Goal: Information Seeking & Learning: Learn about a topic

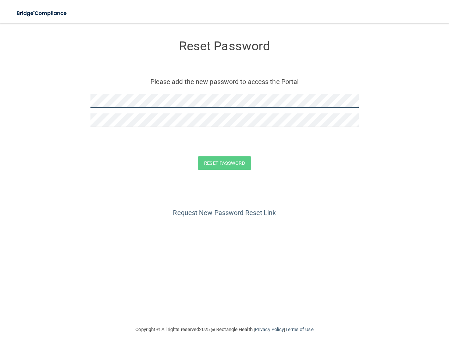
click at [83, 102] on form "Reset Password Please add the new password to access the Portal Reset Password …" at bounding box center [224, 106] width 419 height 151
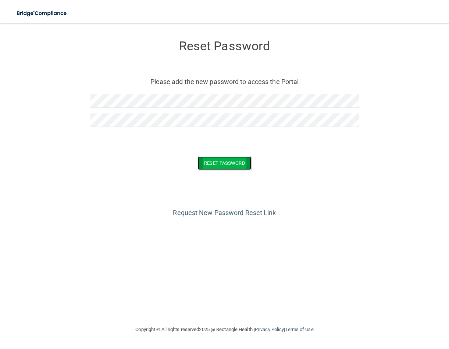
click at [231, 161] on button "Reset Password" at bounding box center [224, 164] width 53 height 14
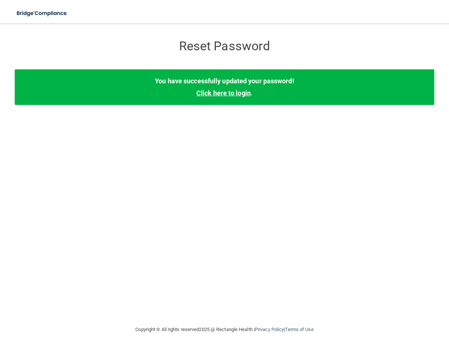
click at [214, 97] on link "Click here to login" at bounding box center [223, 93] width 54 height 8
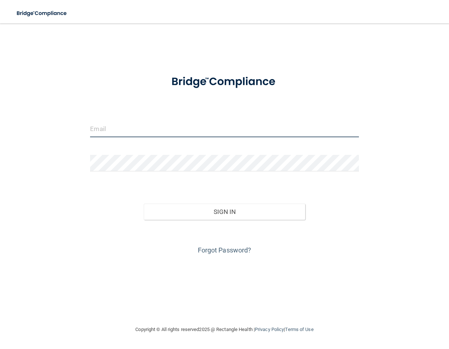
type input "[EMAIL_ADDRESS][PERSON_NAME][DOMAIN_NAME]"
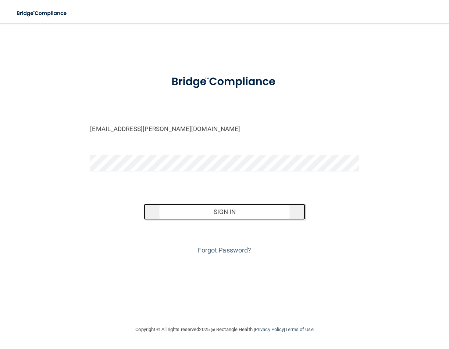
click at [233, 216] on button "Sign In" at bounding box center [224, 212] width 161 height 16
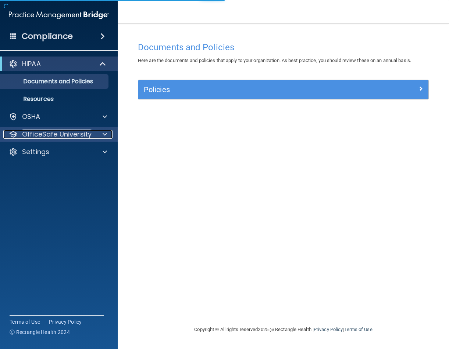
click at [57, 133] on p "OfficeSafe University" at bounding box center [56, 134] width 69 height 9
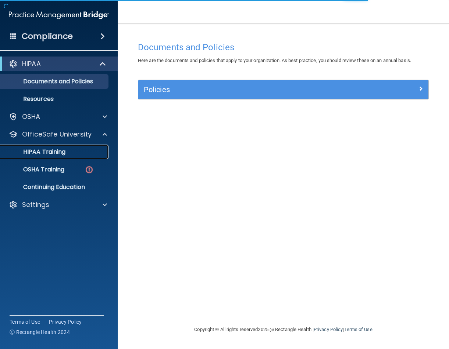
click at [57, 153] on p "HIPAA Training" at bounding box center [35, 151] width 61 height 7
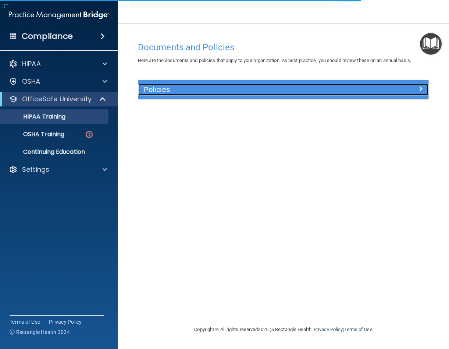
click at [356, 86] on div at bounding box center [392, 88] width 72 height 9
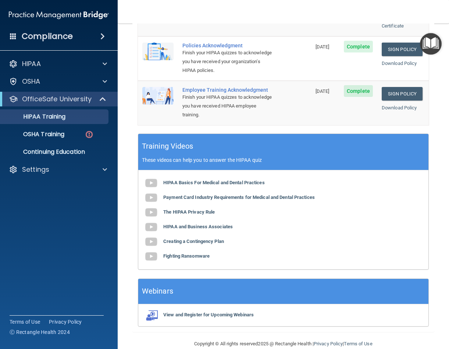
scroll to position [251, 0]
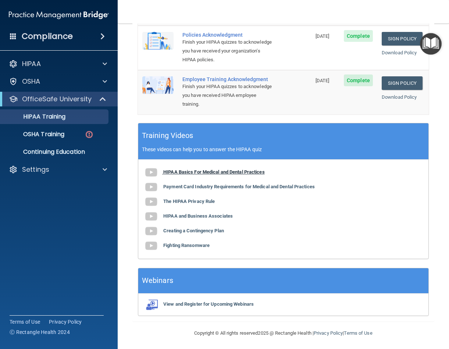
click at [152, 170] on img at bounding box center [151, 172] width 15 height 15
click at [149, 186] on img at bounding box center [151, 187] width 15 height 15
click at [147, 198] on img at bounding box center [151, 202] width 15 height 15
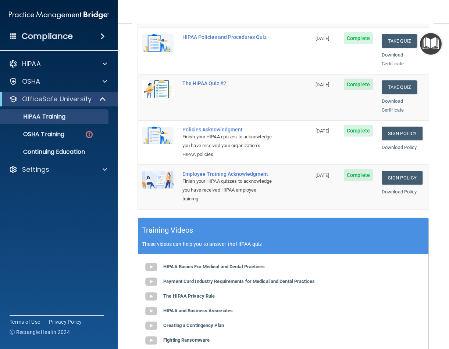
scroll to position [31, 0]
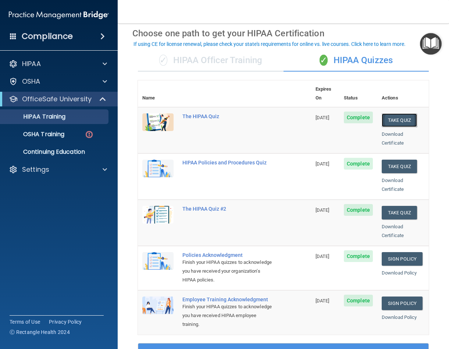
click at [387, 114] on button "Take Quiz" at bounding box center [398, 121] width 35 height 14
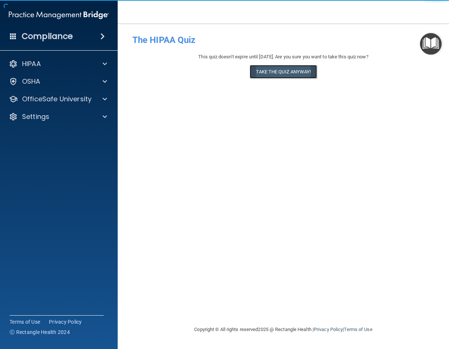
click at [293, 74] on button "Take the quiz anyway!" at bounding box center [282, 72] width 67 height 14
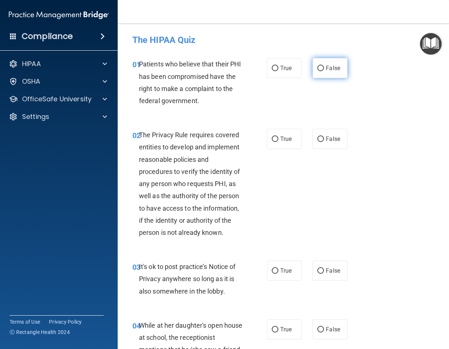
click at [322, 69] on label "False" at bounding box center [329, 68] width 35 height 20
click at [322, 69] on input "False" at bounding box center [320, 69] width 7 height 6
radio input "true"
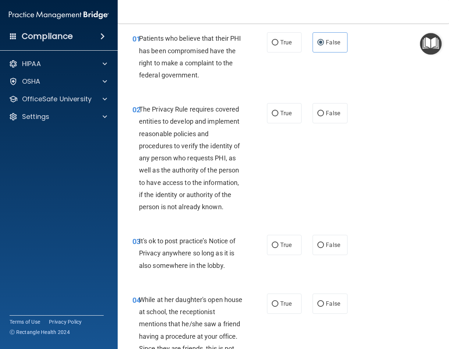
scroll to position [37, 0]
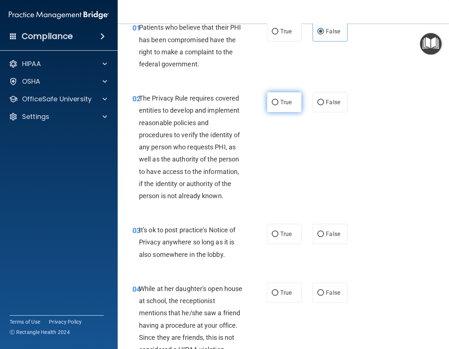
click at [273, 103] on input "True" at bounding box center [275, 103] width 7 height 6
radio input "true"
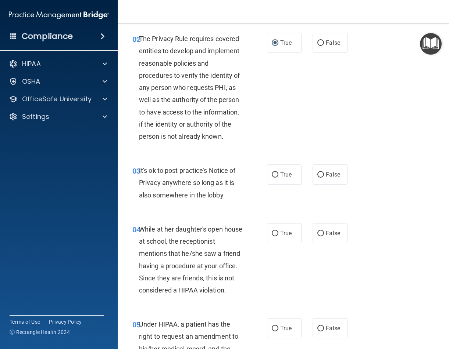
scroll to position [184, 0]
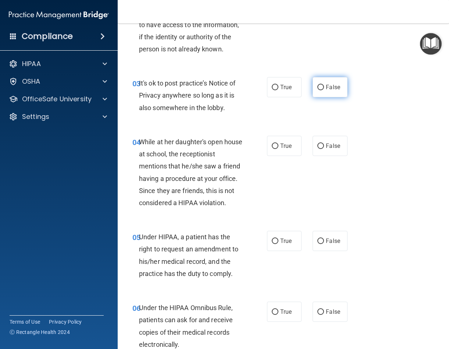
click at [317, 87] on input "False" at bounding box center [320, 88] width 7 height 6
radio input "true"
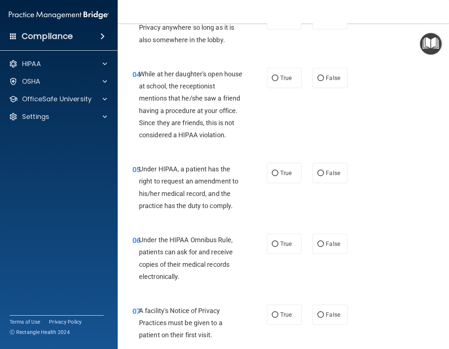
scroll to position [257, 0]
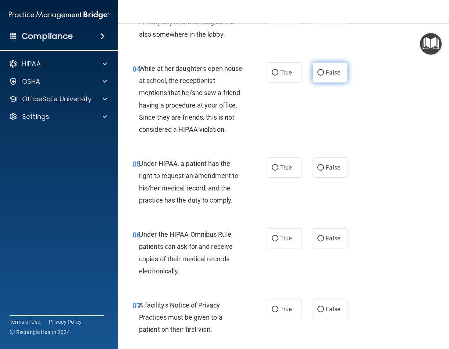
click at [317, 70] on input "False" at bounding box center [320, 73] width 7 height 6
radio input "true"
click at [317, 171] on input "False" at bounding box center [320, 168] width 7 height 6
radio input "true"
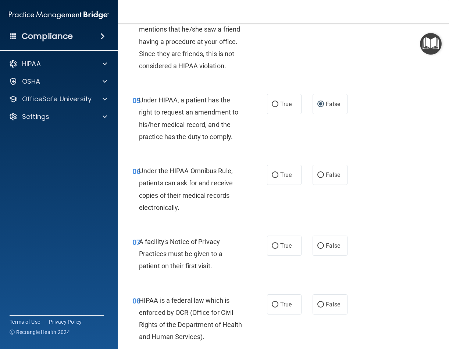
scroll to position [404, 0]
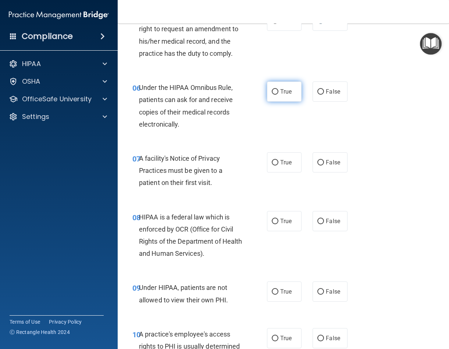
click at [275, 102] on label "True" at bounding box center [284, 92] width 35 height 20
click at [275, 95] on input "True" at bounding box center [275, 92] width 7 height 6
radio input "true"
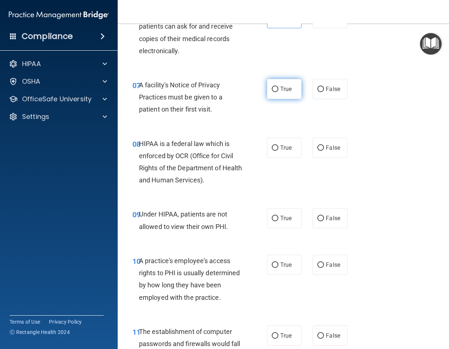
click at [272, 92] on input "True" at bounding box center [275, 90] width 7 height 6
radio input "true"
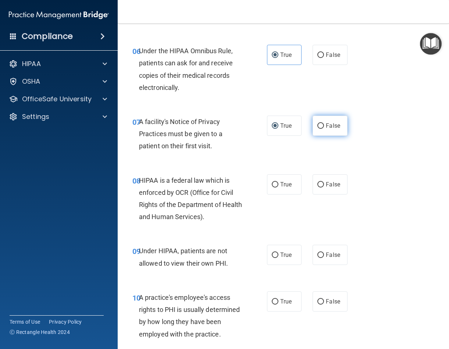
click at [318, 129] on input "False" at bounding box center [320, 126] width 7 height 6
radio input "true"
radio input "false"
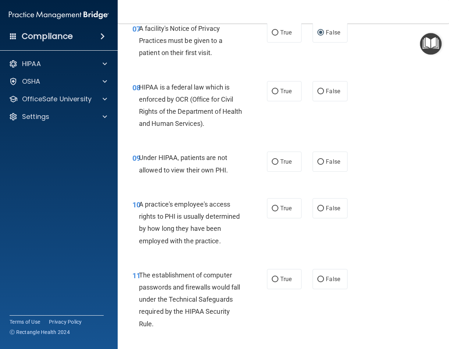
scroll to position [514, 0]
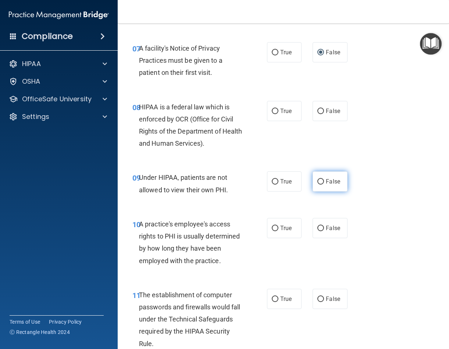
click at [317, 185] on input "False" at bounding box center [320, 182] width 7 height 6
radio input "true"
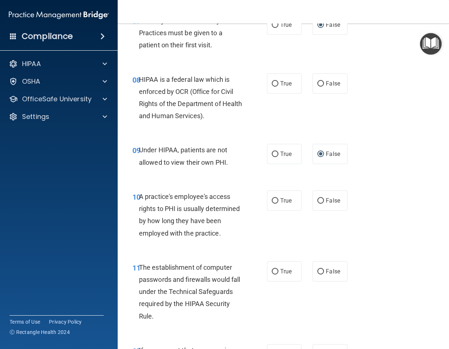
scroll to position [588, 0]
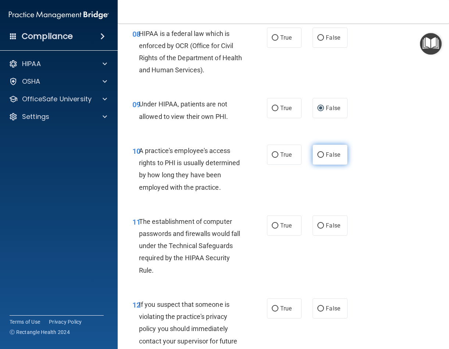
click at [315, 165] on label "False" at bounding box center [329, 155] width 35 height 20
click at [317, 158] on input "False" at bounding box center [320, 155] width 7 height 6
radio input "true"
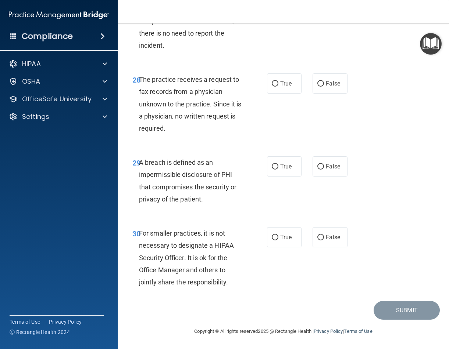
scroll to position [2179, 0]
click at [274, 165] on input "True" at bounding box center [275, 167] width 7 height 6
radio input "true"
click at [317, 81] on input "False" at bounding box center [320, 84] width 7 height 6
radio input "true"
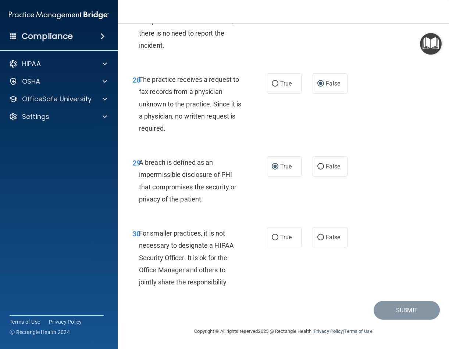
scroll to position [2105, 0]
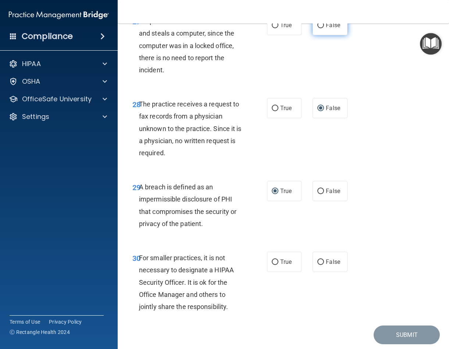
click at [317, 28] on input "False" at bounding box center [320, 26] width 7 height 6
radio input "true"
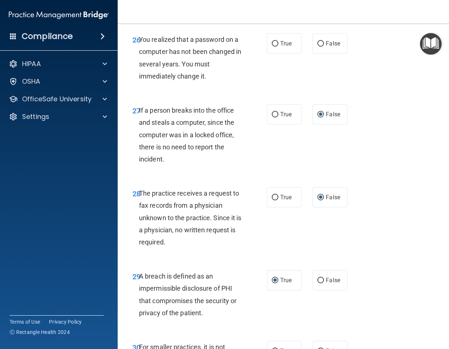
scroll to position [1995, 0]
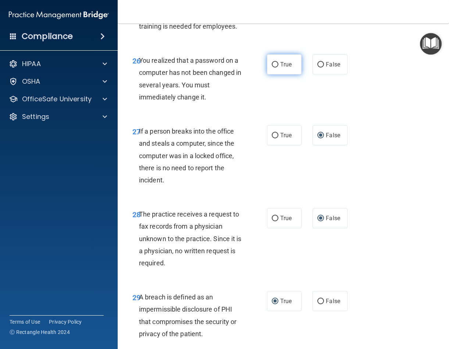
click at [276, 75] on label "True" at bounding box center [284, 64] width 35 height 20
click at [276, 68] on input "True" at bounding box center [275, 65] width 7 height 6
radio input "true"
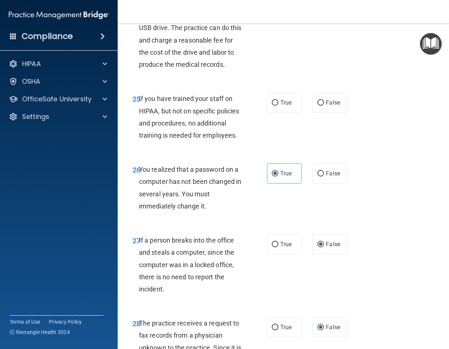
scroll to position [1885, 0]
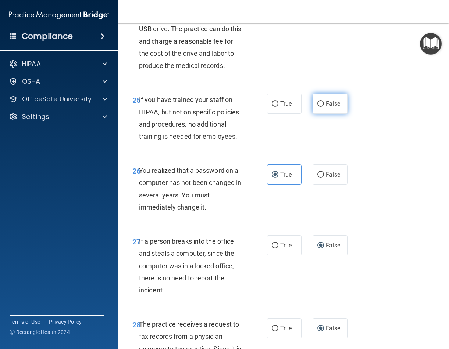
click at [314, 114] on label "False" at bounding box center [329, 104] width 35 height 20
click at [317, 107] on input "False" at bounding box center [320, 104] width 7 height 6
radio input "true"
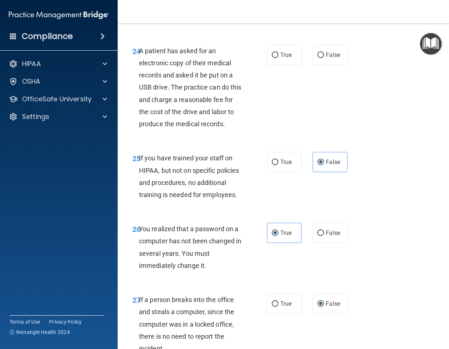
scroll to position [1775, 0]
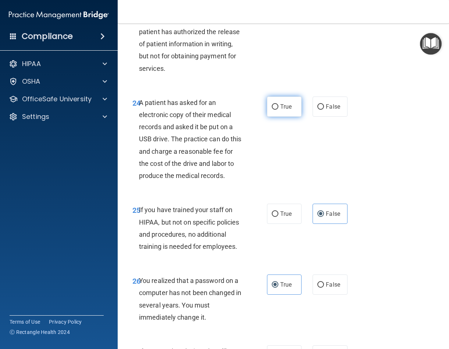
click at [268, 117] on label "True" at bounding box center [284, 107] width 35 height 20
click at [272, 110] on input "True" at bounding box center [275, 107] width 7 height 6
radio input "true"
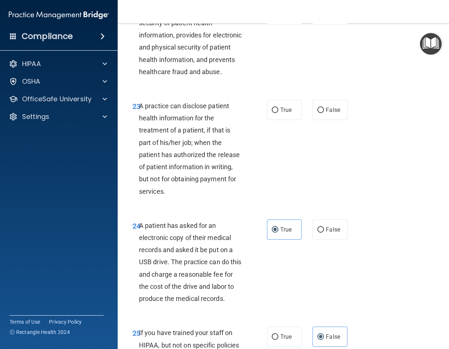
scroll to position [1665, 0]
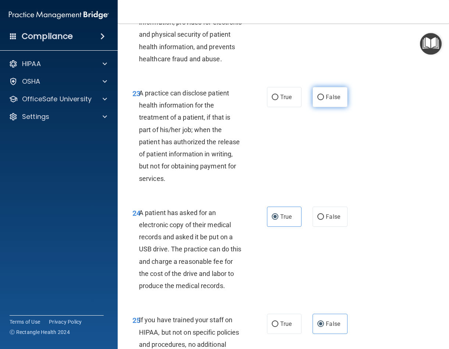
click at [317, 100] on input "False" at bounding box center [320, 98] width 7 height 6
radio input "true"
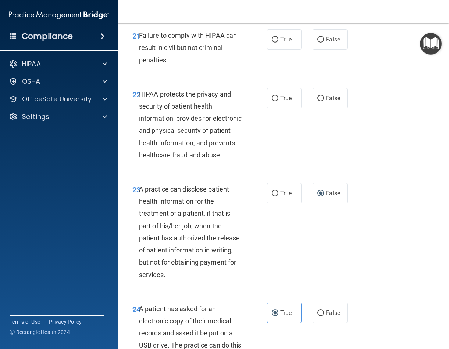
scroll to position [1554, 0]
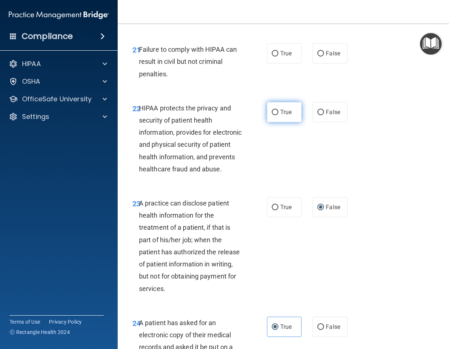
click at [273, 115] on input "True" at bounding box center [275, 113] width 7 height 6
radio input "true"
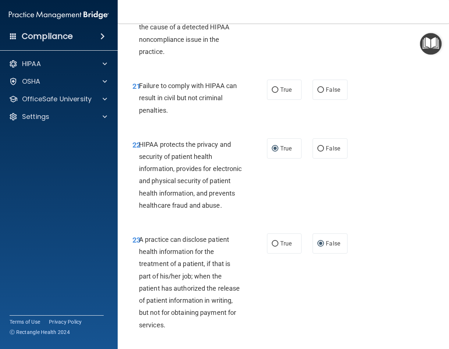
scroll to position [1518, 0]
click at [317, 93] on input "False" at bounding box center [320, 91] width 7 height 6
radio input "true"
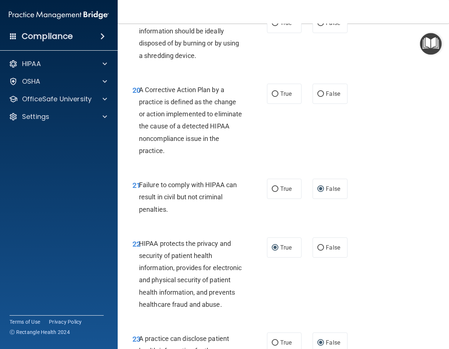
scroll to position [1371, 0]
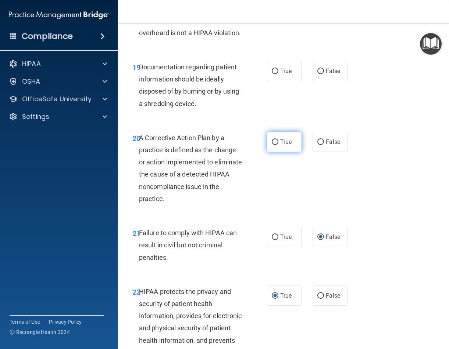
click at [272, 145] on input "True" at bounding box center [275, 143] width 7 height 6
radio input "true"
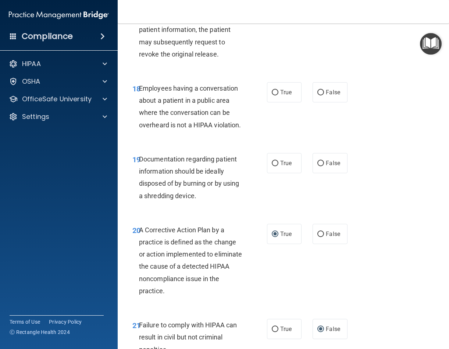
scroll to position [1260, 0]
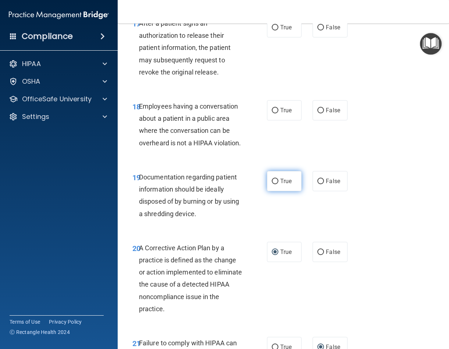
click at [272, 184] on input "True" at bounding box center [275, 182] width 7 height 6
radio input "true"
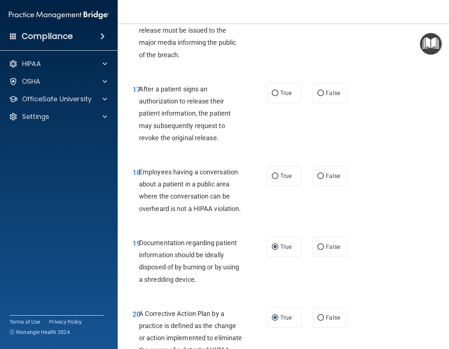
scroll to position [1150, 0]
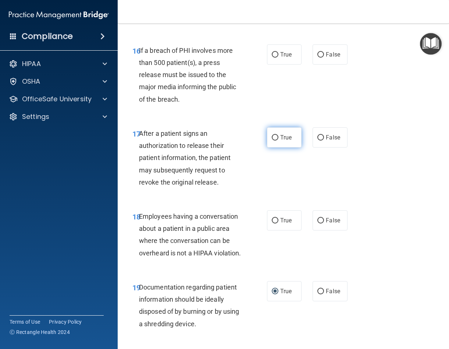
click at [268, 148] on label "True" at bounding box center [284, 138] width 35 height 20
click at [272, 141] on input "True" at bounding box center [275, 138] width 7 height 6
radio input "true"
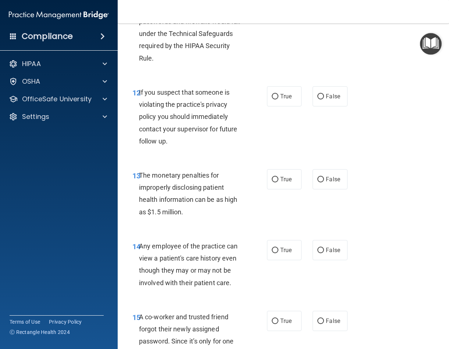
scroll to position [819, 0]
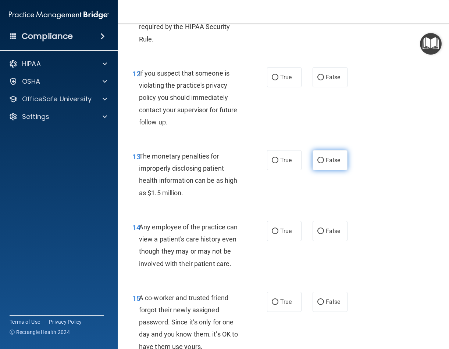
click at [317, 164] on input "False" at bounding box center [320, 161] width 7 height 6
radio input "true"
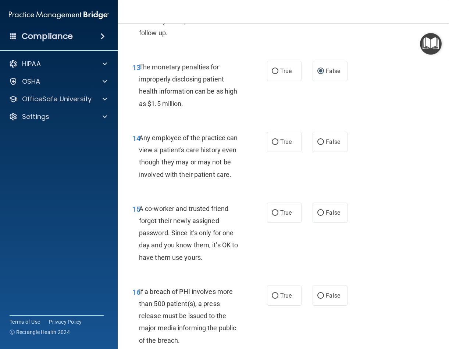
scroll to position [930, 0]
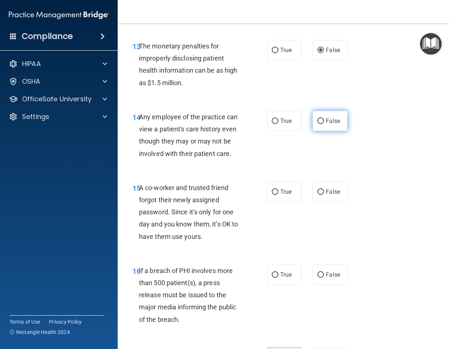
click at [326, 125] on span "False" at bounding box center [333, 121] width 14 height 7
click at [322, 124] on input "False" at bounding box center [320, 122] width 7 height 6
radio input "true"
click at [320, 195] on input "False" at bounding box center [320, 193] width 7 height 6
radio input "true"
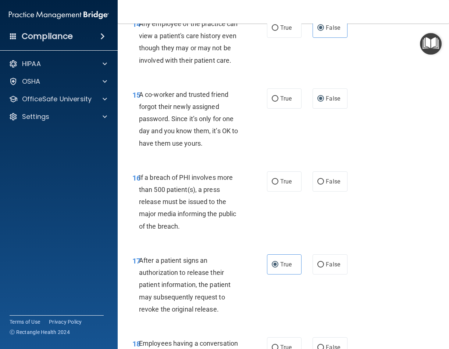
scroll to position [1077, 0]
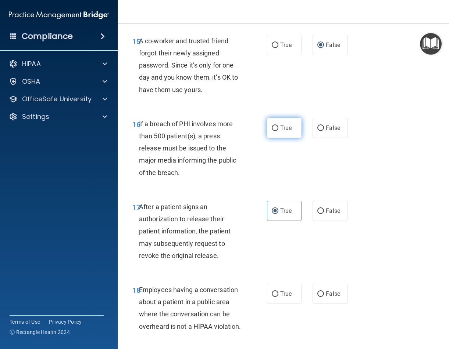
click at [272, 131] on input "True" at bounding box center [275, 129] width 7 height 6
radio input "true"
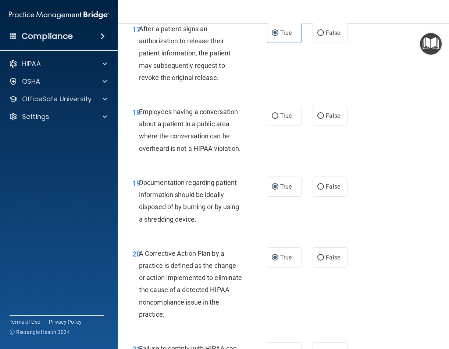
scroll to position [1260, 0]
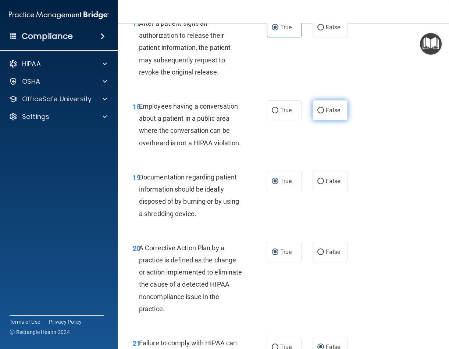
click at [320, 114] on input "False" at bounding box center [320, 111] width 7 height 6
radio input "true"
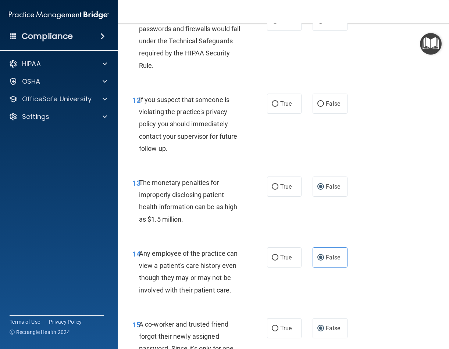
scroll to position [783, 0]
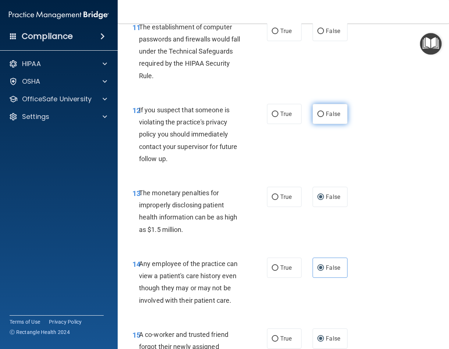
click at [317, 117] on input "False" at bounding box center [320, 115] width 7 height 6
radio input "true"
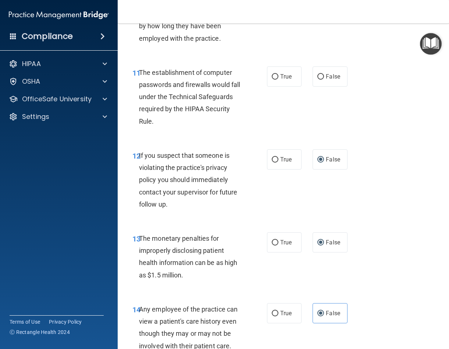
scroll to position [709, 0]
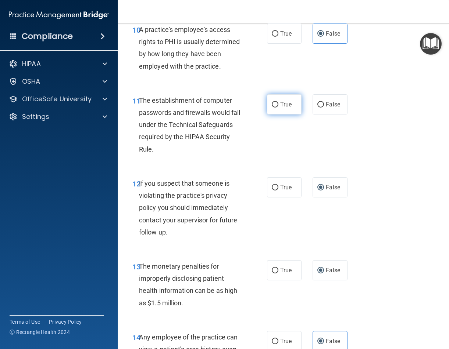
click at [275, 115] on label "True" at bounding box center [284, 104] width 35 height 20
click at [275, 108] on input "True" at bounding box center [275, 105] width 7 height 6
radio input "true"
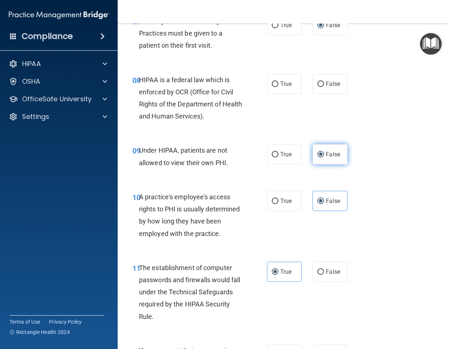
scroll to position [525, 0]
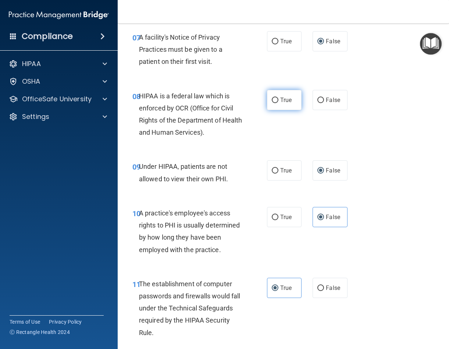
click at [272, 103] on input "True" at bounding box center [275, 101] width 7 height 6
radio input "true"
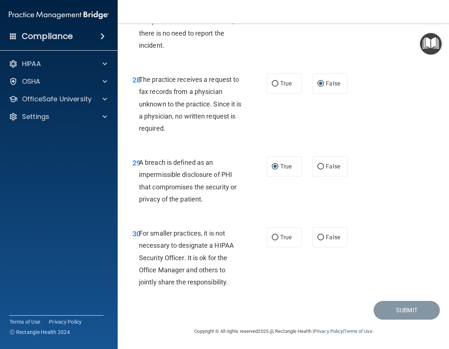
scroll to position [2179, 0]
click at [272, 237] on input "True" at bounding box center [275, 238] width 7 height 6
radio input "true"
click at [388, 312] on button "Submit" at bounding box center [406, 310] width 66 height 19
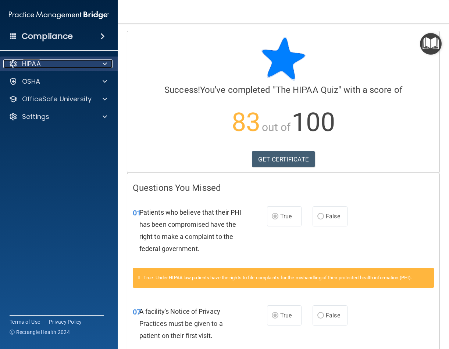
click at [46, 61] on div "HIPAA" at bounding box center [48, 64] width 91 height 9
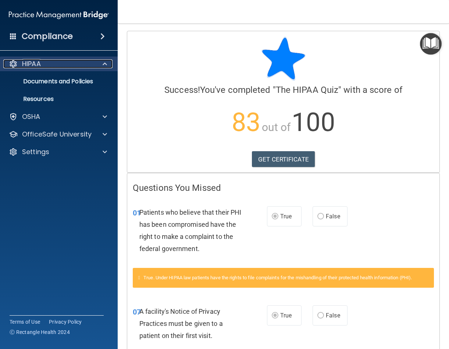
click at [46, 61] on div "HIPAA" at bounding box center [48, 64] width 91 height 9
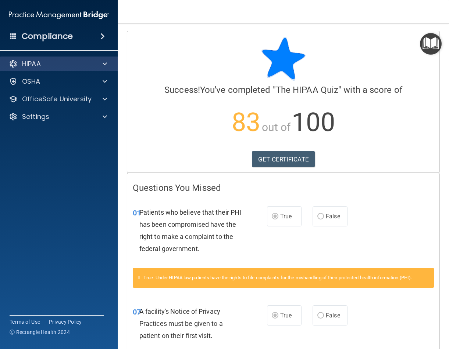
click at [43, 59] on div "HIPAA" at bounding box center [59, 64] width 118 height 15
click at [101, 63] on div at bounding box center [103, 64] width 18 height 9
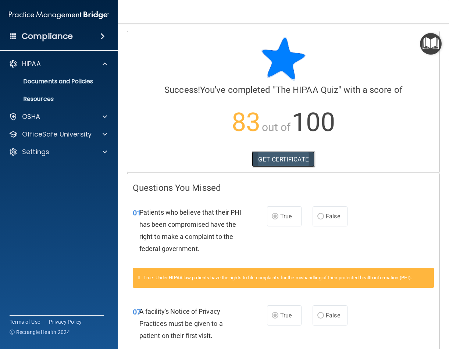
click at [285, 156] on link "GET CERTIFICATE" at bounding box center [283, 159] width 63 height 16
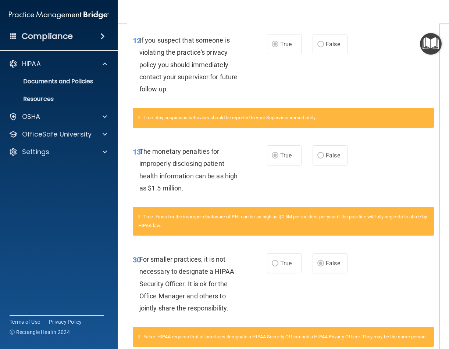
scroll to position [409, 0]
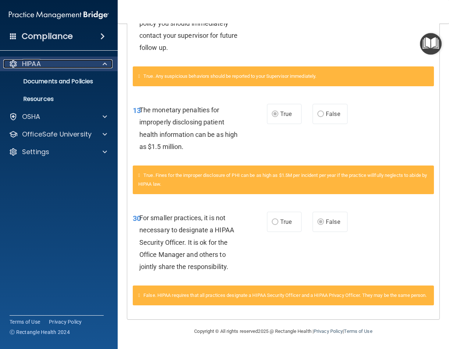
click at [61, 65] on div "HIPAA" at bounding box center [48, 64] width 91 height 9
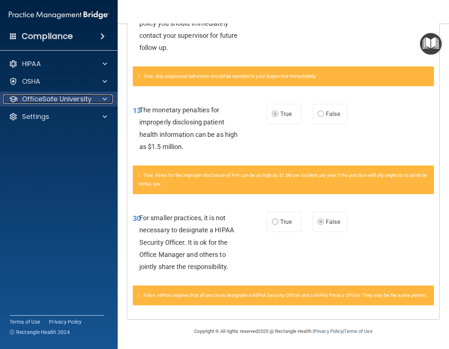
click at [68, 100] on p "OfficeSafe University" at bounding box center [56, 99] width 69 height 9
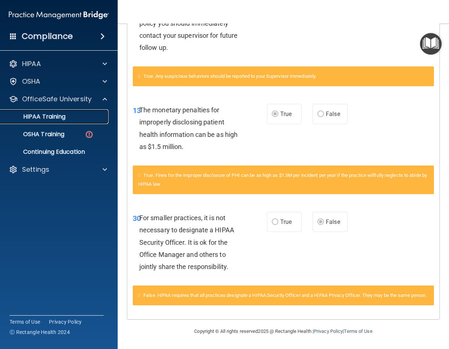
click at [57, 119] on p "HIPAA Training" at bounding box center [35, 116] width 61 height 7
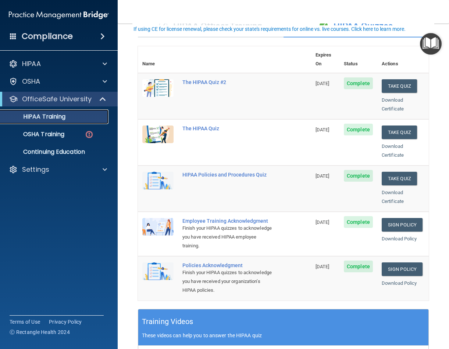
scroll to position [73, 0]
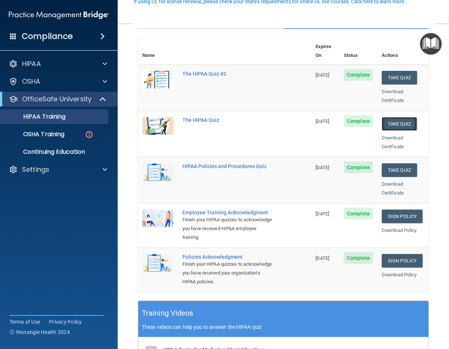
click at [392, 118] on button "Take Quiz" at bounding box center [398, 124] width 35 height 14
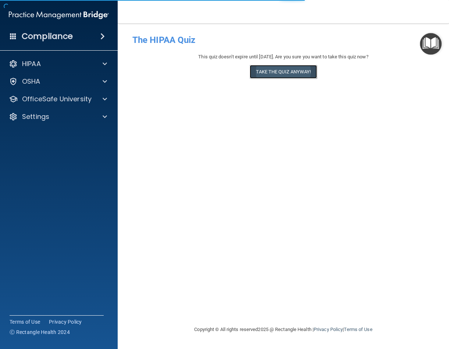
click at [294, 76] on button "Take the quiz anyway!" at bounding box center [282, 72] width 67 height 14
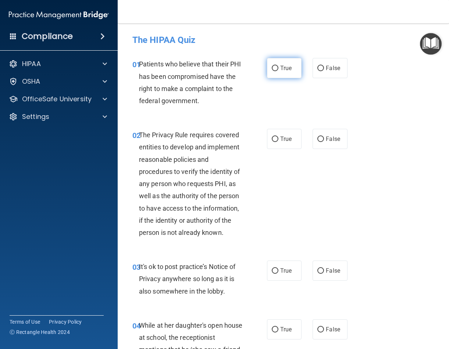
click at [272, 68] on input "True" at bounding box center [275, 69] width 7 height 6
radio input "true"
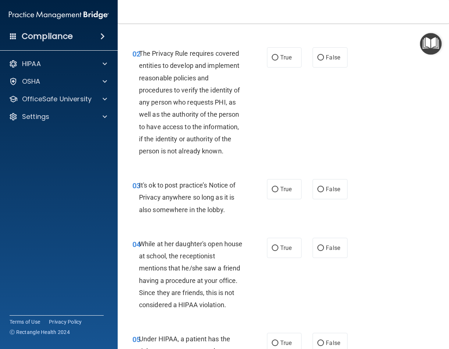
scroll to position [73, 0]
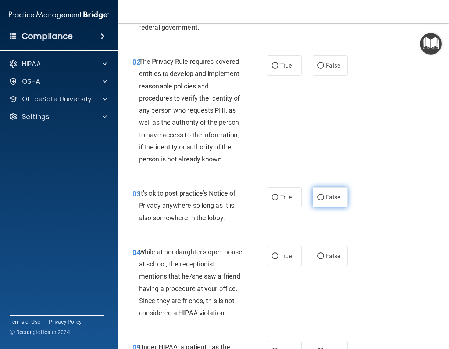
click at [317, 200] on input "False" at bounding box center [320, 198] width 7 height 6
radio input "true"
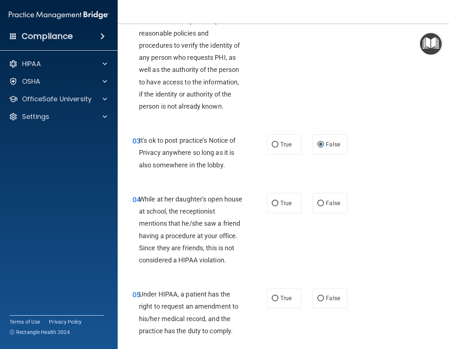
scroll to position [147, 0]
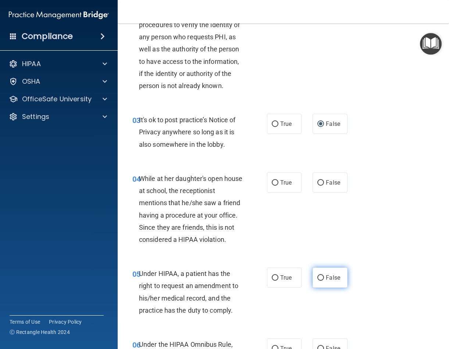
click at [317, 281] on input "False" at bounding box center [320, 279] width 7 height 6
radio input "true"
click at [317, 185] on input "False" at bounding box center [320, 183] width 7 height 6
radio input "true"
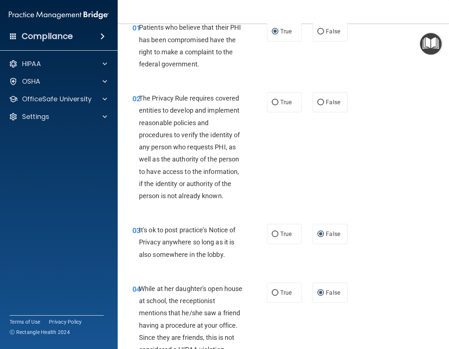
scroll to position [0, 0]
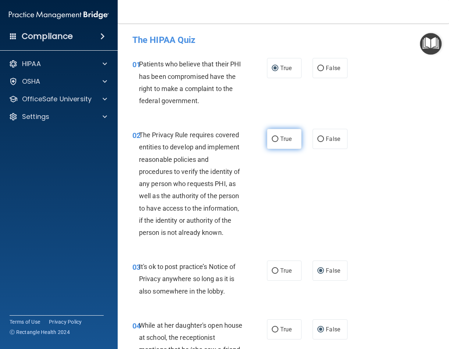
click at [267, 138] on label "True" at bounding box center [284, 139] width 35 height 20
click at [272, 138] on input "True" at bounding box center [275, 140] width 7 height 6
radio input "true"
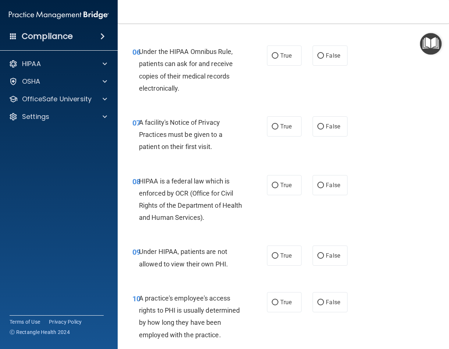
scroll to position [441, 0]
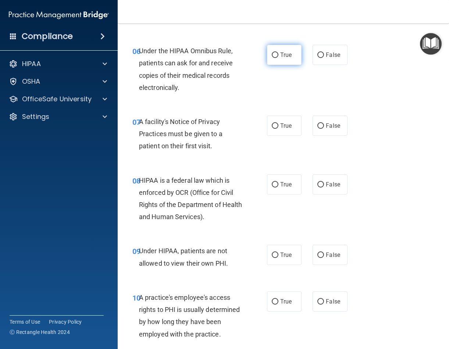
click at [272, 58] on input "True" at bounding box center [275, 56] width 7 height 6
radio input "true"
click at [317, 129] on input "False" at bounding box center [320, 126] width 7 height 6
radio input "true"
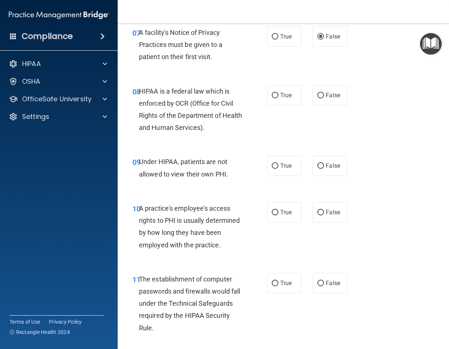
scroll to position [551, 0]
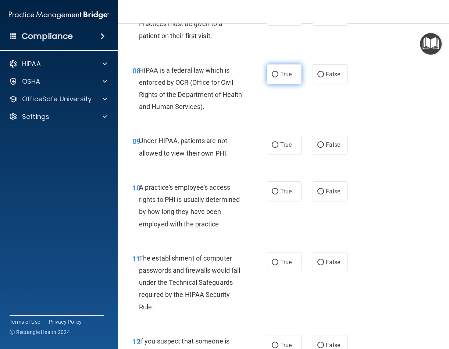
click at [274, 78] on input "True" at bounding box center [275, 75] width 7 height 6
radio input "true"
click at [313, 155] on label "False" at bounding box center [329, 145] width 35 height 20
click at [317, 148] on input "False" at bounding box center [320, 146] width 7 height 6
radio input "true"
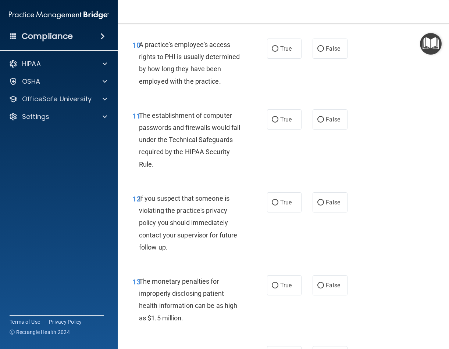
scroll to position [698, 0]
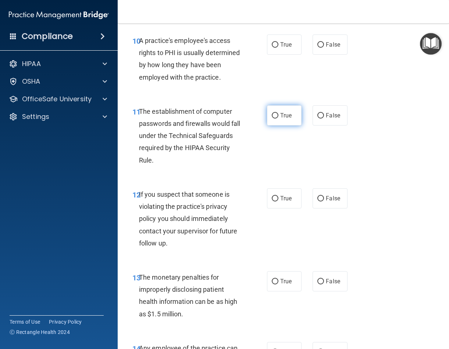
click at [274, 119] on input "True" at bounding box center [275, 116] width 7 height 6
radio input "true"
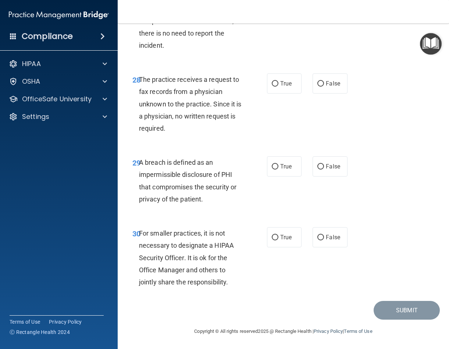
scroll to position [2179, 0]
click at [317, 236] on input "False" at bounding box center [320, 238] width 7 height 6
radio input "true"
click at [272, 169] on input "True" at bounding box center [275, 167] width 7 height 6
radio input "true"
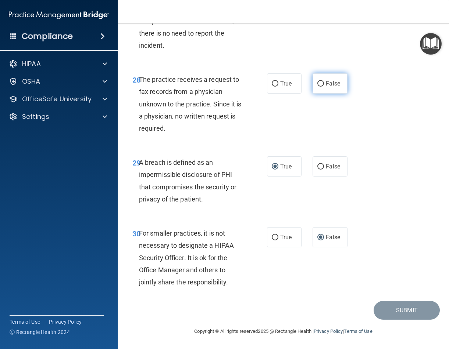
click at [318, 81] on input "False" at bounding box center [320, 84] width 7 height 6
radio input "true"
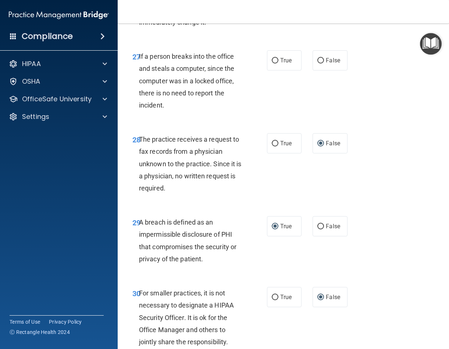
scroll to position [2069, 0]
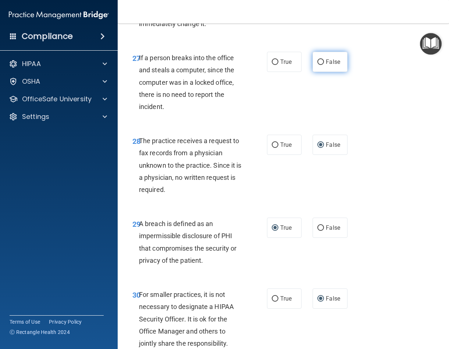
click at [317, 65] on input "False" at bounding box center [320, 63] width 7 height 6
radio input "true"
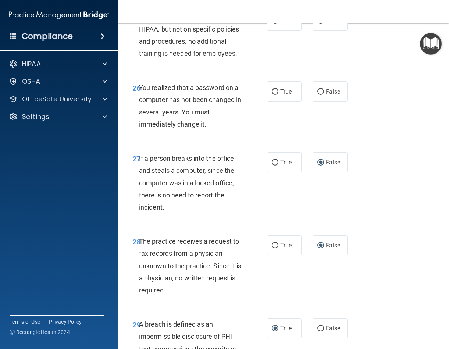
scroll to position [1958, 0]
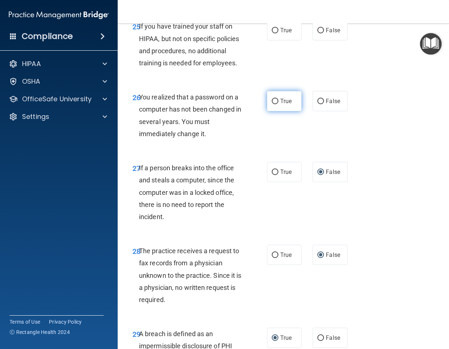
click at [271, 111] on label "True" at bounding box center [284, 101] width 35 height 20
click at [272, 104] on input "True" at bounding box center [275, 102] width 7 height 6
radio input "true"
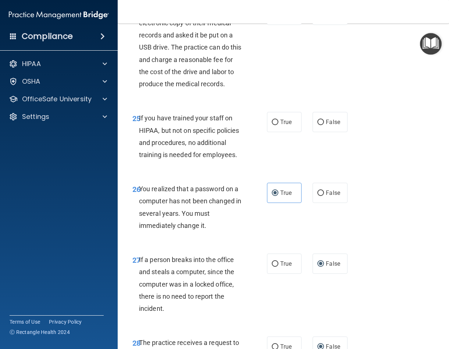
scroll to position [1848, 0]
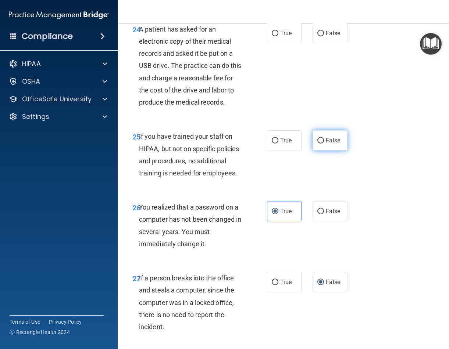
click at [315, 151] on label "False" at bounding box center [329, 140] width 35 height 20
click at [317, 144] on input "False" at bounding box center [320, 141] width 7 height 6
radio input "true"
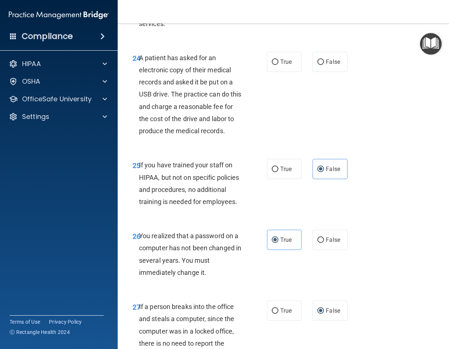
scroll to position [1811, 0]
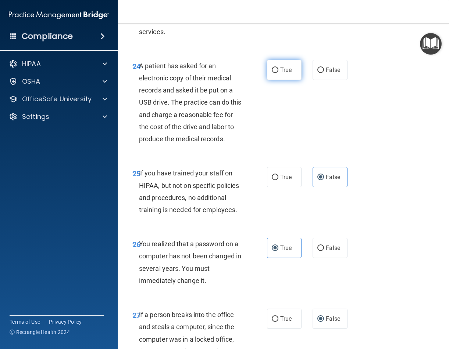
click at [273, 73] on input "True" at bounding box center [275, 71] width 7 height 6
radio input "true"
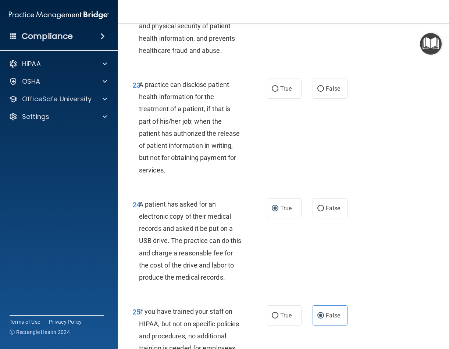
scroll to position [1665, 0]
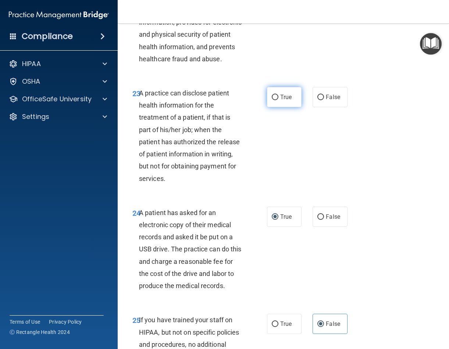
click at [272, 100] on input "True" at bounding box center [275, 98] width 7 height 6
radio input "true"
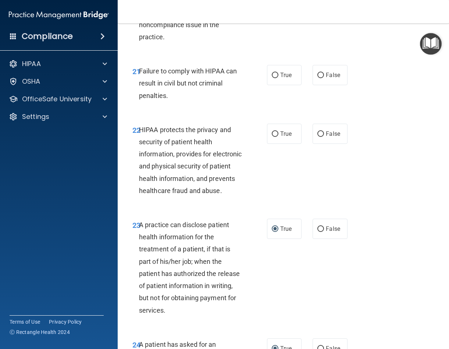
scroll to position [1518, 0]
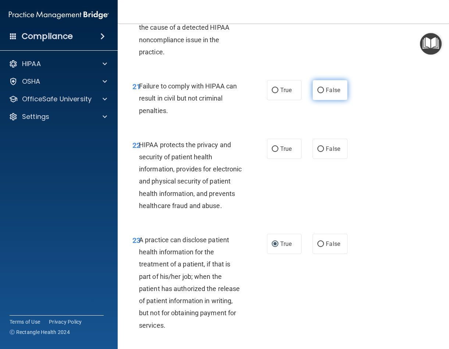
drag, startPoint x: 273, startPoint y: 112, endPoint x: 322, endPoint y: 115, distance: 49.7
click at [322, 100] on div "True False" at bounding box center [309, 90] width 84 height 20
click at [319, 93] on input "False" at bounding box center [320, 91] width 7 height 6
radio input "true"
click at [274, 152] on input "True" at bounding box center [275, 150] width 7 height 6
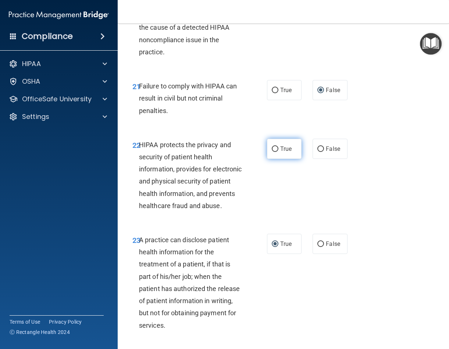
radio input "true"
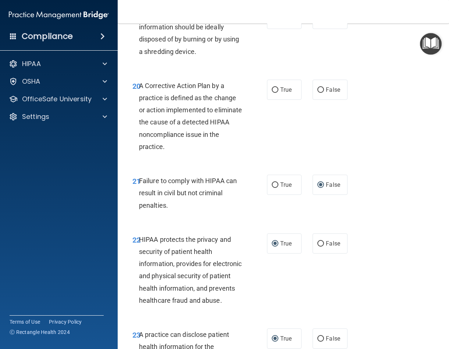
scroll to position [1407, 0]
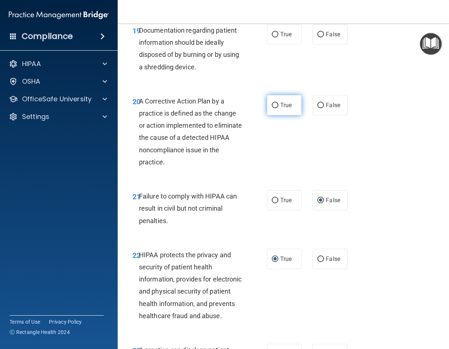
click at [272, 108] on input "True" at bounding box center [275, 106] width 7 height 6
radio input "true"
click at [274, 37] on input "True" at bounding box center [275, 35] width 7 height 6
radio input "true"
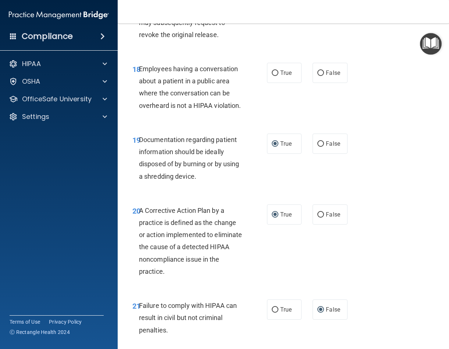
scroll to position [1297, 0]
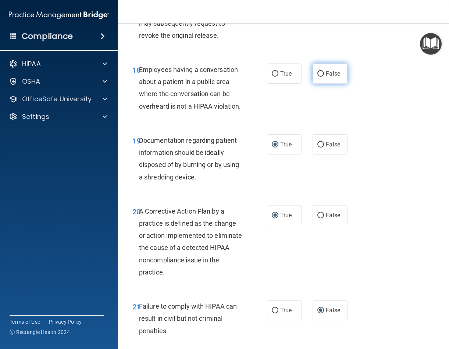
click at [326, 77] on span "False" at bounding box center [333, 73] width 14 height 7
click at [324, 77] on input "False" at bounding box center [320, 74] width 7 height 6
radio input "true"
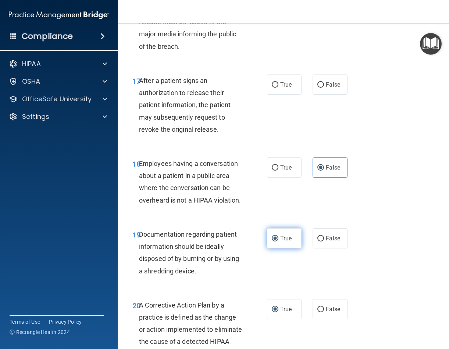
scroll to position [1150, 0]
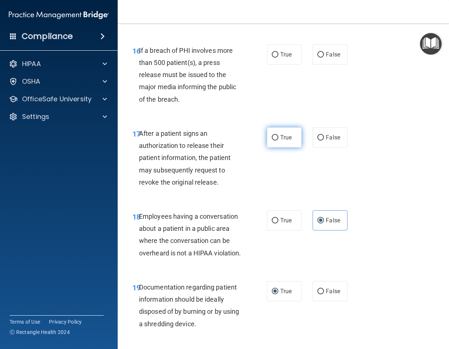
click at [274, 146] on label "True" at bounding box center [284, 138] width 35 height 20
click at [274, 141] on input "True" at bounding box center [275, 138] width 7 height 6
radio input "true"
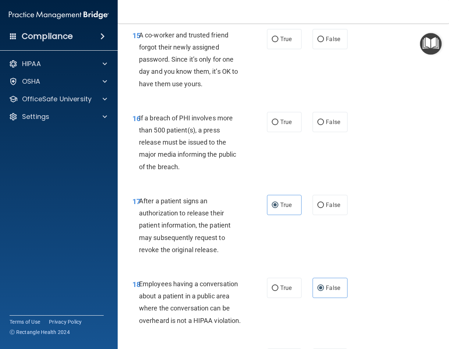
scroll to position [1077, 0]
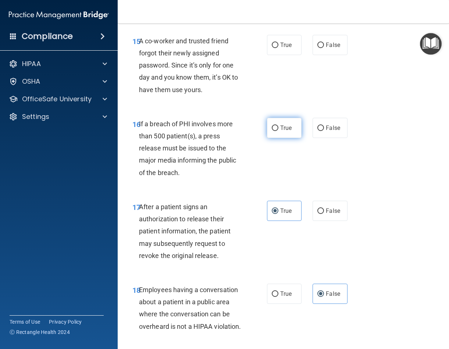
click at [274, 131] on input "True" at bounding box center [275, 129] width 7 height 6
radio input "true"
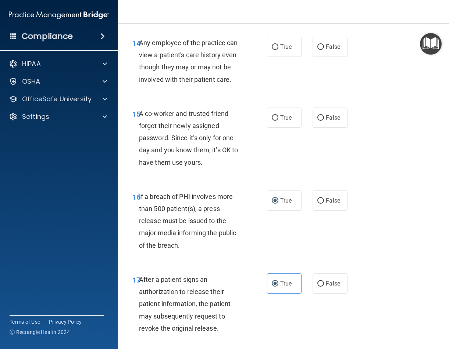
scroll to position [1003, 0]
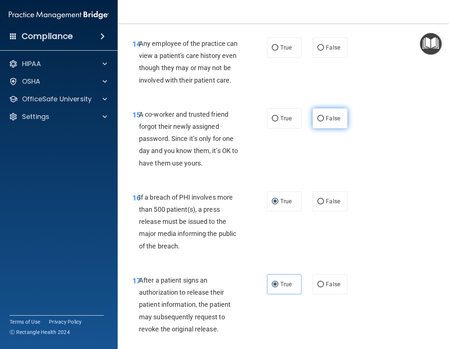
click at [313, 127] on label "False" at bounding box center [329, 118] width 35 height 20
click at [317, 122] on input "False" at bounding box center [320, 119] width 7 height 6
radio input "true"
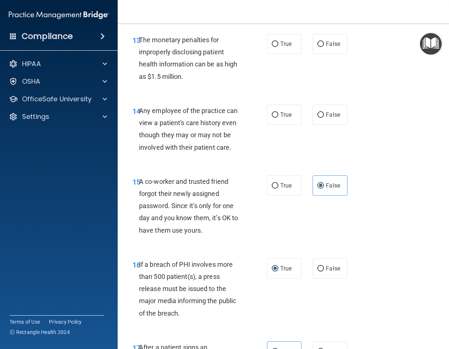
scroll to position [930, 0]
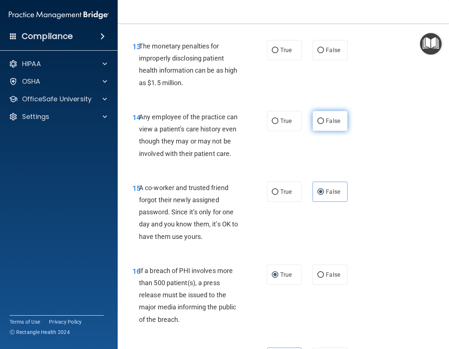
click at [317, 124] on input "False" at bounding box center [320, 122] width 7 height 6
radio input "true"
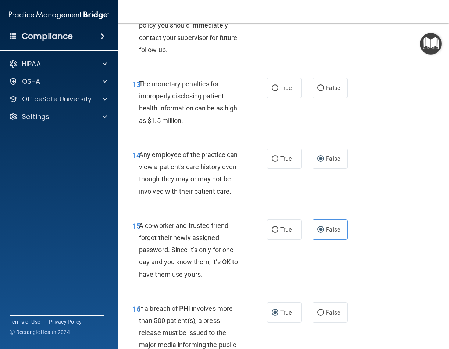
scroll to position [819, 0]
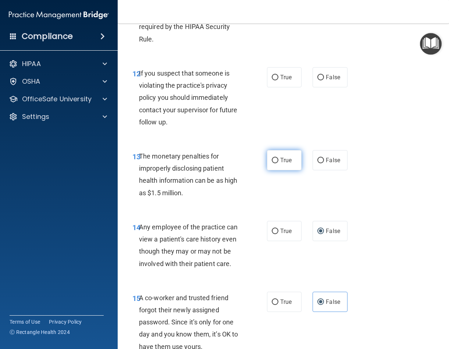
click at [280, 164] on span "True" at bounding box center [285, 160] width 11 height 7
click at [278, 164] on input "True" at bounding box center [275, 161] width 7 height 6
radio input "true"
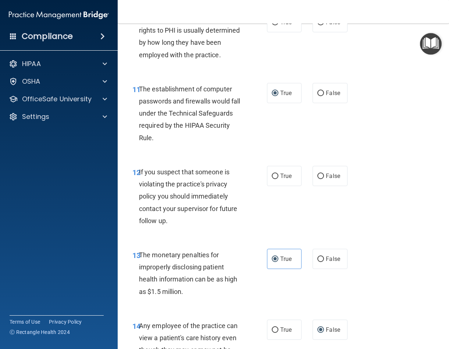
scroll to position [709, 0]
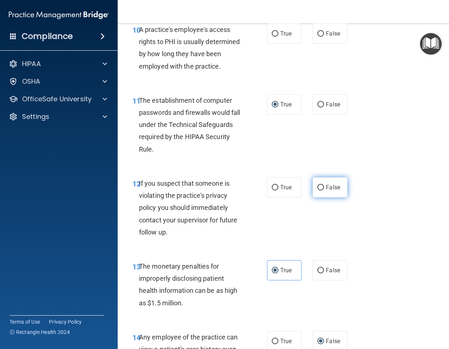
click at [326, 191] on span "False" at bounding box center [333, 187] width 14 height 7
click at [322, 191] on input "False" at bounding box center [320, 188] width 7 height 6
radio input "true"
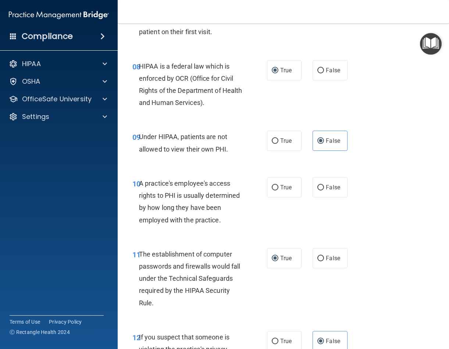
scroll to position [489, 0]
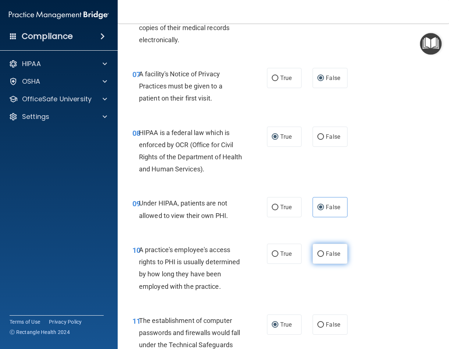
click at [313, 264] on label "False" at bounding box center [329, 254] width 35 height 20
click at [317, 257] on input "False" at bounding box center [320, 255] width 7 height 6
radio input "true"
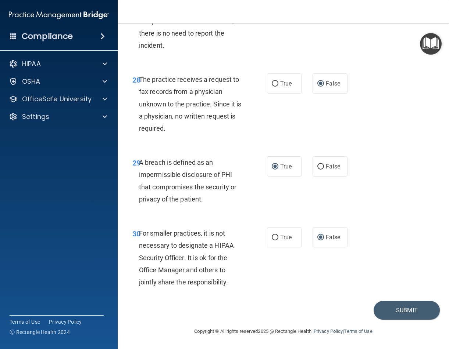
scroll to position [2179, 0]
click at [397, 309] on button "Submit" at bounding box center [406, 310] width 66 height 19
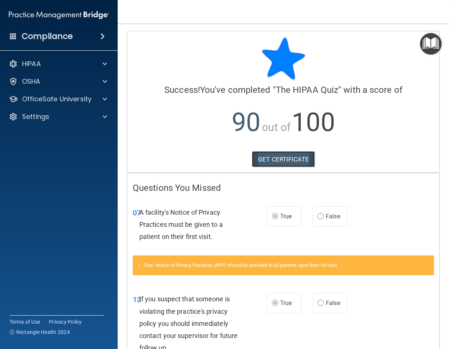
click at [285, 157] on link "GET CERTIFICATE" at bounding box center [283, 159] width 63 height 16
click at [29, 98] on p "OfficeSafe University" at bounding box center [56, 99] width 69 height 9
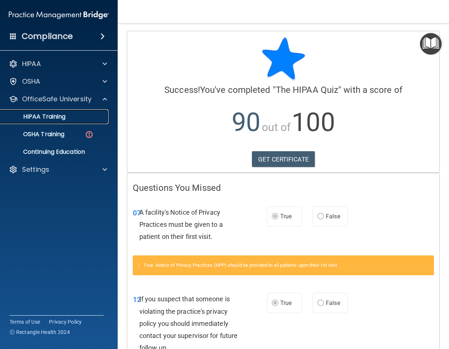
click at [71, 124] on link "HIPAA Training" at bounding box center [51, 116] width 116 height 15
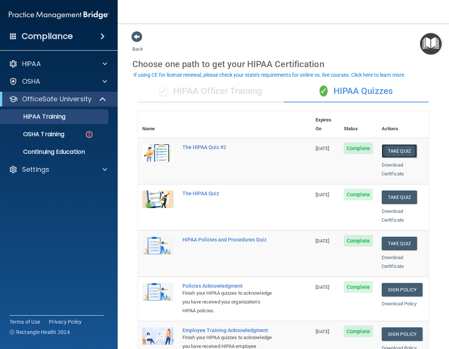
click at [391, 144] on button "Take Quiz" at bounding box center [398, 151] width 35 height 14
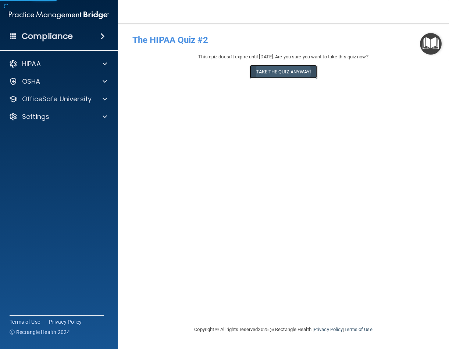
click at [291, 69] on button "Take the quiz anyway!" at bounding box center [282, 72] width 67 height 14
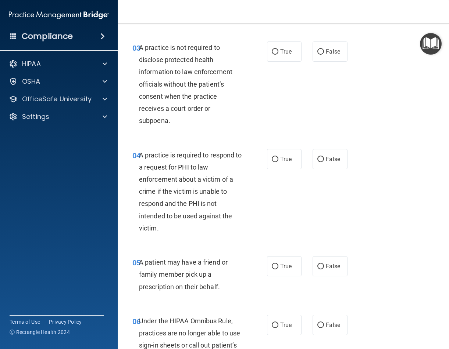
scroll to position [294, 0]
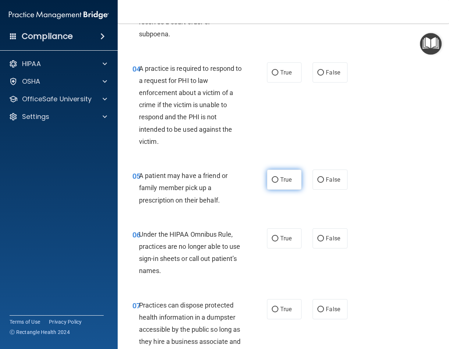
click at [273, 183] on input "True" at bounding box center [275, 180] width 7 height 6
radio input "true"
click at [272, 76] on input "True" at bounding box center [275, 73] width 7 height 6
radio input "true"
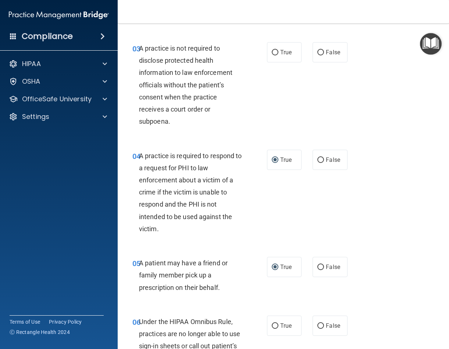
scroll to position [184, 0]
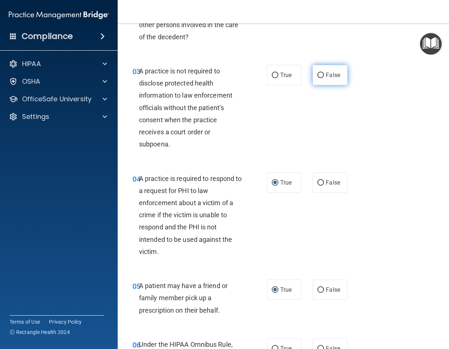
click at [315, 85] on label "False" at bounding box center [329, 75] width 35 height 20
click at [317, 78] on input "False" at bounding box center [320, 76] width 7 height 6
radio input "true"
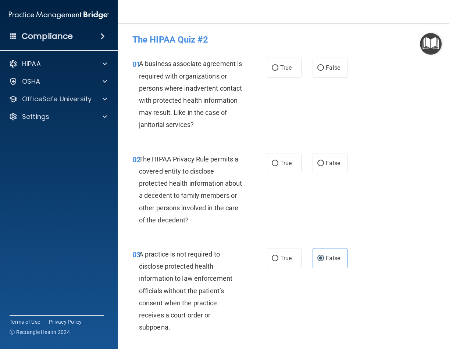
scroll to position [0, 0]
click at [273, 166] on input "True" at bounding box center [275, 164] width 7 height 6
radio input "true"
click at [317, 70] on input "False" at bounding box center [320, 69] width 7 height 6
radio input "true"
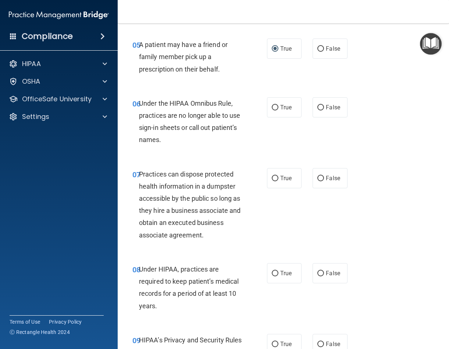
scroll to position [441, 0]
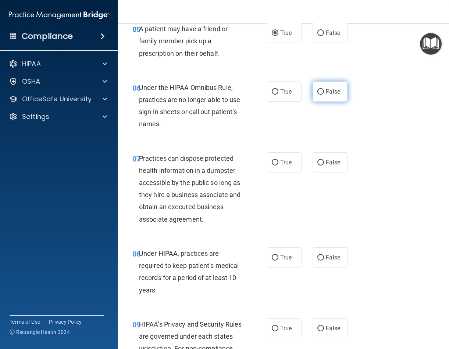
click at [317, 102] on label "False" at bounding box center [329, 92] width 35 height 20
click at [317, 95] on input "False" at bounding box center [320, 92] width 7 height 6
radio input "true"
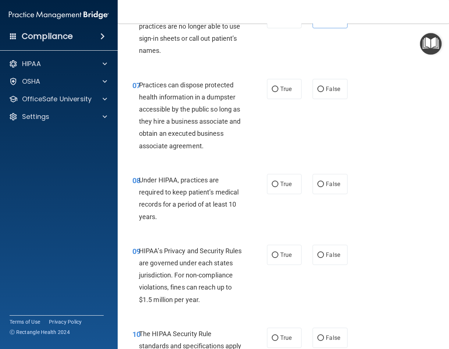
scroll to position [551, 0]
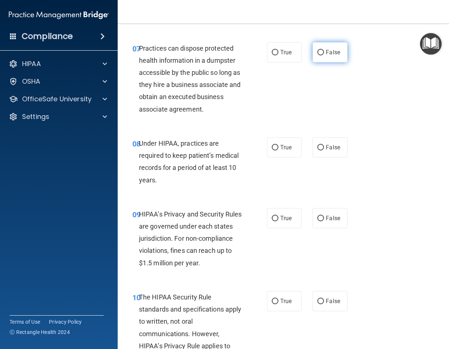
click at [313, 61] on label "False" at bounding box center [329, 52] width 35 height 20
click at [317, 55] on input "False" at bounding box center [320, 53] width 7 height 6
radio input "true"
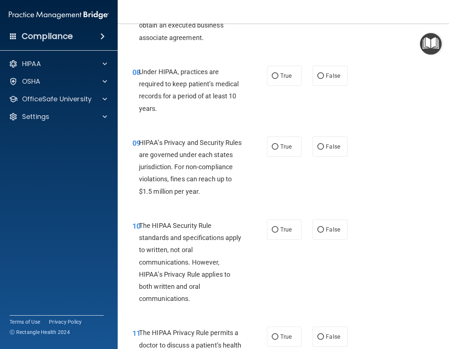
scroll to position [625, 0]
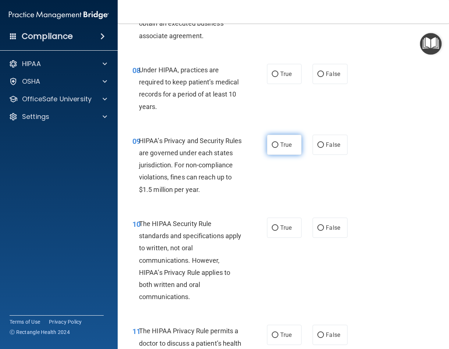
click at [280, 148] on span "True" at bounding box center [285, 144] width 11 height 7
click at [277, 148] on input "True" at bounding box center [275, 146] width 7 height 6
radio input "true"
click at [317, 148] on input "False" at bounding box center [320, 146] width 7 height 6
radio input "true"
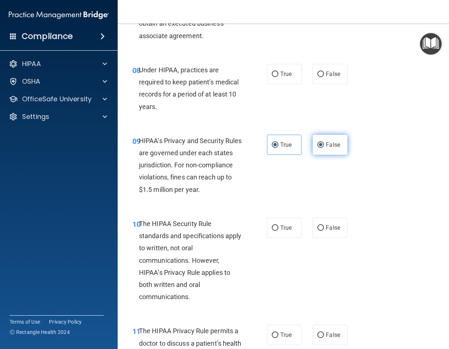
radio input "false"
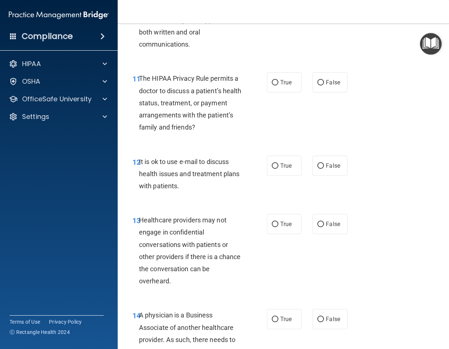
scroll to position [882, 0]
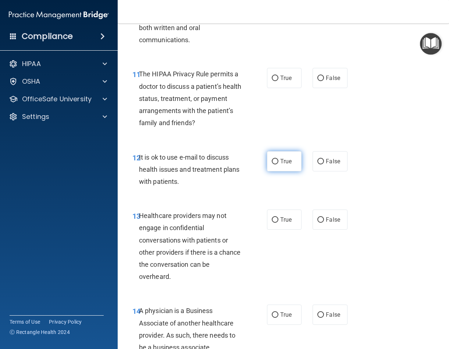
click at [271, 169] on label "True" at bounding box center [284, 161] width 35 height 20
click at [272, 165] on input "True" at bounding box center [275, 162] width 7 height 6
radio input "true"
click at [272, 223] on input "True" at bounding box center [275, 221] width 7 height 6
radio input "true"
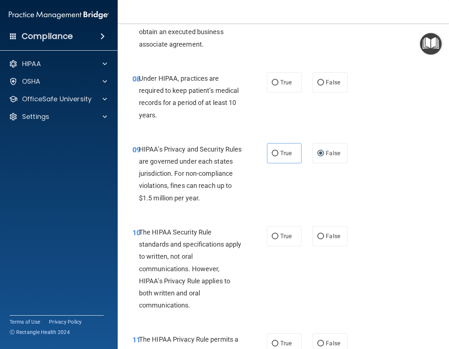
scroll to position [625, 0]
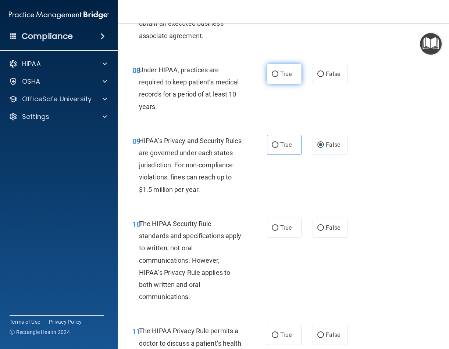
click at [281, 78] on span "True" at bounding box center [285, 74] width 11 height 7
click at [278, 77] on input "True" at bounding box center [275, 75] width 7 height 6
radio input "true"
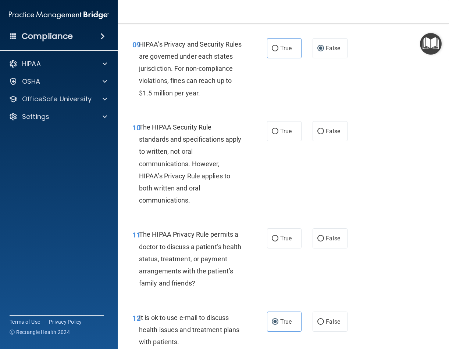
scroll to position [735, 0]
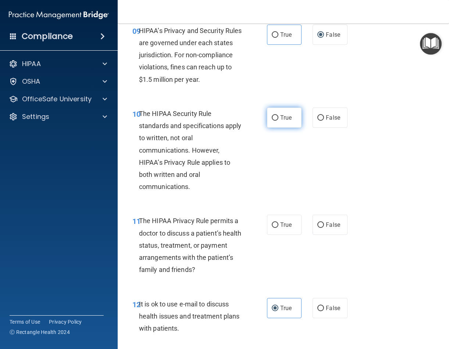
click at [272, 121] on input "True" at bounding box center [275, 118] width 7 height 6
radio input "true"
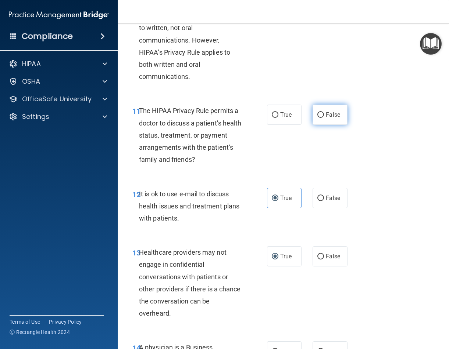
click at [318, 118] on input "False" at bounding box center [320, 115] width 7 height 6
radio input "true"
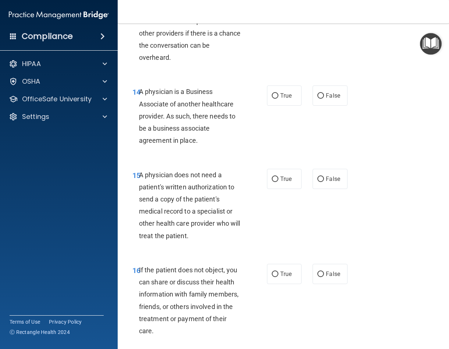
scroll to position [1102, 0]
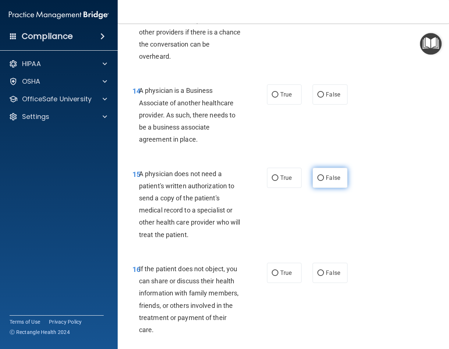
click at [322, 188] on label "False" at bounding box center [329, 178] width 35 height 20
click at [322, 181] on input "False" at bounding box center [320, 179] width 7 height 6
radio input "true"
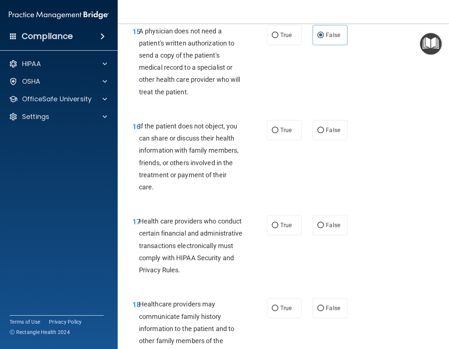
scroll to position [1213, 0]
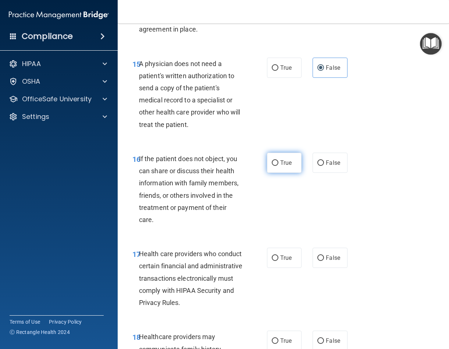
click at [267, 173] on label "True" at bounding box center [284, 163] width 35 height 20
click at [272, 166] on input "True" at bounding box center [275, 164] width 7 height 6
radio input "true"
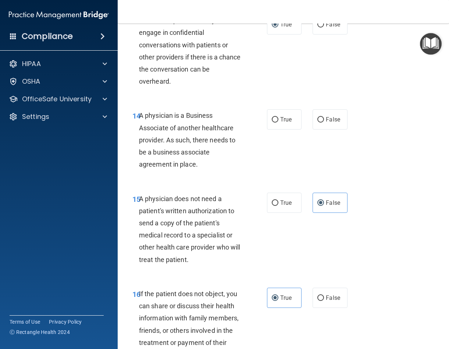
scroll to position [1089, 0]
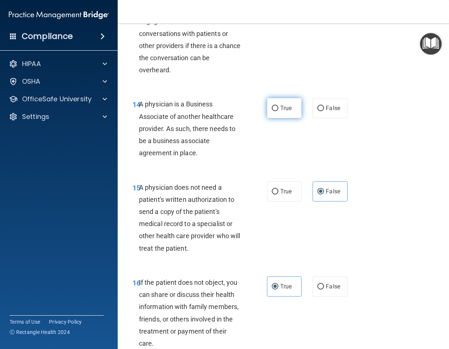
click at [273, 111] on input "True" at bounding box center [275, 109] width 7 height 6
radio input "true"
click at [314, 117] on label "False" at bounding box center [329, 108] width 35 height 20
click at [317, 111] on input "False" at bounding box center [320, 109] width 7 height 6
radio input "true"
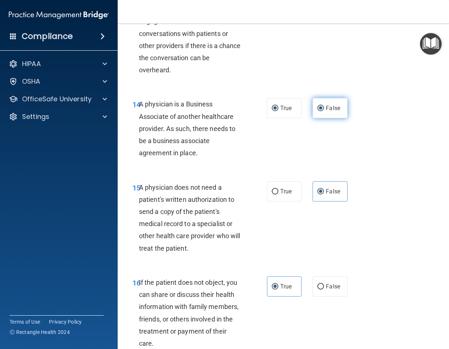
radio input "false"
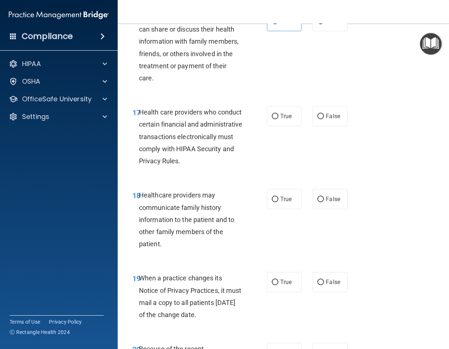
scroll to position [1346, 0]
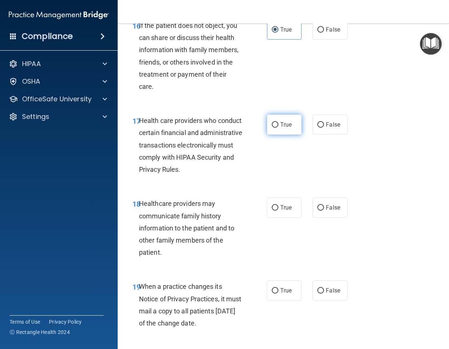
click at [272, 128] on input "True" at bounding box center [275, 125] width 7 height 6
radio input "true"
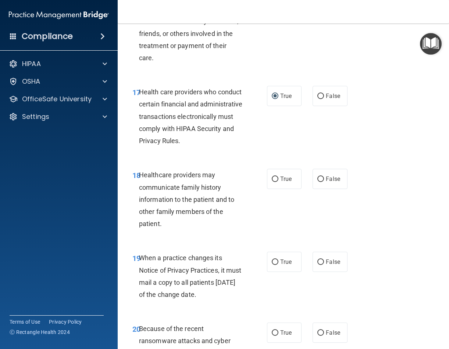
scroll to position [1383, 0]
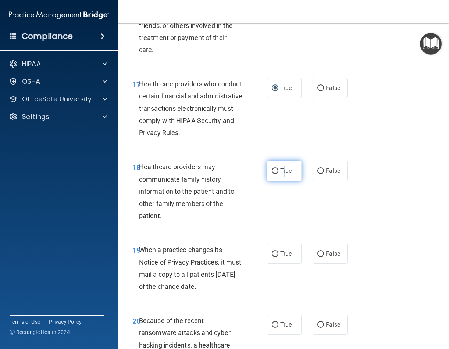
drag, startPoint x: 283, startPoint y: 179, endPoint x: 278, endPoint y: 182, distance: 6.2
click at [278, 181] on label "True" at bounding box center [284, 171] width 35 height 20
drag, startPoint x: 278, startPoint y: 182, endPoint x: 270, endPoint y: 182, distance: 7.8
click at [272, 174] on input "True" at bounding box center [275, 172] width 7 height 6
radio input "true"
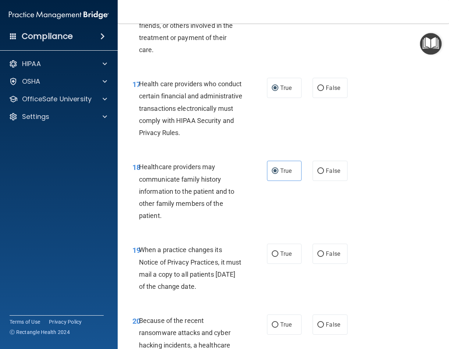
click at [216, 235] on div "18 Healthcare providers may communicate family history information to the patie…" at bounding box center [283, 193] width 313 height 83
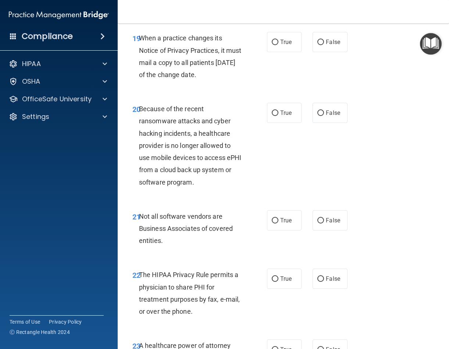
scroll to position [1603, 0]
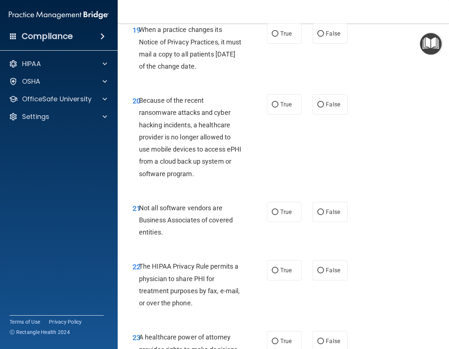
click at [30, 218] on accordion "HIPAA Documents and Policies Report an Incident Business Associates Emergency P…" at bounding box center [59, 154] width 118 height 201
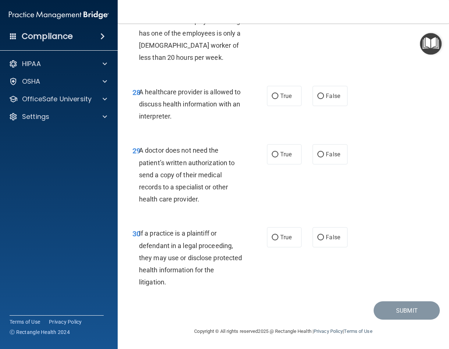
scroll to position [2228, 0]
click at [276, 241] on label "True" at bounding box center [284, 237] width 35 height 20
click at [276, 241] on input "True" at bounding box center [275, 238] width 7 height 6
radio input "true"
click at [36, 238] on accordion "HIPAA Documents and Policies Report an Incident Business Associates Emergency P…" at bounding box center [59, 154] width 118 height 201
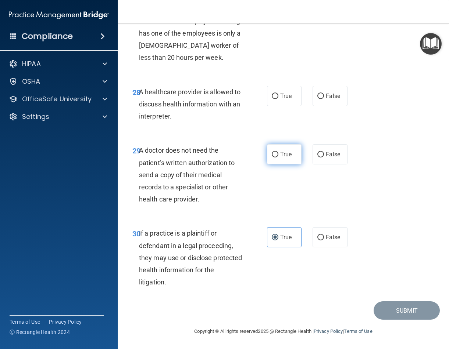
click at [272, 156] on input "True" at bounding box center [275, 155] width 7 height 6
radio input "true"
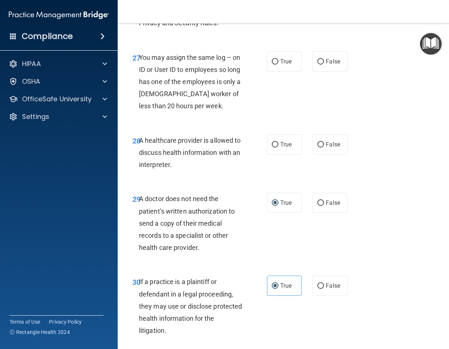
scroll to position [2154, 0]
click at [273, 155] on label "True" at bounding box center [284, 145] width 35 height 20
click at [273, 148] on input "True" at bounding box center [275, 146] width 7 height 6
radio input "true"
click at [317, 65] on input "False" at bounding box center [320, 63] width 7 height 6
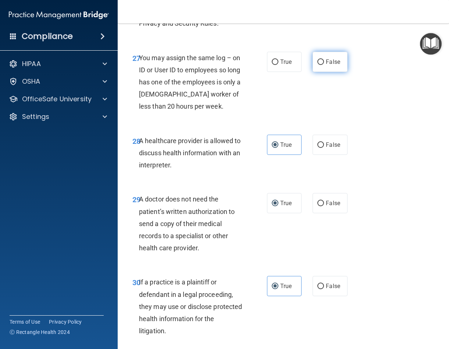
radio input "true"
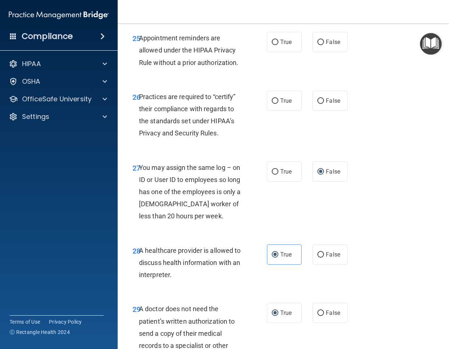
scroll to position [2044, 0]
click at [272, 104] on input "True" at bounding box center [275, 102] width 7 height 6
radio input "true"
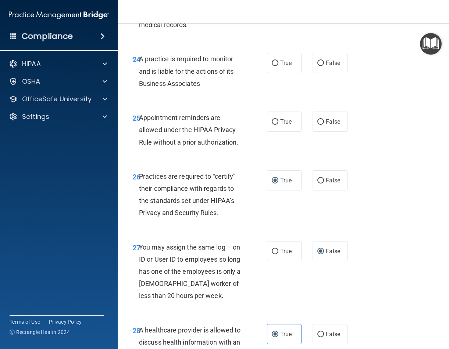
scroll to position [1934, 0]
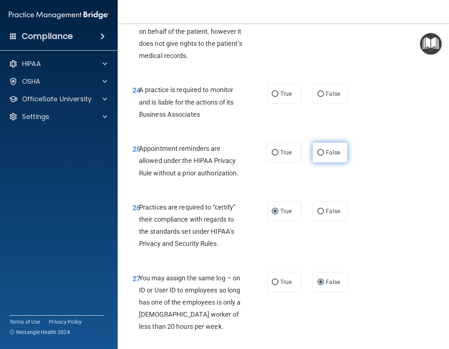
click at [317, 163] on label "False" at bounding box center [329, 153] width 35 height 20
click at [317, 156] on input "False" at bounding box center [320, 153] width 7 height 6
radio input "true"
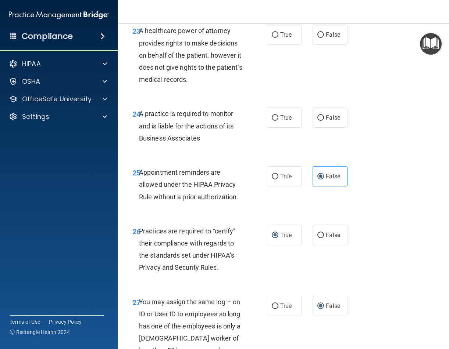
scroll to position [1897, 0]
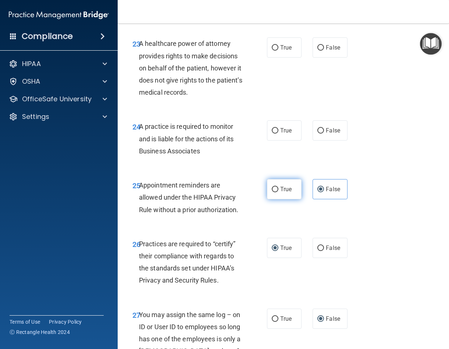
click at [272, 193] on input "True" at bounding box center [275, 190] width 7 height 6
radio input "true"
radio input "false"
click at [273, 134] on input "True" at bounding box center [275, 131] width 7 height 6
radio input "true"
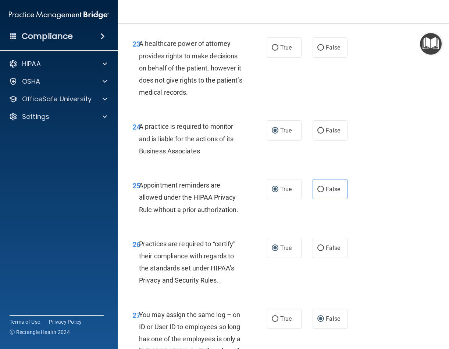
scroll to position [1824, 0]
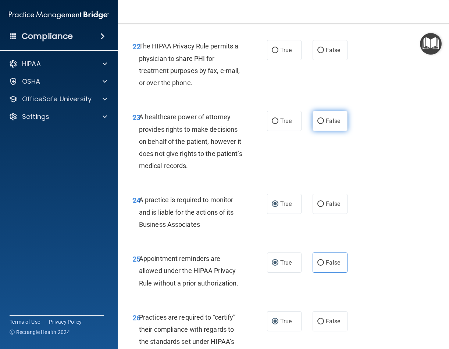
click at [317, 124] on input "False" at bounding box center [320, 122] width 7 height 6
radio input "true"
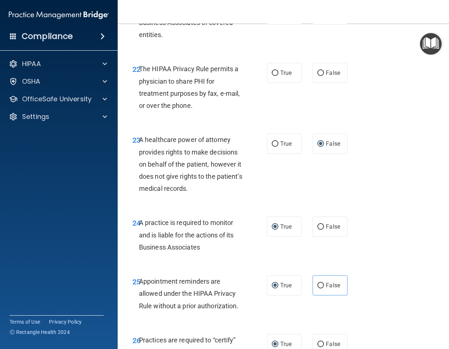
scroll to position [1677, 0]
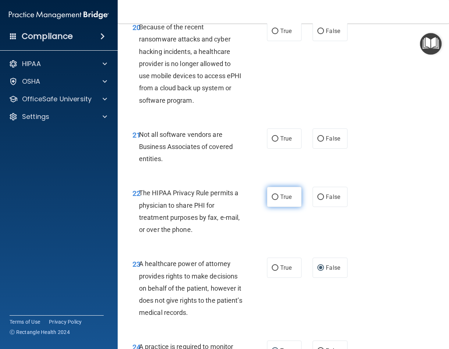
click at [272, 200] on input "True" at bounding box center [275, 198] width 7 height 6
radio input "true"
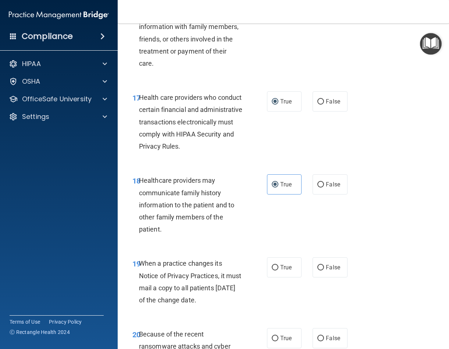
scroll to position [1493, 0]
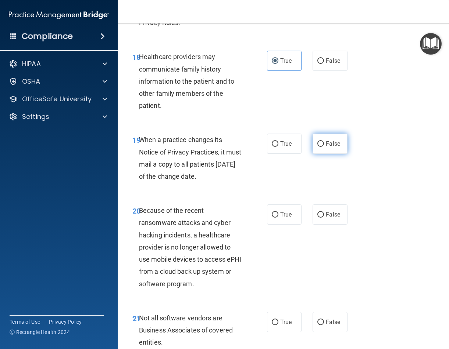
click at [317, 147] on input "False" at bounding box center [320, 144] width 7 height 6
radio input "true"
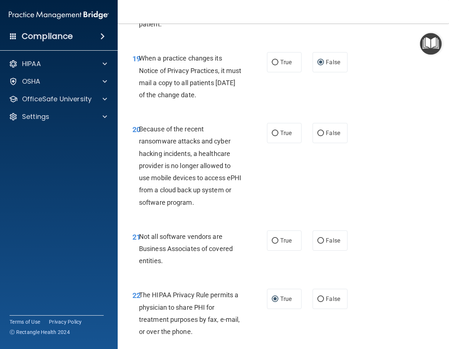
scroll to position [1566, 0]
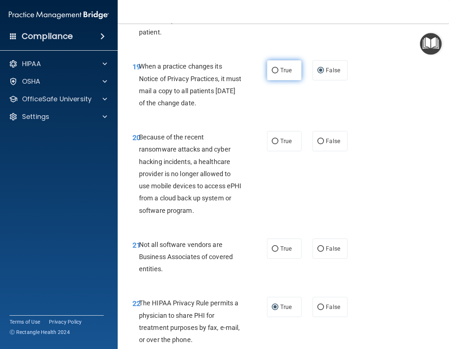
click at [276, 80] on label "True" at bounding box center [284, 70] width 35 height 20
click at [276, 73] on input "True" at bounding box center [275, 71] width 7 height 6
radio input "true"
radio input "false"
click at [272, 252] on input "True" at bounding box center [275, 250] width 7 height 6
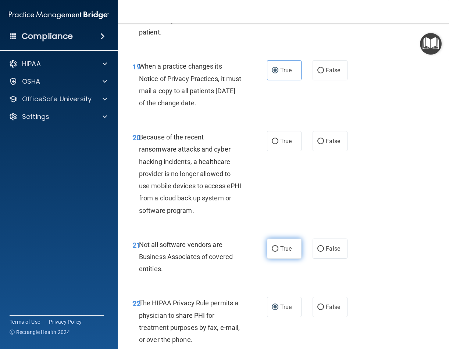
radio input "true"
click at [274, 151] on label "True" at bounding box center [284, 141] width 35 height 20
click at [274, 144] on input "True" at bounding box center [275, 142] width 7 height 6
radio input "true"
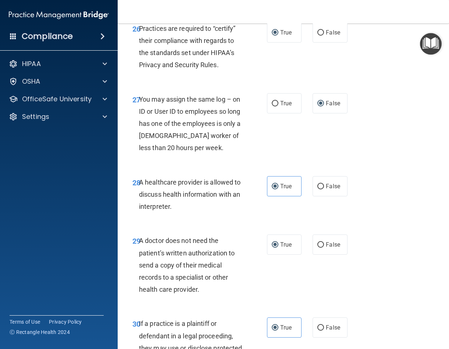
scroll to position [2228, 0]
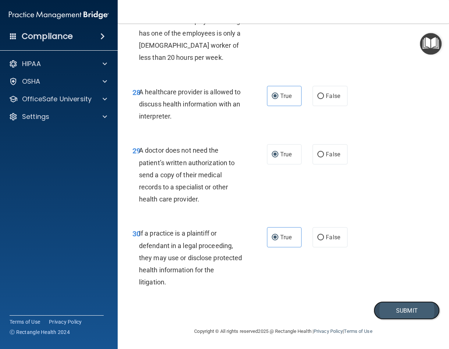
click at [392, 303] on button "Submit" at bounding box center [406, 311] width 66 height 19
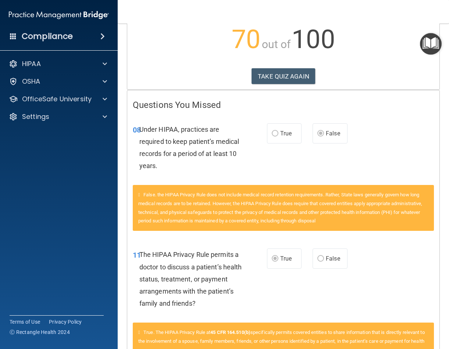
scroll to position [110, 0]
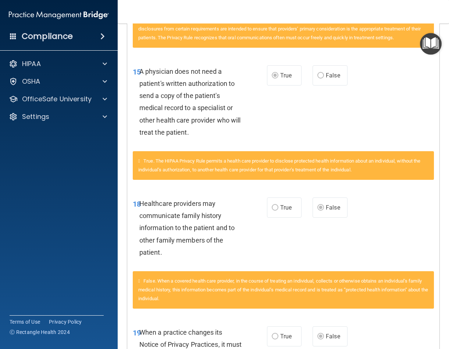
drag, startPoint x: 153, startPoint y: 183, endPoint x: 173, endPoint y: 198, distance: 25.5
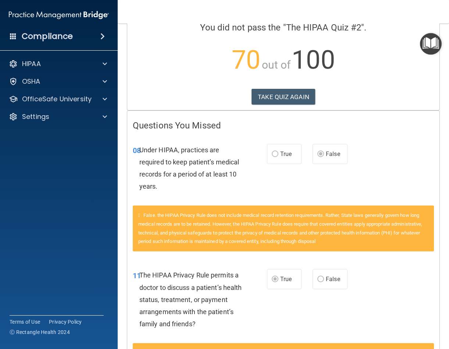
scroll to position [0, 0]
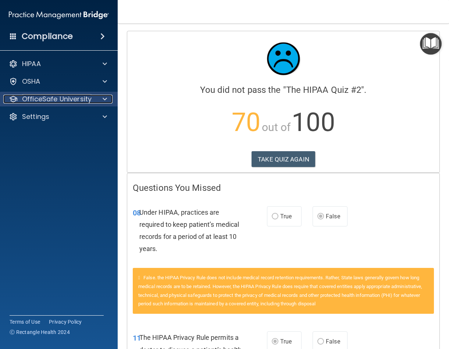
click at [86, 103] on p "OfficeSafe University" at bounding box center [56, 99] width 69 height 9
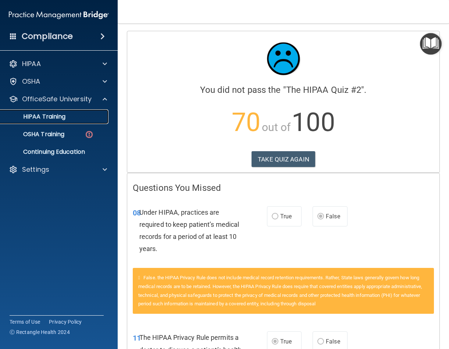
click at [68, 117] on div "HIPAA Training" at bounding box center [55, 116] width 100 height 7
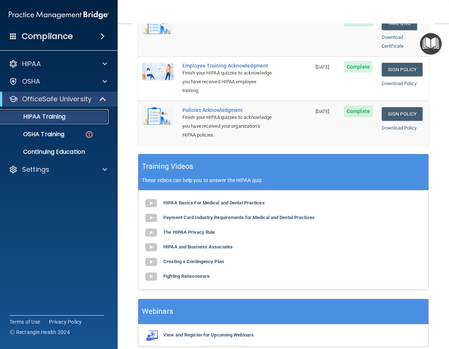
scroll to position [184, 0]
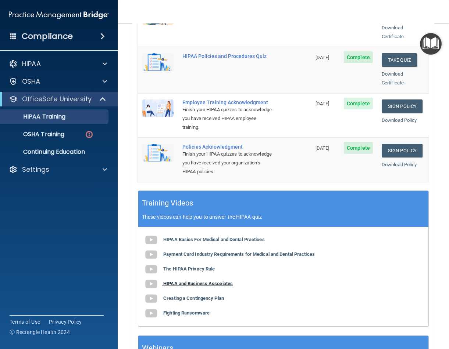
click at [178, 283] on b "HIPAA and Business Associates" at bounding box center [197, 284] width 69 height 6
click at [182, 296] on b "Creating a Contingency Plan" at bounding box center [193, 299] width 61 height 6
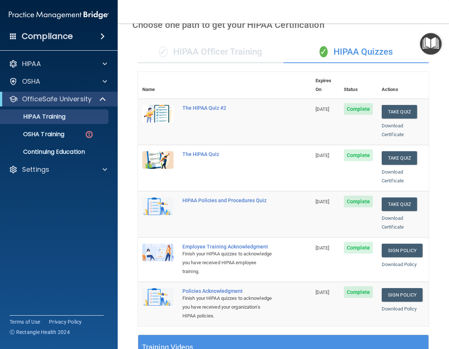
scroll to position [37, 0]
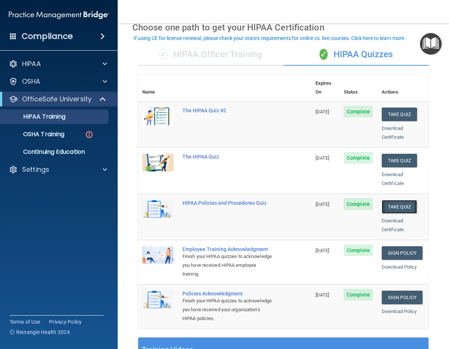
click at [398, 200] on button "Take Quiz" at bounding box center [398, 207] width 35 height 14
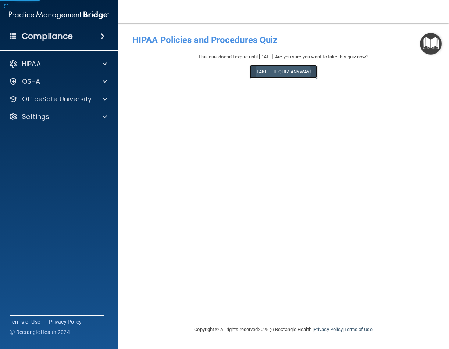
click at [280, 75] on button "Take the quiz anyway!" at bounding box center [282, 72] width 67 height 14
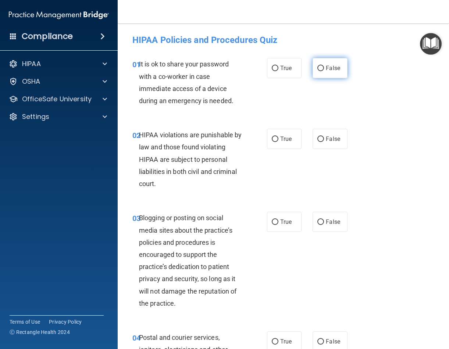
click at [313, 68] on label "False" at bounding box center [329, 68] width 35 height 20
click at [317, 68] on input "False" at bounding box center [320, 69] width 7 height 6
radio input "true"
click at [267, 144] on label "True" at bounding box center [284, 139] width 35 height 20
click at [272, 142] on input "True" at bounding box center [275, 140] width 7 height 6
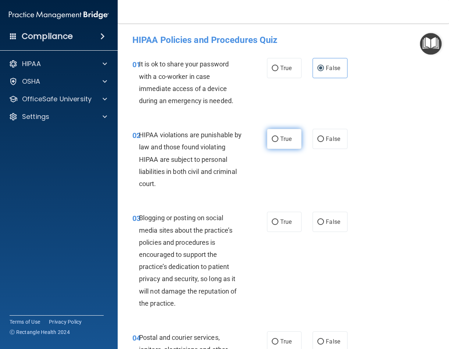
radio input "true"
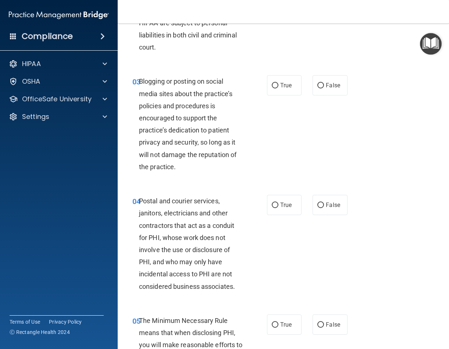
scroll to position [184, 0]
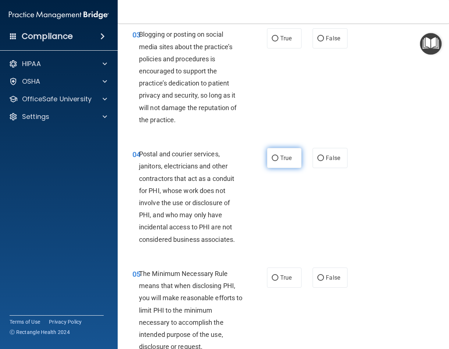
click at [280, 159] on span "True" at bounding box center [285, 158] width 11 height 7
click at [278, 159] on input "True" at bounding box center [275, 159] width 7 height 6
radio input "true"
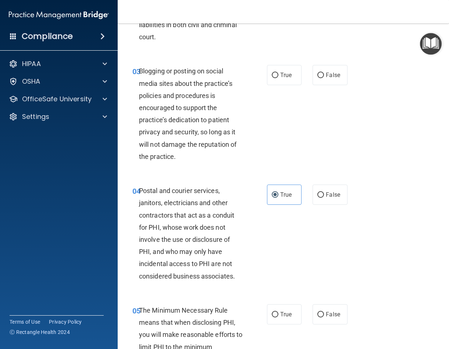
scroll to position [220, 0]
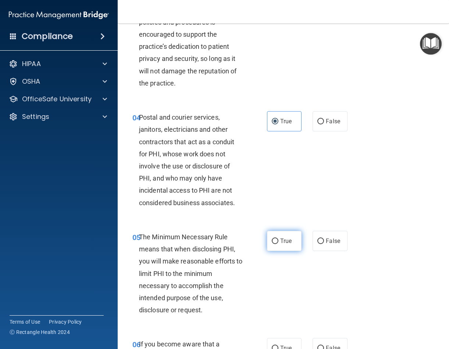
click at [275, 239] on input "True" at bounding box center [275, 242] width 7 height 6
radio input "true"
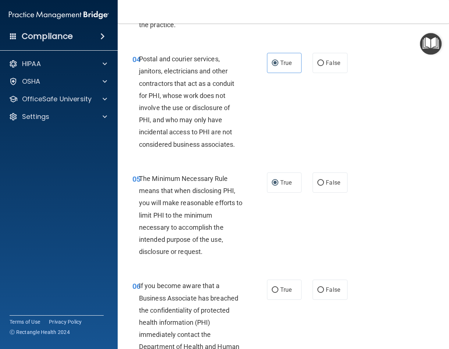
scroll to position [404, 0]
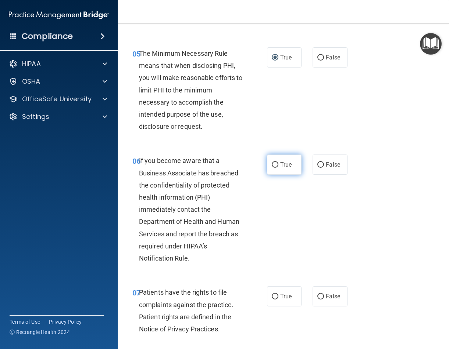
click at [268, 168] on label "True" at bounding box center [284, 165] width 35 height 20
click at [272, 168] on input "True" at bounding box center [275, 165] width 7 height 6
radio input "true"
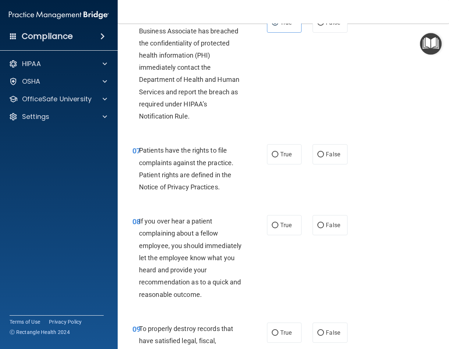
scroll to position [551, 0]
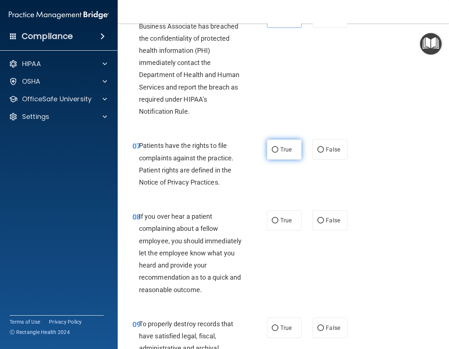
click at [275, 148] on label "True" at bounding box center [284, 150] width 35 height 20
click at [275, 148] on input "True" at bounding box center [275, 150] width 7 height 6
radio input "true"
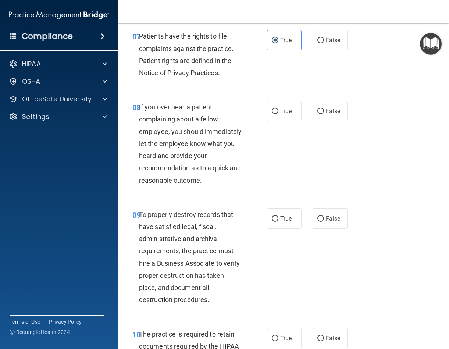
scroll to position [661, 0]
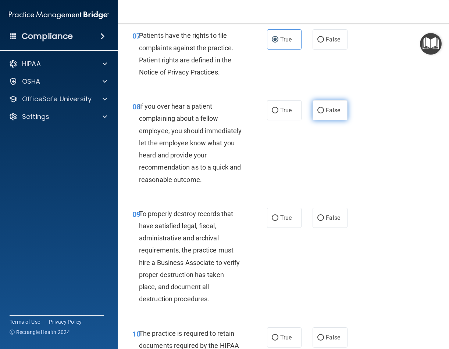
click at [314, 107] on label "False" at bounding box center [329, 110] width 35 height 20
click at [317, 108] on input "False" at bounding box center [320, 111] width 7 height 6
radio input "true"
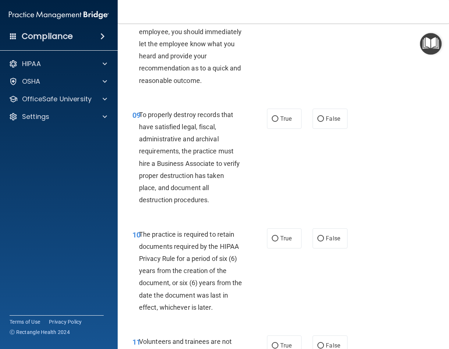
scroll to position [772, 0]
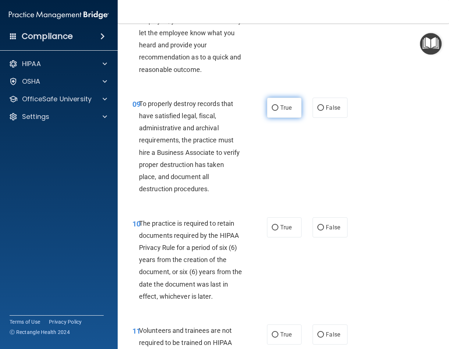
click at [276, 107] on label "True" at bounding box center [284, 108] width 35 height 20
click at [276, 107] on input "True" at bounding box center [275, 108] width 7 height 6
radio input "true"
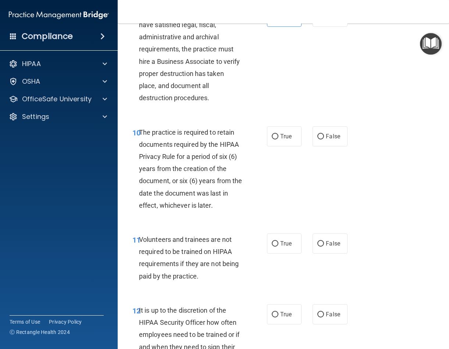
scroll to position [882, 0]
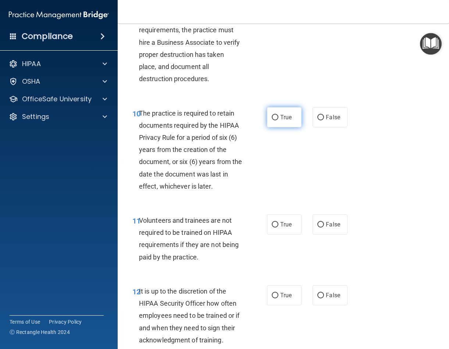
click at [267, 115] on label "True" at bounding box center [284, 117] width 35 height 20
click at [272, 115] on input "True" at bounding box center [275, 118] width 7 height 6
radio input "true"
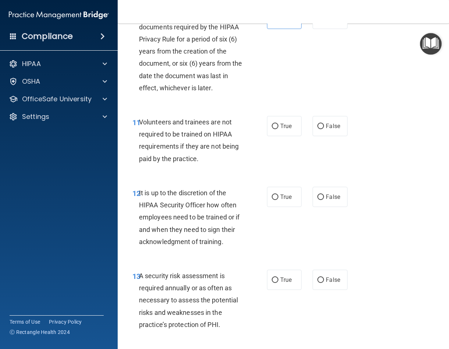
scroll to position [1029, 0]
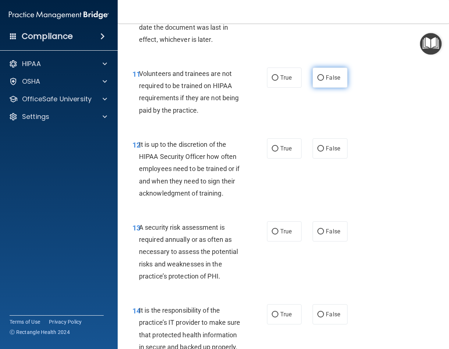
click at [316, 82] on label "False" at bounding box center [329, 78] width 35 height 20
click at [317, 81] on input "False" at bounding box center [320, 78] width 7 height 6
radio input "true"
click at [272, 151] on input "True" at bounding box center [275, 149] width 7 height 6
radio input "true"
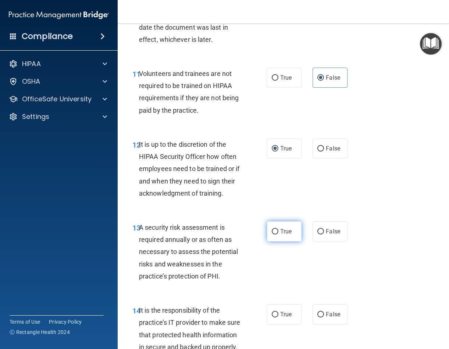
click at [276, 232] on label "True" at bounding box center [284, 232] width 35 height 20
click at [276, 232] on input "True" at bounding box center [275, 232] width 7 height 6
radio input "true"
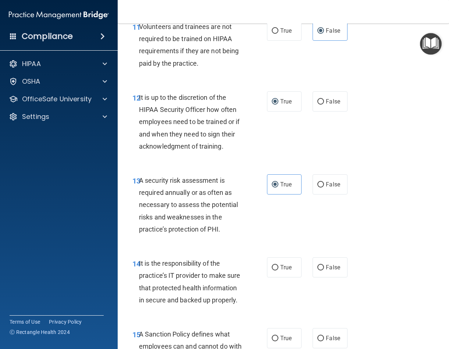
scroll to position [1139, 0]
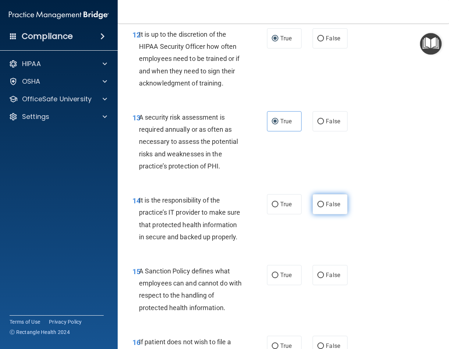
click at [320, 203] on label "False" at bounding box center [329, 204] width 35 height 20
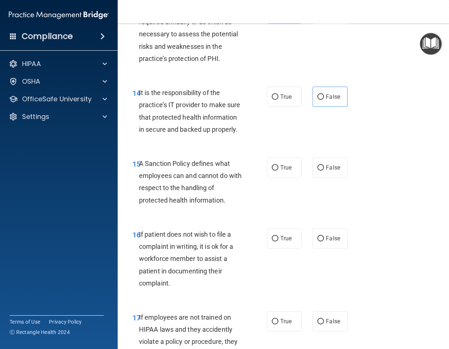
scroll to position [1286, 0]
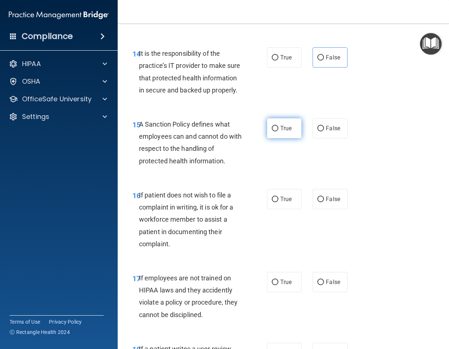
click at [273, 132] on input "True" at bounding box center [275, 129] width 7 height 6
radio input "true"
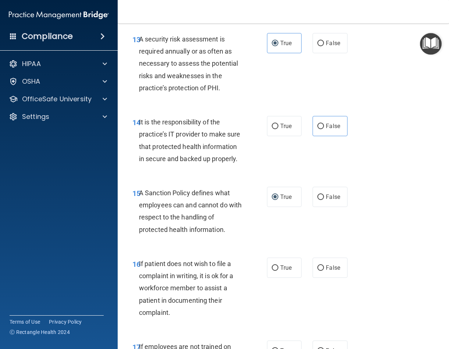
scroll to position [1213, 0]
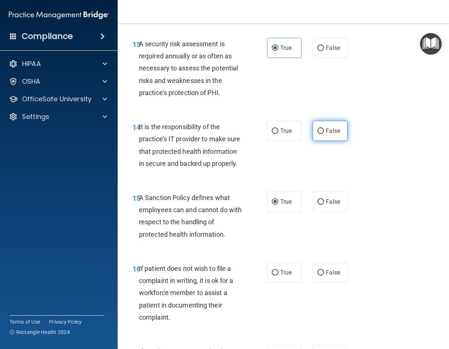
click at [319, 132] on input "False" at bounding box center [320, 132] width 7 height 6
radio input "true"
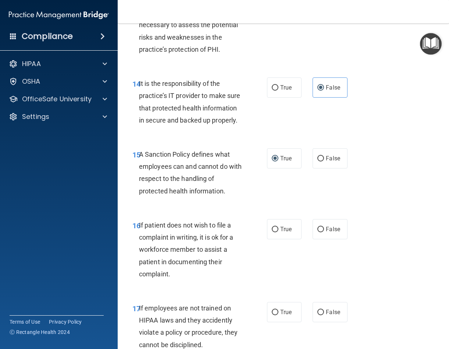
scroll to position [1323, 0]
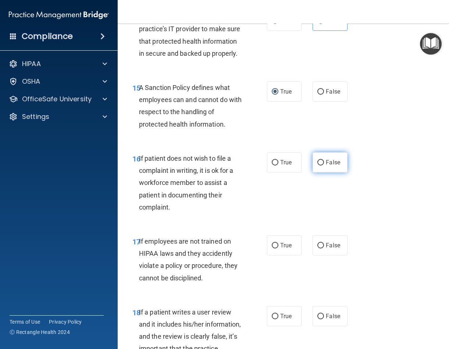
click at [322, 173] on label "False" at bounding box center [329, 162] width 35 height 20
click at [322, 166] on input "False" at bounding box center [320, 163] width 7 height 6
radio input "true"
click at [273, 166] on input "True" at bounding box center [275, 163] width 7 height 6
radio input "true"
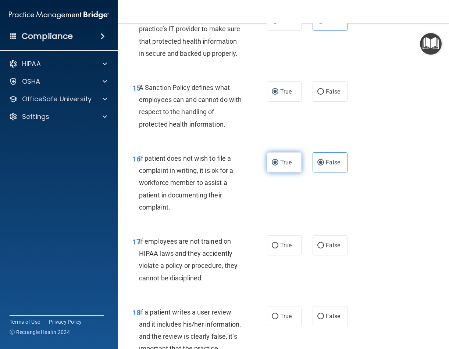
radio input "false"
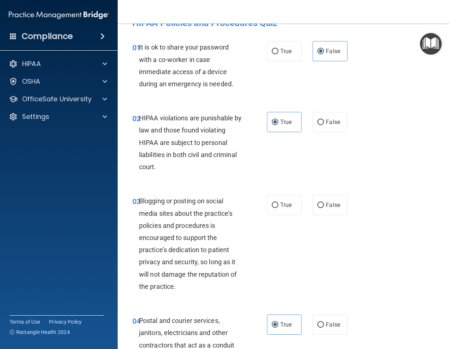
scroll to position [37, 0]
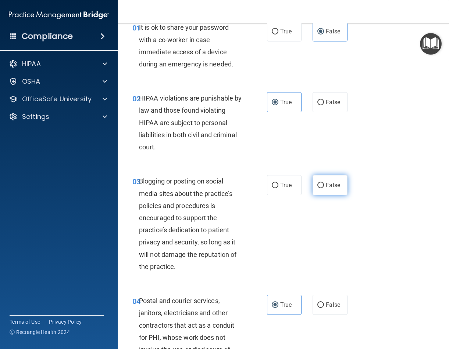
drag, startPoint x: 318, startPoint y: 183, endPoint x: 324, endPoint y: 186, distance: 5.9
click at [318, 184] on input "False" at bounding box center [320, 186] width 7 height 6
radio input "true"
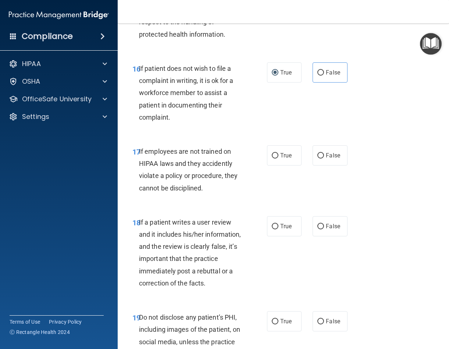
scroll to position [1433, 0]
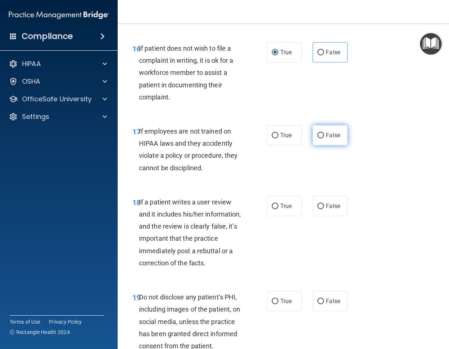
click at [317, 139] on input "False" at bounding box center [320, 136] width 7 height 6
radio input "true"
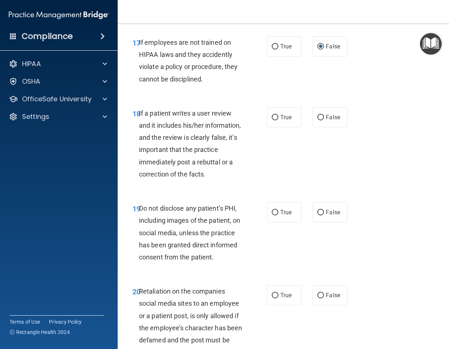
scroll to position [1543, 0]
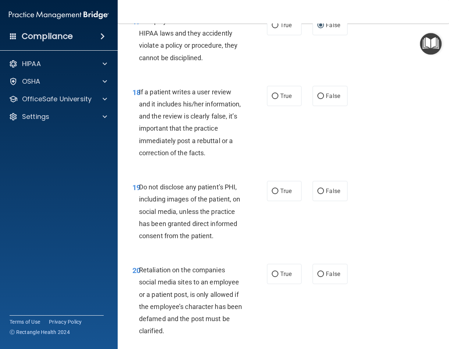
drag, startPoint x: 270, startPoint y: 109, endPoint x: 260, endPoint y: 116, distance: 12.6
click at [273, 99] on input "True" at bounding box center [275, 97] width 7 height 6
radio input "true"
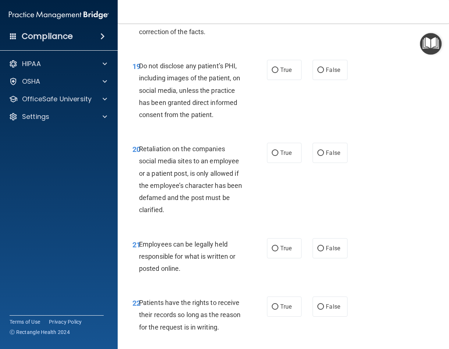
scroll to position [1653, 0]
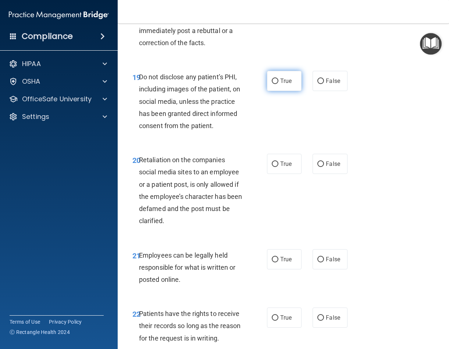
click at [273, 84] on input "True" at bounding box center [275, 82] width 7 height 6
radio input "true"
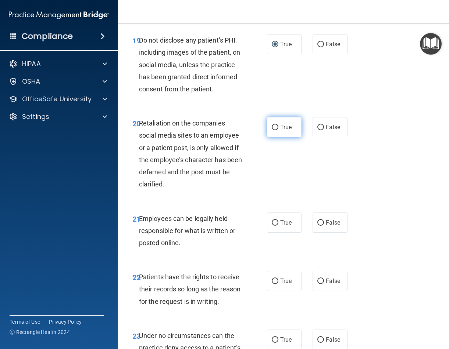
click at [273, 130] on input "True" at bounding box center [275, 128] width 7 height 6
radio input "true"
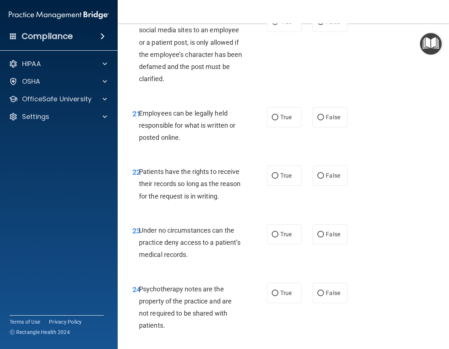
scroll to position [1800, 0]
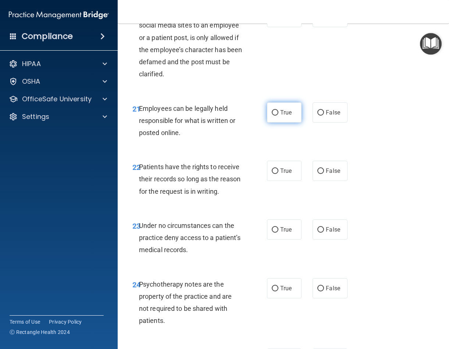
click at [280, 116] on span "True" at bounding box center [285, 112] width 11 height 7
click at [278, 116] on input "True" at bounding box center [275, 113] width 7 height 6
radio input "true"
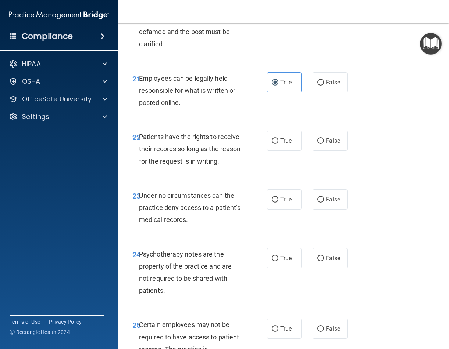
scroll to position [1837, 0]
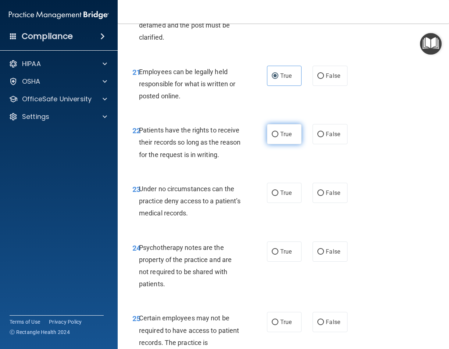
click at [270, 144] on label "True" at bounding box center [284, 134] width 35 height 20
click at [272, 137] on input "True" at bounding box center [275, 135] width 7 height 6
radio input "true"
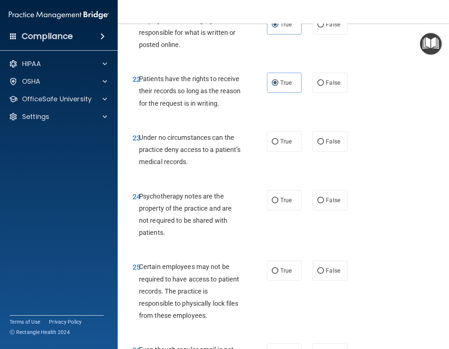
scroll to position [1947, 0]
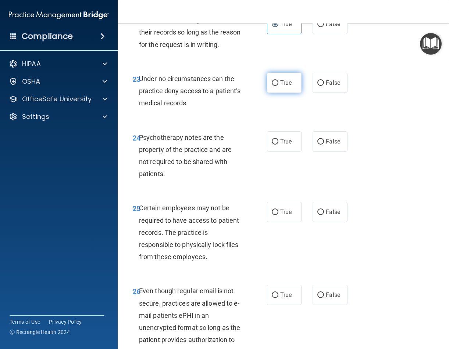
click at [268, 93] on label "True" at bounding box center [284, 83] width 35 height 20
click at [272, 86] on input "True" at bounding box center [275, 83] width 7 height 6
radio input "true"
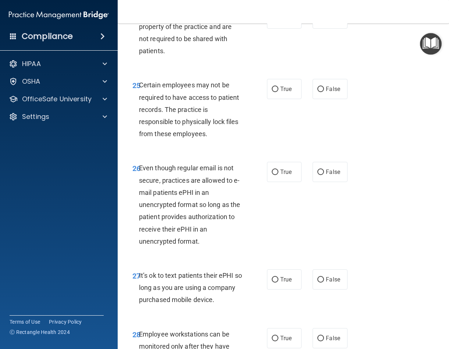
scroll to position [2058, 0]
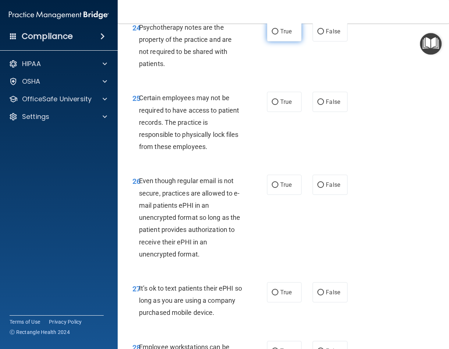
click at [273, 35] on input "True" at bounding box center [275, 32] width 7 height 6
radio input "true"
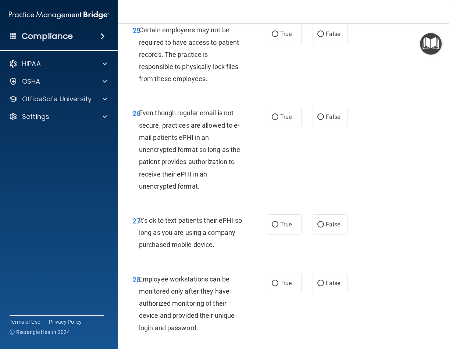
scroll to position [2131, 0]
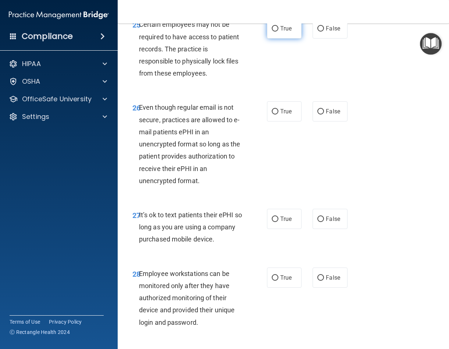
click at [267, 39] on label "True" at bounding box center [284, 28] width 35 height 20
click at [272, 32] on input "True" at bounding box center [275, 29] width 7 height 6
radio input "true"
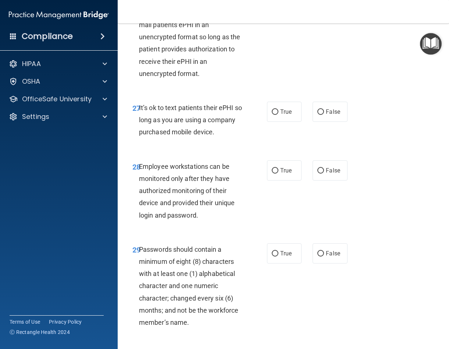
scroll to position [2241, 0]
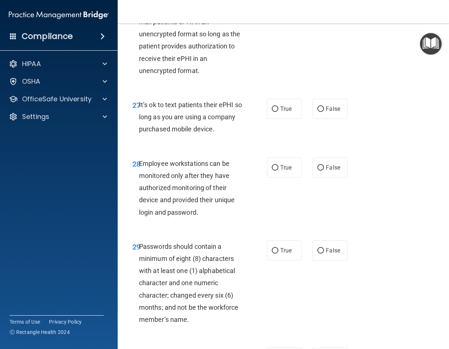
click at [275, 4] on input "True" at bounding box center [275, 2] width 7 height 6
radio input "true"
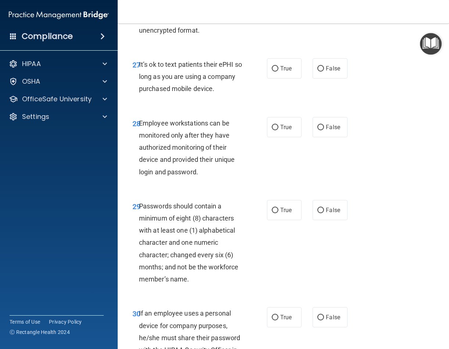
scroll to position [2315, 0]
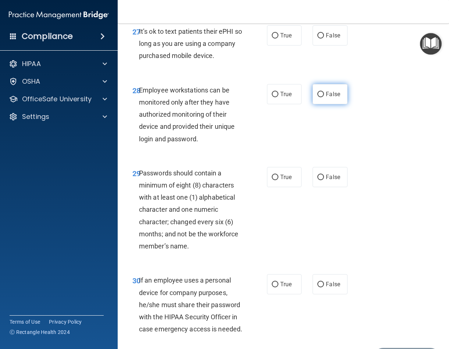
click at [317, 97] on input "False" at bounding box center [320, 95] width 7 height 6
radio input "true"
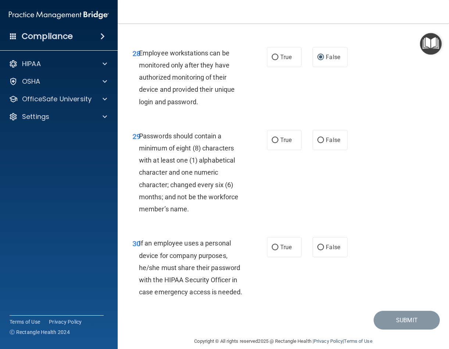
scroll to position [2388, 0]
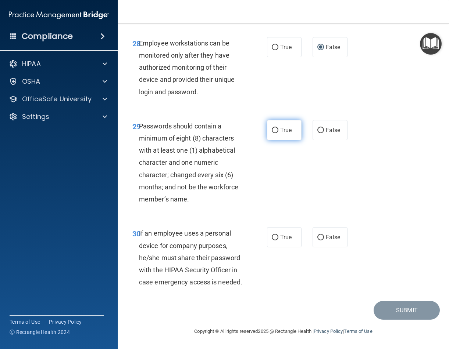
click at [272, 133] on input "True" at bounding box center [275, 131] width 7 height 6
radio input "true"
click at [317, 235] on input "False" at bounding box center [320, 238] width 7 height 6
radio input "true"
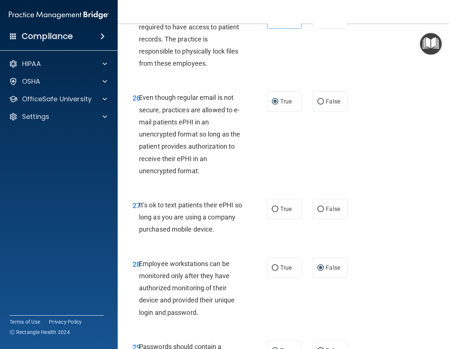
scroll to position [2178, 0]
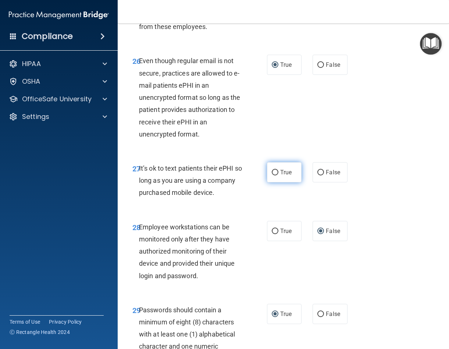
click at [274, 176] on input "True" at bounding box center [275, 173] width 7 height 6
radio input "true"
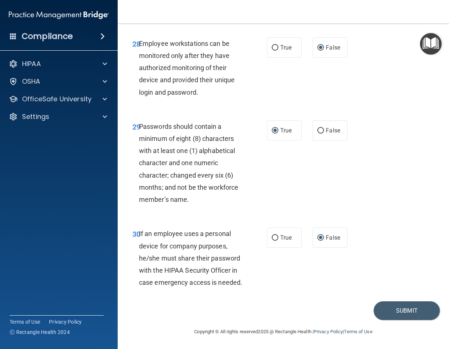
scroll to position [2435, 0]
click at [400, 309] on button "Submit" at bounding box center [406, 310] width 66 height 19
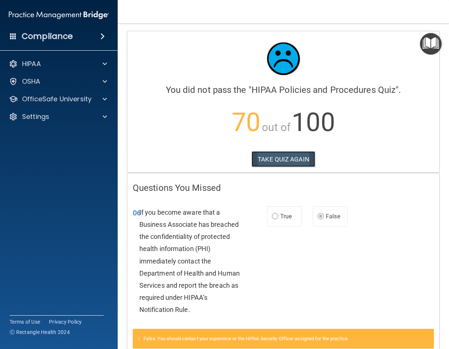
click at [284, 160] on button "TAKE QUIZ AGAIN" at bounding box center [283, 159] width 64 height 16
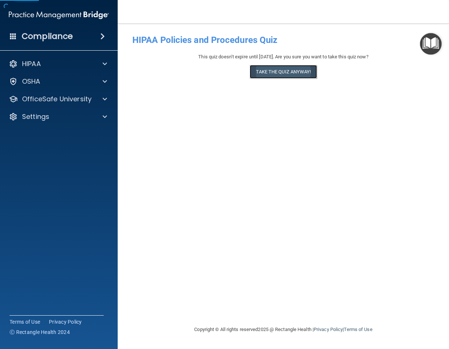
click at [311, 73] on button "Take the quiz anyway!" at bounding box center [282, 72] width 67 height 14
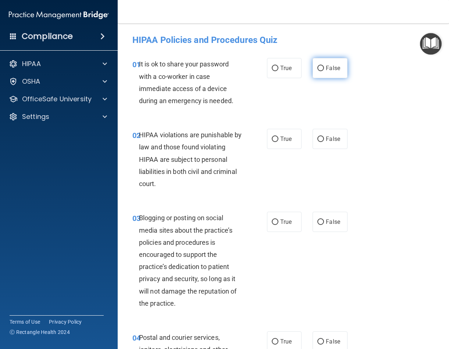
click at [317, 66] on input "False" at bounding box center [320, 69] width 7 height 6
radio input "true"
click at [274, 138] on input "True" at bounding box center [275, 140] width 7 height 6
radio input "true"
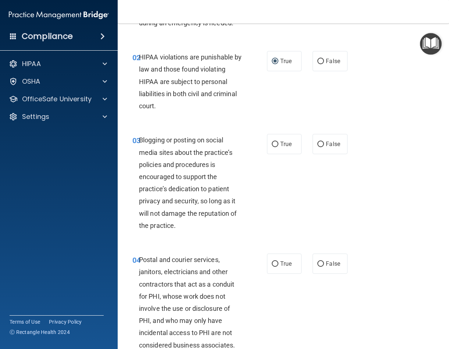
scroll to position [110, 0]
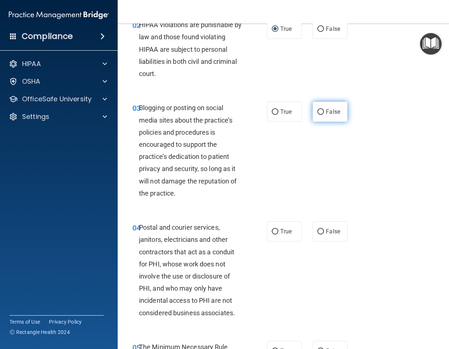
click at [317, 113] on input "False" at bounding box center [320, 112] width 7 height 6
radio input "true"
click at [273, 232] on input "True" at bounding box center [275, 232] width 7 height 6
radio input "true"
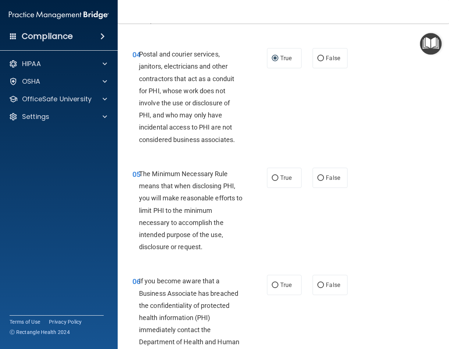
scroll to position [294, 0]
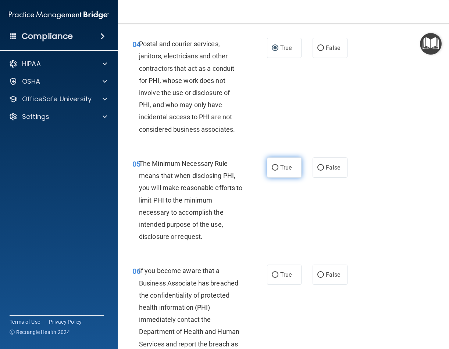
click at [274, 169] on input "True" at bounding box center [275, 168] width 7 height 6
radio input "true"
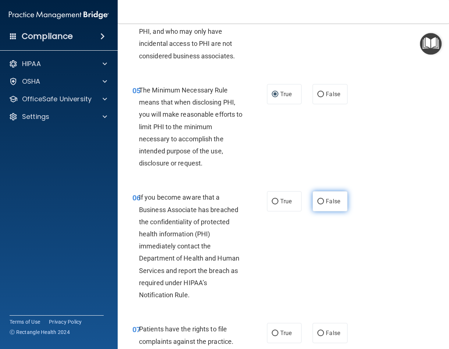
click at [312, 203] on label "False" at bounding box center [329, 201] width 35 height 20
click at [317, 203] on input "False" at bounding box center [320, 202] width 7 height 6
radio input "true"
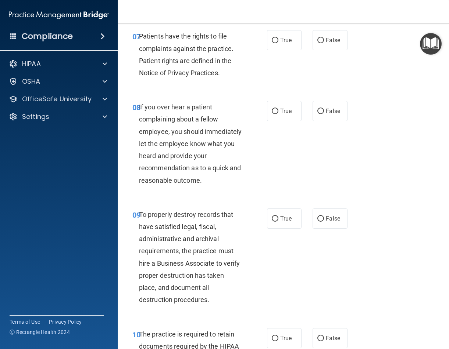
scroll to position [661, 0]
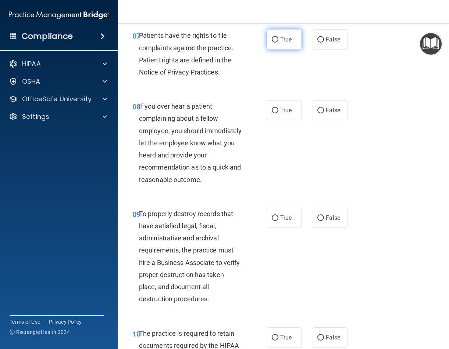
click at [276, 44] on label "True" at bounding box center [284, 39] width 35 height 20
click at [276, 43] on input "True" at bounding box center [275, 40] width 7 height 6
radio input "true"
click at [319, 111] on input "False" at bounding box center [320, 111] width 7 height 6
radio input "true"
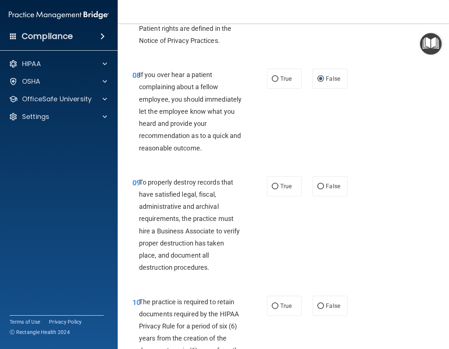
scroll to position [735, 0]
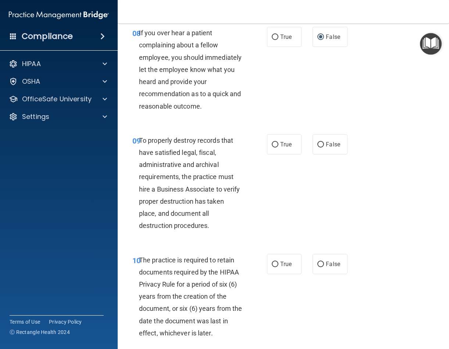
click at [318, 144] on input "False" at bounding box center [320, 145] width 7 height 6
radio input "true"
drag, startPoint x: 270, startPoint y: 261, endPoint x: 357, endPoint y: 253, distance: 86.8
click at [272, 262] on input "True" at bounding box center [275, 265] width 7 height 6
radio input "true"
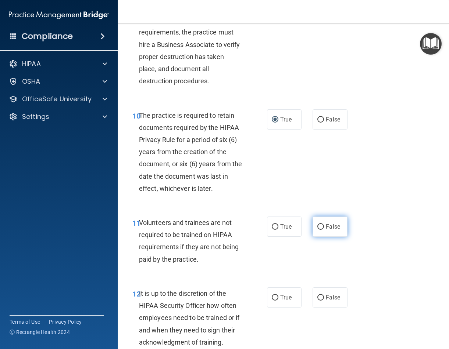
scroll to position [882, 0]
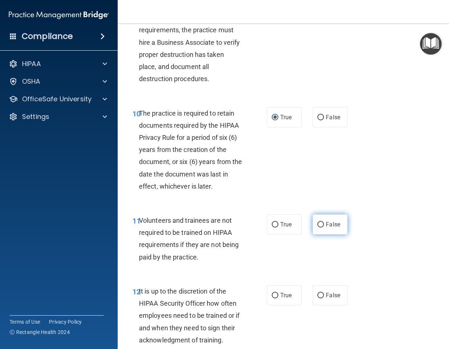
click at [328, 227] on span "False" at bounding box center [333, 224] width 14 height 7
click at [324, 227] on input "False" at bounding box center [320, 225] width 7 height 6
radio input "true"
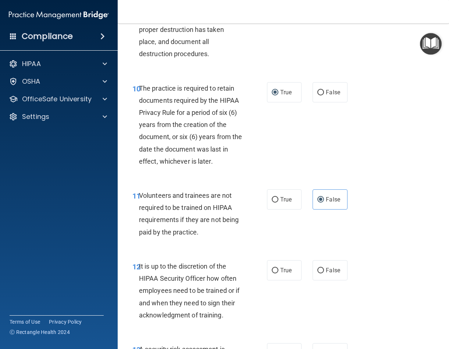
scroll to position [955, 0]
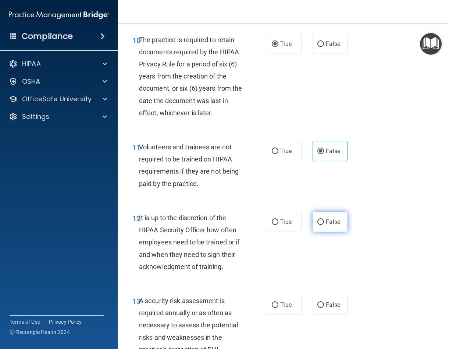
click at [319, 222] on input "False" at bounding box center [320, 223] width 7 height 6
radio input "true"
click at [273, 300] on label "True" at bounding box center [284, 305] width 35 height 20
click at [273, 303] on input "True" at bounding box center [275, 306] width 7 height 6
radio input "true"
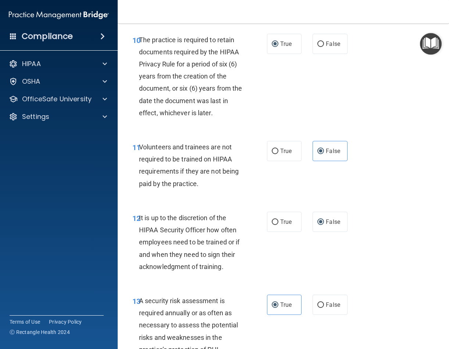
scroll to position [1139, 0]
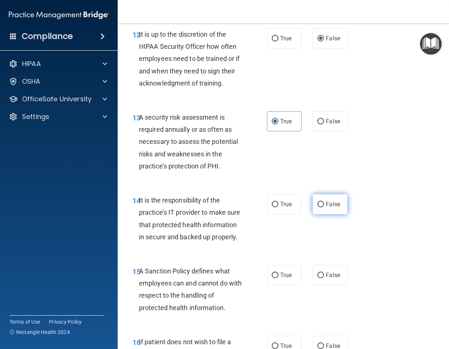
click at [326, 207] on span "False" at bounding box center [333, 204] width 14 height 7
click at [324, 207] on input "False" at bounding box center [320, 205] width 7 height 6
radio input "true"
click at [320, 279] on input "False" at bounding box center [320, 276] width 7 height 6
radio input "true"
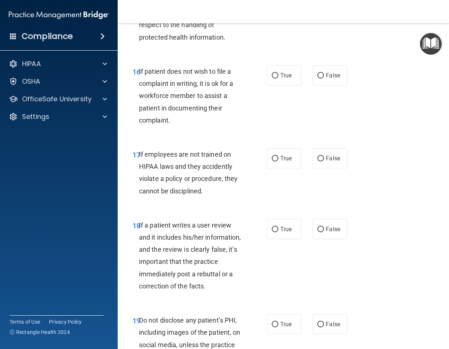
scroll to position [1433, 0]
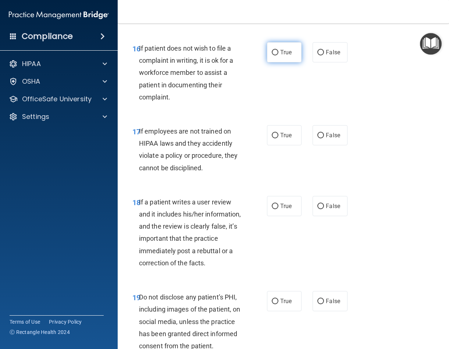
click at [276, 62] on label "True" at bounding box center [284, 52] width 35 height 20
click at [276, 55] on input "True" at bounding box center [275, 53] width 7 height 6
radio input "true"
click at [322, 146] on label "False" at bounding box center [329, 135] width 35 height 20
click at [322, 139] on input "False" at bounding box center [320, 136] width 7 height 6
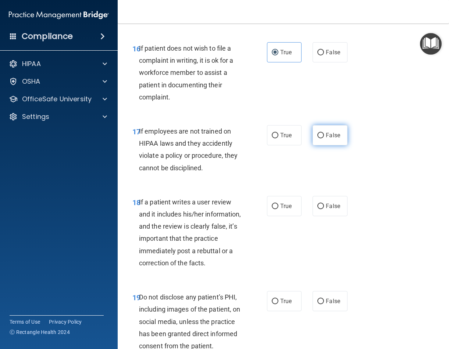
radio input "true"
drag, startPoint x: 319, startPoint y: 214, endPoint x: 319, endPoint y: 218, distance: 4.1
click at [319, 215] on label "False" at bounding box center [329, 206] width 35 height 20
click at [319, 209] on input "False" at bounding box center [320, 207] width 7 height 6
radio input "true"
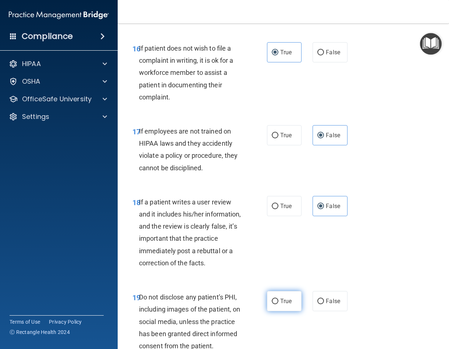
drag, startPoint x: 273, startPoint y: 324, endPoint x: 280, endPoint y: 326, distance: 7.0
click at [273, 305] on input "True" at bounding box center [275, 302] width 7 height 6
radio input "true"
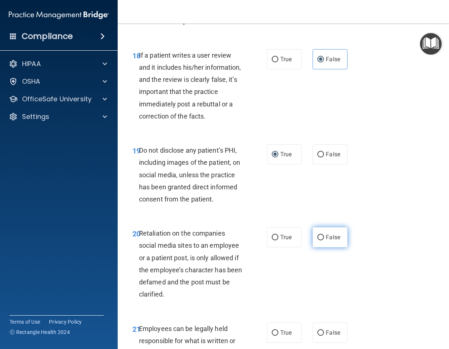
click at [312, 248] on label "False" at bounding box center [329, 237] width 35 height 20
click at [317, 241] on input "False" at bounding box center [320, 238] width 7 height 6
radio input "true"
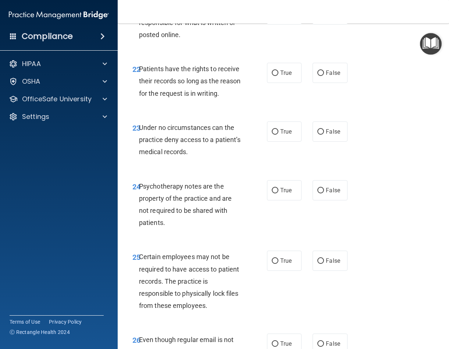
scroll to position [1911, 0]
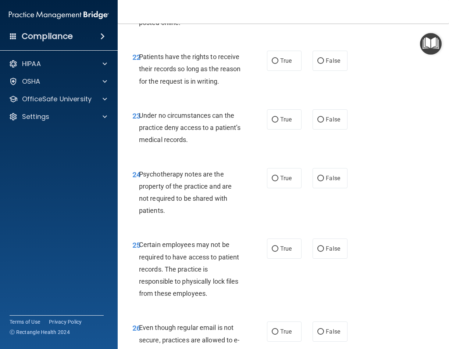
click at [272, 6] on input "True" at bounding box center [275, 3] width 7 height 6
radio input "true"
drag, startPoint x: 315, startPoint y: 94, endPoint x: 322, endPoint y: 119, distance: 26.5
click at [315, 71] on label "False" at bounding box center [329, 61] width 35 height 20
click at [317, 64] on input "False" at bounding box center [320, 61] width 7 height 6
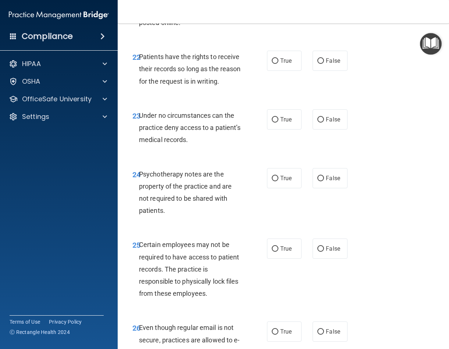
radio input "true"
click at [317, 123] on input "False" at bounding box center [320, 120] width 7 height 6
radio input "true"
drag, startPoint x: 322, startPoint y: 227, endPoint x: 327, endPoint y: 229, distance: 5.9
click at [322, 188] on label "False" at bounding box center [329, 178] width 35 height 20
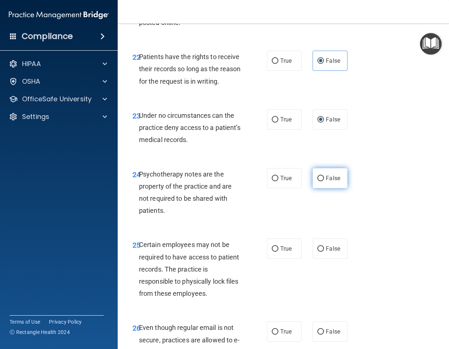
click at [322, 182] on input "False" at bounding box center [320, 179] width 7 height 6
radio input "true"
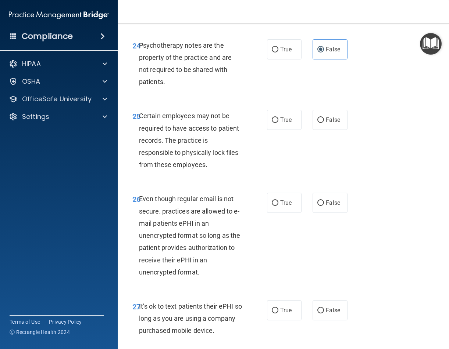
scroll to position [2094, 0]
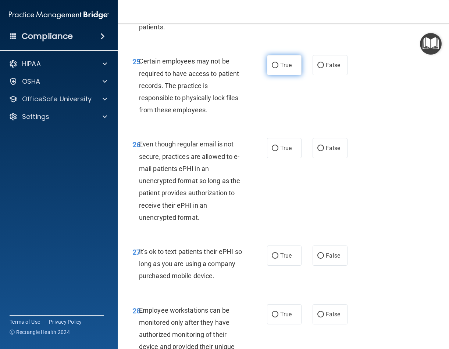
click at [275, 75] on label "True" at bounding box center [284, 65] width 35 height 20
click at [275, 68] on input "True" at bounding box center [275, 66] width 7 height 6
radio input "true"
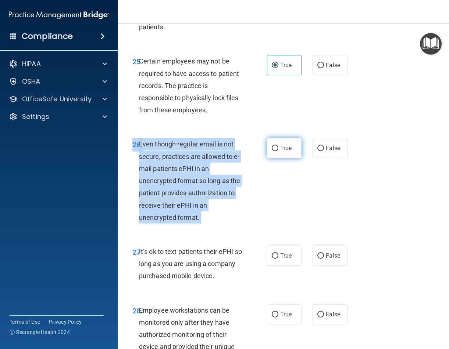
click at [273, 190] on div "26 Even though regular email is not secure, practices are allowed to e-mail pat…" at bounding box center [283, 183] width 313 height 108
drag, startPoint x: 273, startPoint y: 190, endPoint x: 273, endPoint y: 197, distance: 7.0
click at [273, 151] on input "True" at bounding box center [275, 149] width 7 height 6
radio input "true"
click at [317, 259] on input "False" at bounding box center [320, 257] width 7 height 6
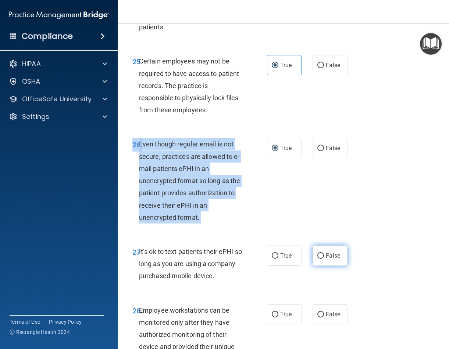
radio input "true"
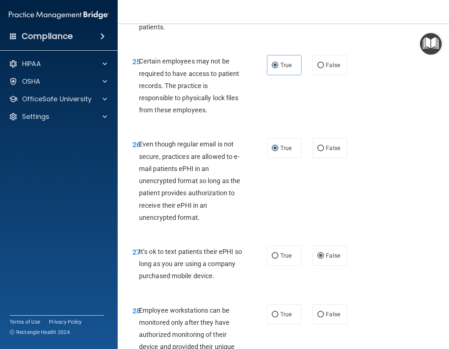
click at [389, 237] on div "26 Even though regular email is not secure, practices are allowed to e-mail pat…" at bounding box center [283, 183] width 313 height 108
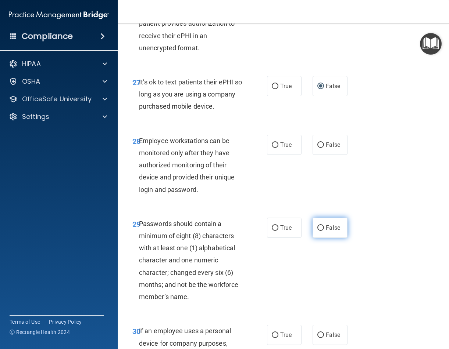
scroll to position [2278, 0]
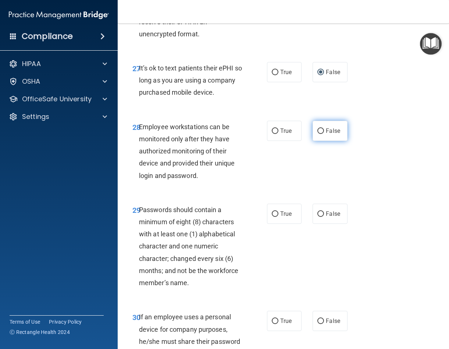
click at [317, 134] on input "False" at bounding box center [320, 132] width 7 height 6
radio input "true"
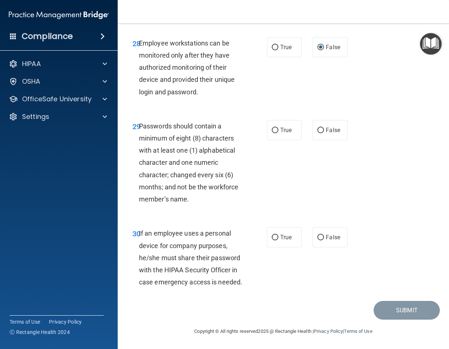
scroll to position [2435, 0]
click at [274, 128] on input "True" at bounding box center [275, 131] width 7 height 6
radio input "true"
click at [317, 235] on input "False" at bounding box center [320, 238] width 7 height 6
radio input "true"
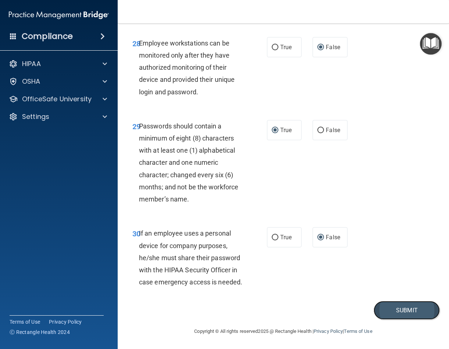
click at [403, 304] on button "Submit" at bounding box center [406, 310] width 66 height 19
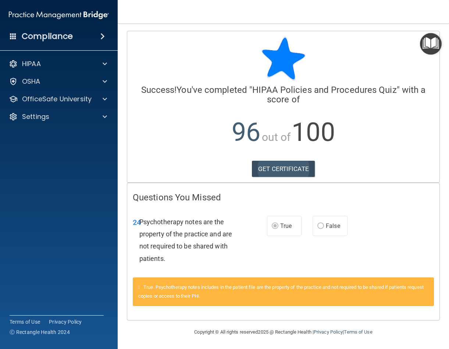
scroll to position [1, 0]
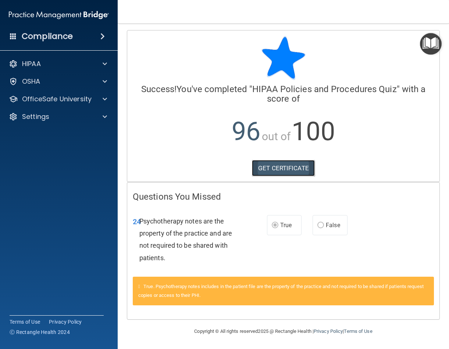
click at [288, 167] on link "GET CERTIFICATE" at bounding box center [283, 168] width 63 height 16
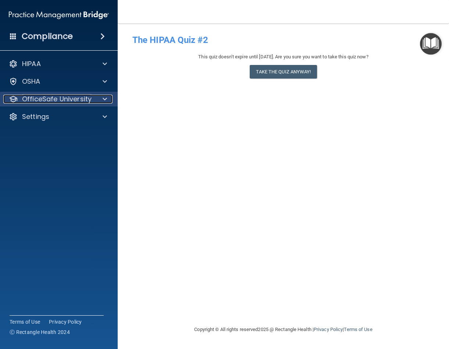
click at [90, 95] on p "OfficeSafe University" at bounding box center [56, 99] width 69 height 9
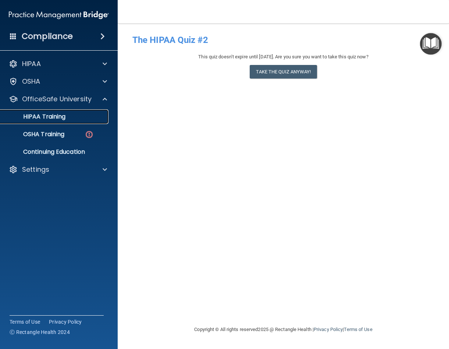
click at [79, 121] on link "HIPAA Training" at bounding box center [51, 116] width 116 height 15
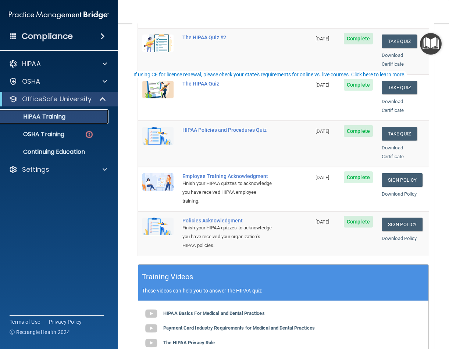
scroll to position [251, 0]
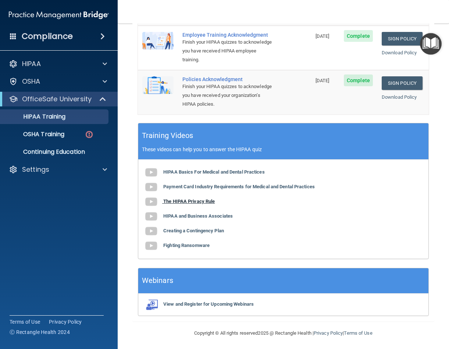
click at [146, 198] on img at bounding box center [151, 202] width 15 height 15
click at [170, 214] on b "HIPAA and Business Associates" at bounding box center [197, 216] width 69 height 6
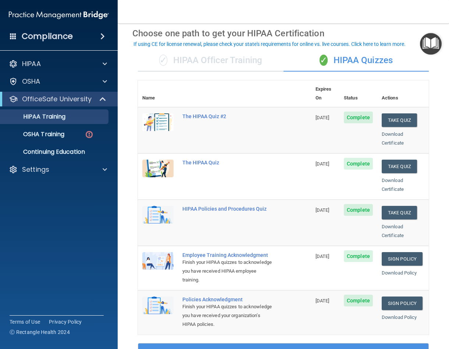
scroll to position [0, 0]
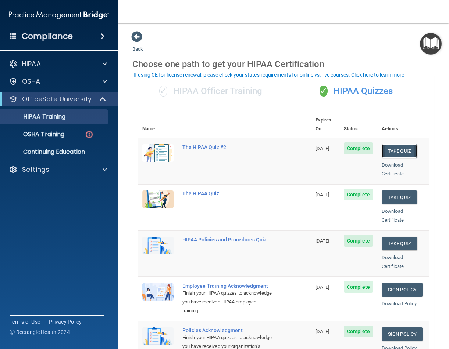
click at [387, 146] on button "Take Quiz" at bounding box center [398, 151] width 35 height 14
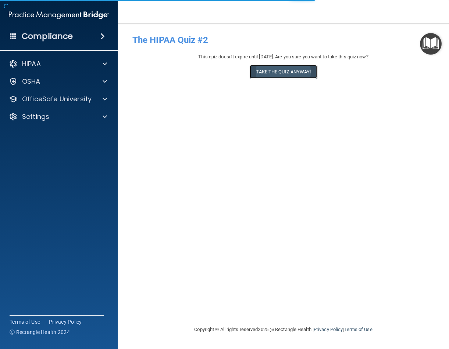
click at [264, 70] on button "Take the quiz anyway!" at bounding box center [282, 72] width 67 height 14
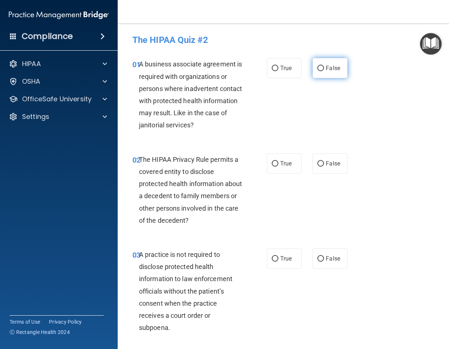
click at [320, 68] on input "False" at bounding box center [320, 69] width 7 height 6
radio input "true"
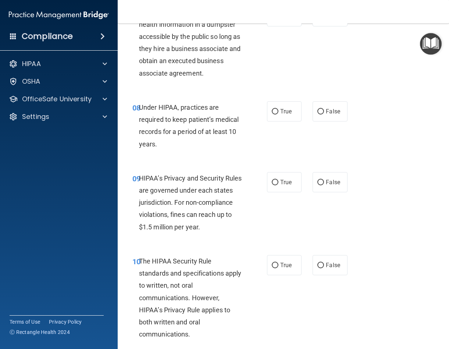
scroll to position [588, 0]
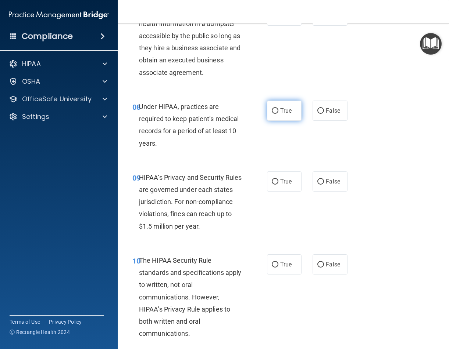
click at [278, 119] on label "True" at bounding box center [284, 111] width 35 height 20
click at [278, 114] on input "True" at bounding box center [275, 111] width 7 height 6
radio input "true"
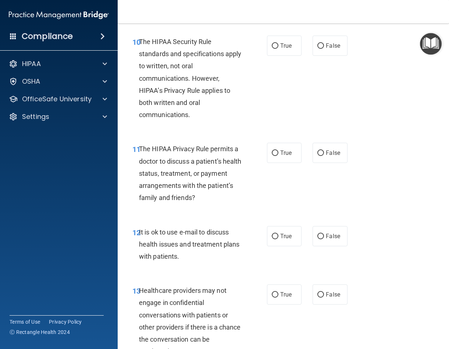
scroll to position [808, 0]
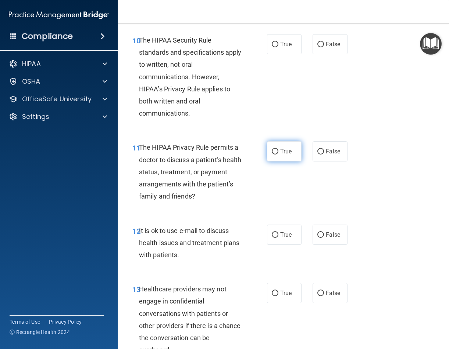
click at [269, 161] on label "True" at bounding box center [284, 151] width 35 height 20
click at [272, 155] on input "True" at bounding box center [275, 152] width 7 height 6
radio input "true"
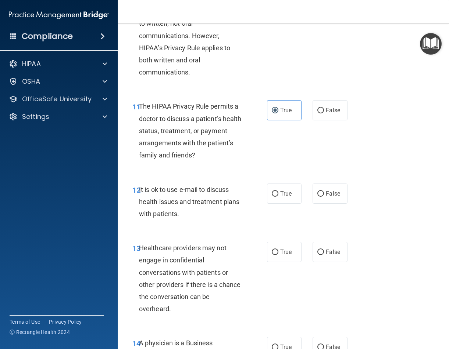
scroll to position [992, 0]
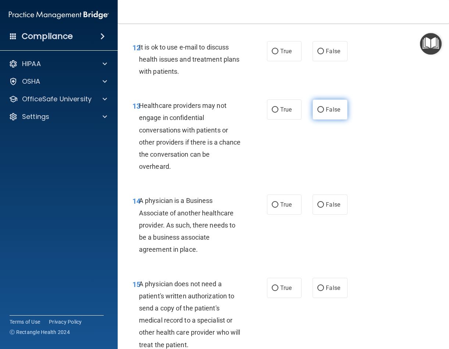
click at [317, 113] on input "False" at bounding box center [320, 110] width 7 height 6
radio input "true"
click at [273, 291] on input "True" at bounding box center [275, 289] width 7 height 6
radio input "true"
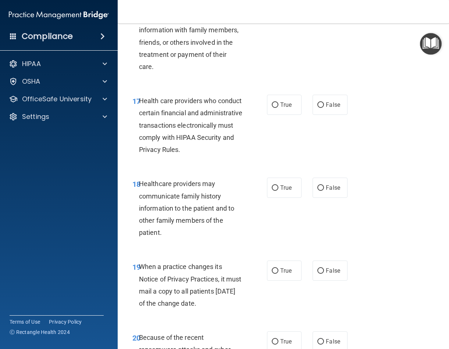
scroll to position [1433, 0]
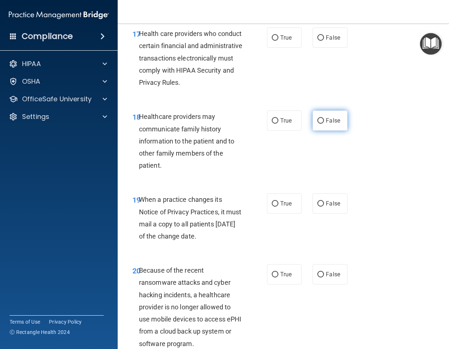
click at [319, 131] on label "False" at bounding box center [329, 121] width 35 height 20
click at [319, 124] on input "False" at bounding box center [320, 121] width 7 height 6
radio input "true"
click at [317, 207] on input "False" at bounding box center [320, 204] width 7 height 6
radio input "true"
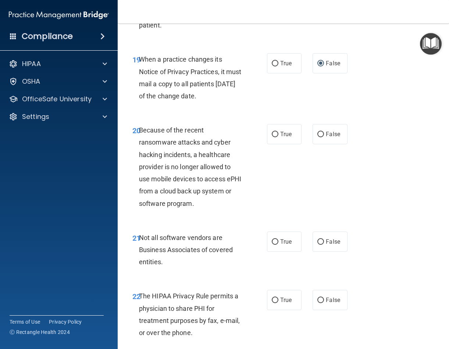
scroll to position [1580, 0]
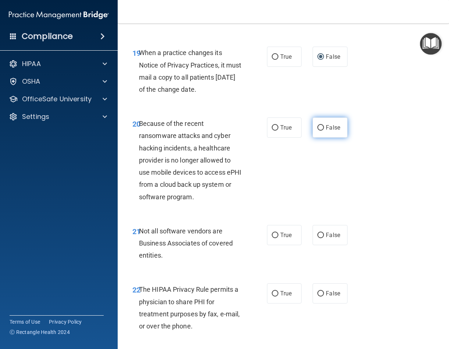
click at [319, 131] on input "False" at bounding box center [320, 128] width 7 height 6
radio input "true"
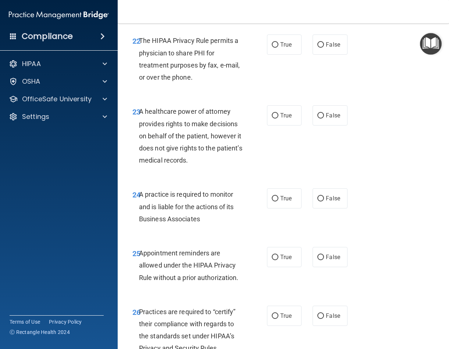
scroll to position [1837, 0]
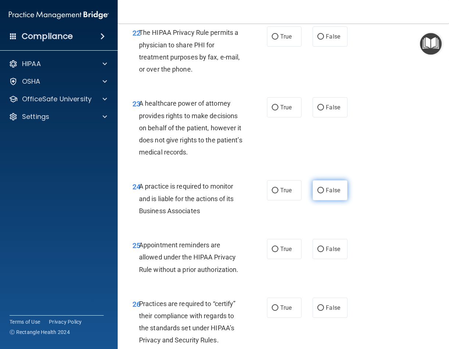
click at [318, 194] on input "False" at bounding box center [320, 191] width 7 height 6
radio input "true"
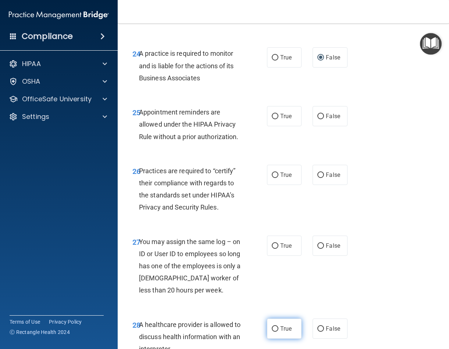
scroll to position [2094, 0]
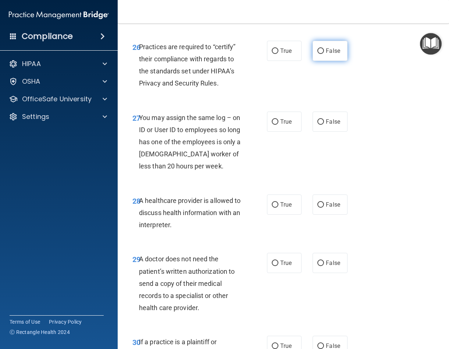
click at [317, 54] on input "False" at bounding box center [320, 52] width 7 height 6
radio input "true"
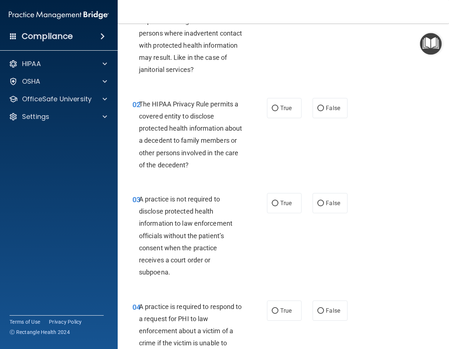
scroll to position [0, 0]
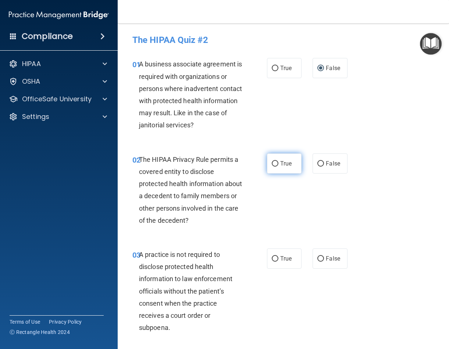
click at [272, 165] on input "True" at bounding box center [275, 164] width 7 height 6
radio input "true"
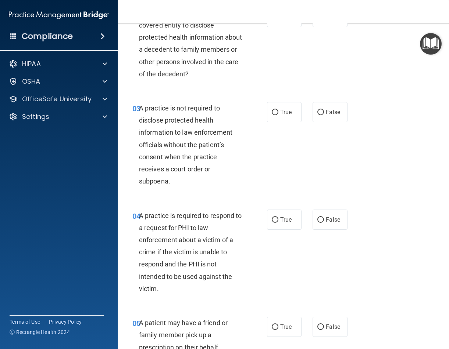
scroll to position [147, 0]
click at [313, 122] on label "False" at bounding box center [329, 112] width 35 height 20
click at [317, 115] on input "False" at bounding box center [320, 112] width 7 height 6
radio input "true"
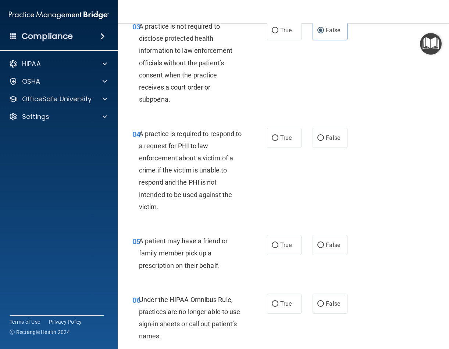
scroll to position [220, 0]
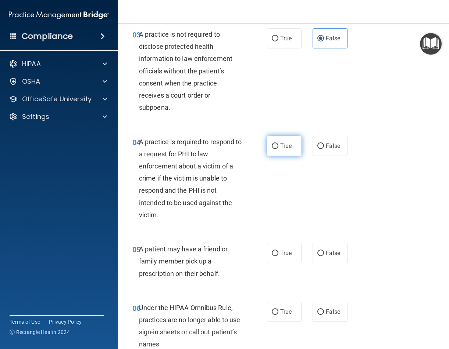
click at [271, 156] on label "True" at bounding box center [284, 146] width 35 height 20
click at [272, 149] on input "True" at bounding box center [275, 147] width 7 height 6
radio input "true"
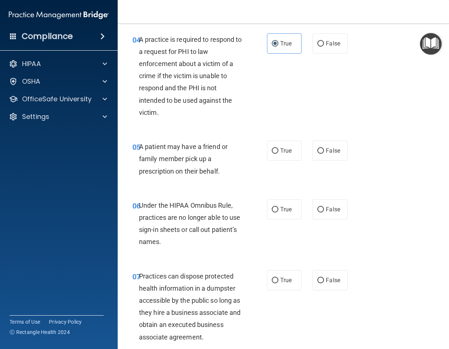
scroll to position [331, 0]
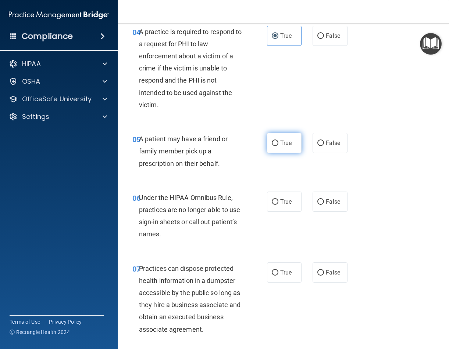
click at [276, 153] on label "True" at bounding box center [284, 143] width 35 height 20
click at [276, 146] on input "True" at bounding box center [275, 144] width 7 height 6
radio input "true"
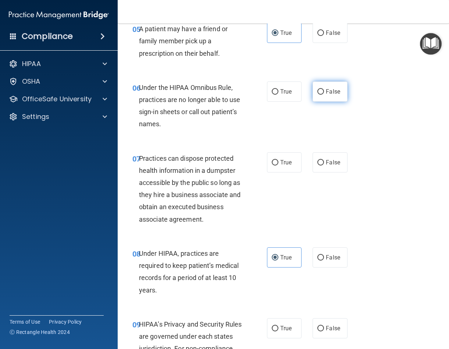
click at [317, 95] on input "False" at bounding box center [320, 92] width 7 height 6
radio input "true"
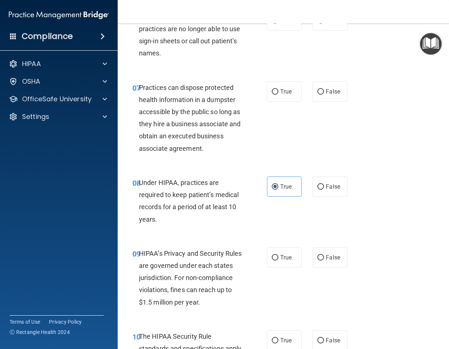
scroll to position [514, 0]
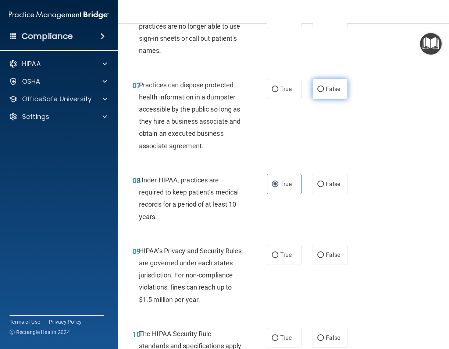
click at [314, 98] on label "False" at bounding box center [329, 89] width 35 height 20
click at [317, 92] on input "False" at bounding box center [320, 90] width 7 height 6
radio input "true"
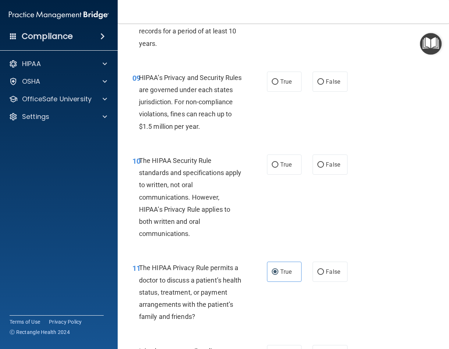
scroll to position [698, 0]
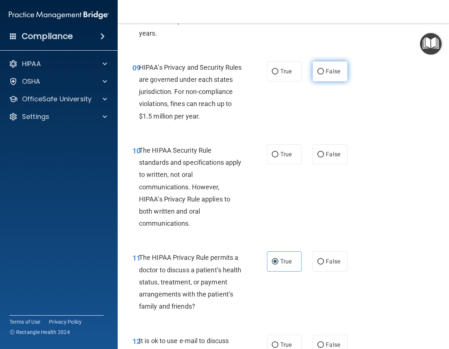
click at [321, 82] on label "False" at bounding box center [329, 71] width 35 height 20
click at [321, 75] on input "False" at bounding box center [320, 72] width 7 height 6
radio input "true"
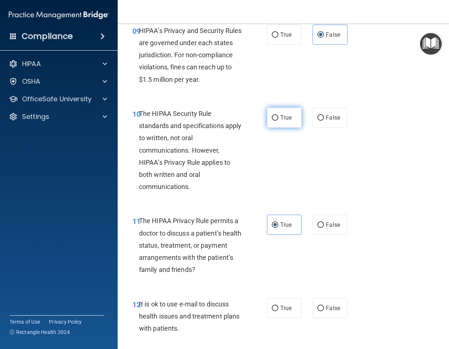
click at [272, 121] on input "True" at bounding box center [275, 118] width 7 height 6
radio input "true"
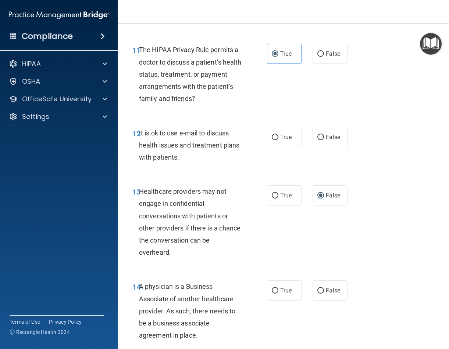
scroll to position [919, 0]
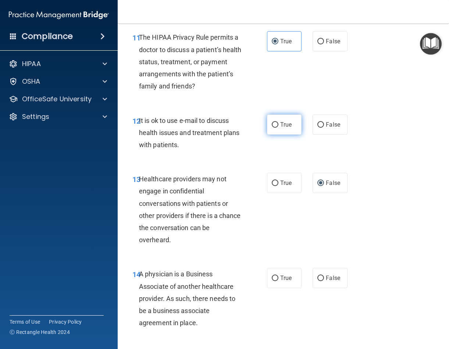
click at [277, 135] on label "True" at bounding box center [284, 125] width 35 height 20
click at [277, 128] on input "True" at bounding box center [275, 125] width 7 height 6
radio input "true"
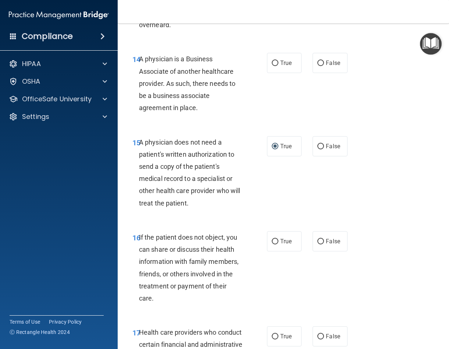
scroll to position [1139, 0]
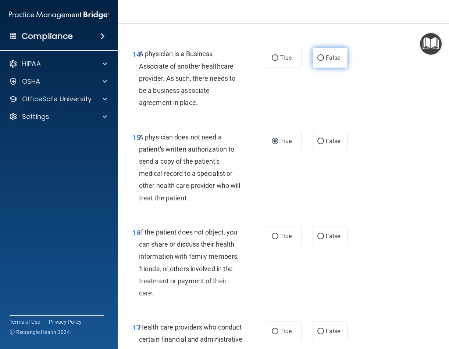
click at [317, 61] on input "False" at bounding box center [320, 58] width 7 height 6
radio input "true"
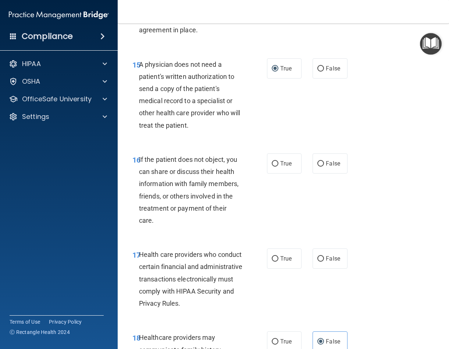
scroll to position [1213, 0]
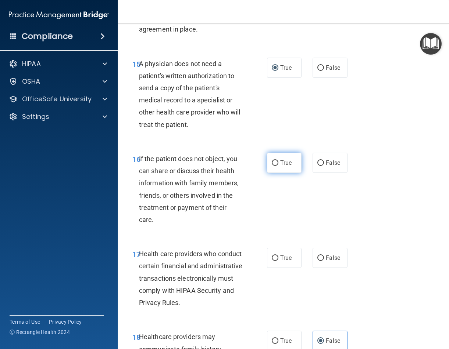
click at [272, 166] on input "True" at bounding box center [275, 164] width 7 height 6
radio input "true"
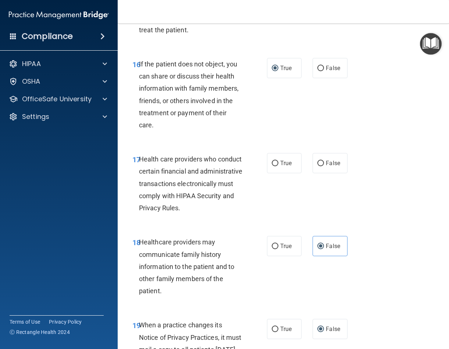
scroll to position [1396, 0]
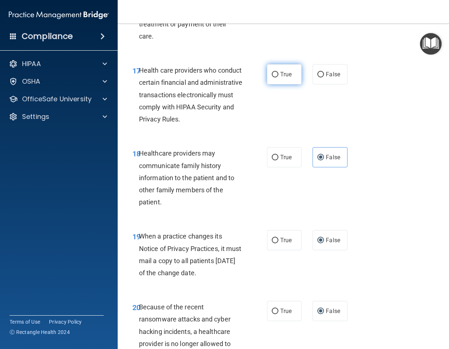
click at [274, 78] on input "True" at bounding box center [275, 75] width 7 height 6
radio input "true"
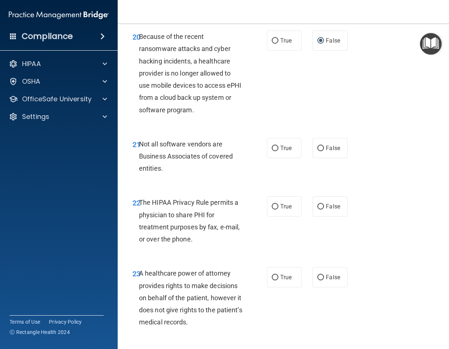
scroll to position [1690, 0]
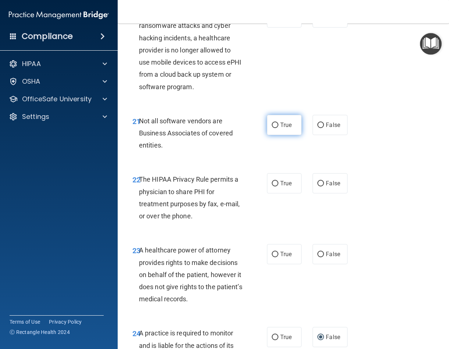
click at [276, 135] on label "True" at bounding box center [284, 125] width 35 height 20
click at [276, 128] on input "True" at bounding box center [275, 126] width 7 height 6
radio input "true"
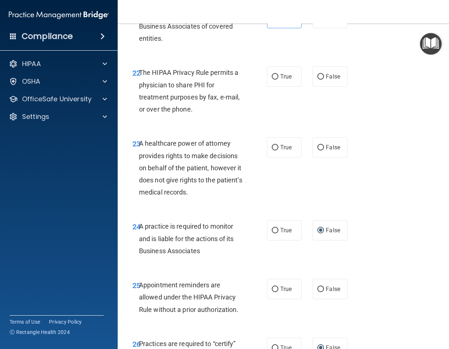
scroll to position [1800, 0]
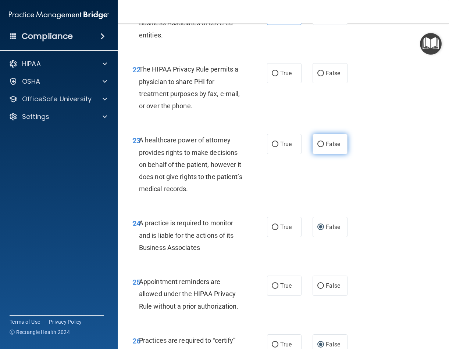
click at [317, 147] on input "False" at bounding box center [320, 145] width 7 height 6
radio input "true"
click at [276, 83] on label "True" at bounding box center [284, 73] width 35 height 20
click at [276, 76] on input "True" at bounding box center [275, 74] width 7 height 6
radio input "true"
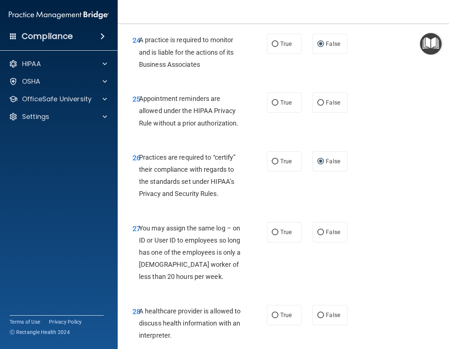
scroll to position [1984, 0]
click at [269, 112] on label "True" at bounding box center [284, 102] width 35 height 20
click at [272, 105] on input "True" at bounding box center [275, 103] width 7 height 6
radio input "true"
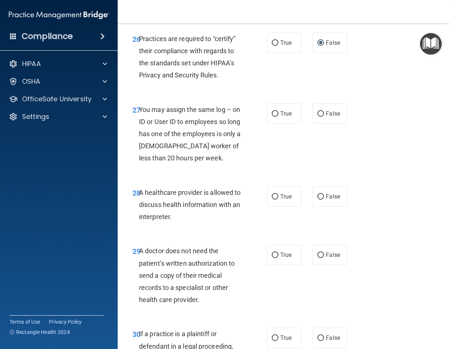
scroll to position [2131, 0]
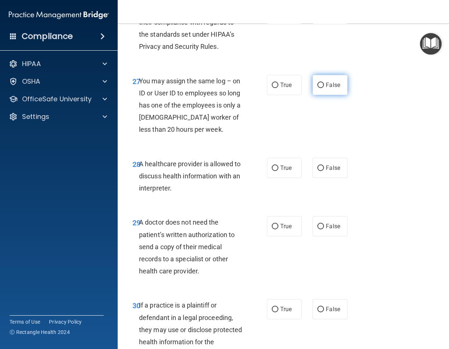
click at [315, 95] on label "False" at bounding box center [329, 85] width 35 height 20
click at [317, 88] on input "False" at bounding box center [320, 86] width 7 height 6
radio input "true"
click at [272, 171] on input "True" at bounding box center [275, 169] width 7 height 6
radio input "true"
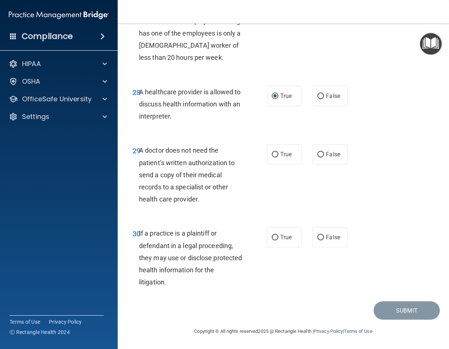
scroll to position [2228, 0]
click at [272, 159] on label "True" at bounding box center [284, 154] width 35 height 20
click at [272, 158] on input "True" at bounding box center [275, 155] width 7 height 6
radio input "true"
click at [275, 235] on input "True" at bounding box center [275, 238] width 7 height 6
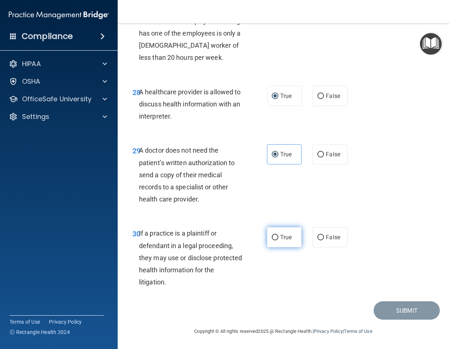
radio input "true"
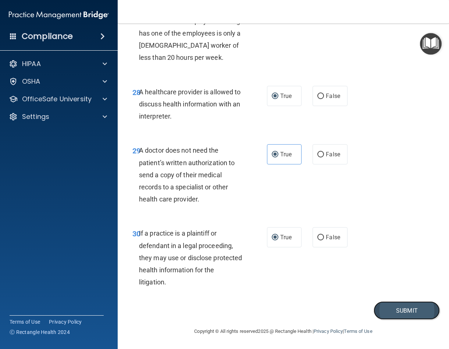
click at [425, 308] on button "Submit" at bounding box center [406, 311] width 66 height 19
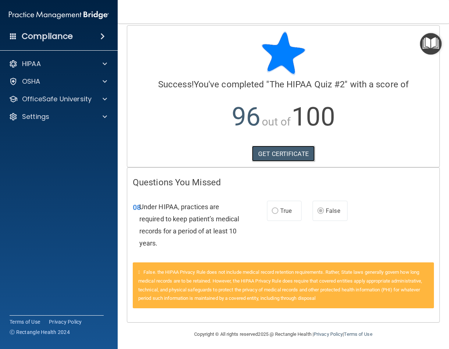
scroll to position [8, 0]
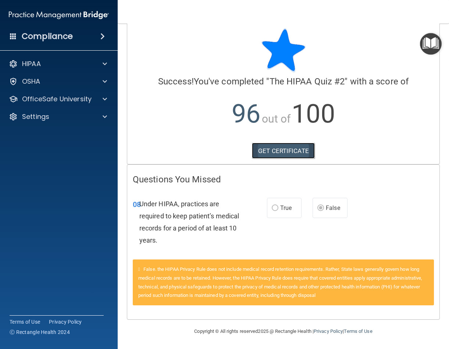
click at [283, 147] on link "GET CERTIFICATE" at bounding box center [283, 151] width 63 height 16
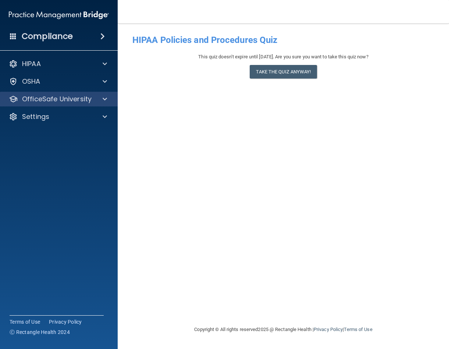
click at [49, 94] on div "OfficeSafe University" at bounding box center [59, 99] width 118 height 15
click at [67, 97] on p "OfficeSafe University" at bounding box center [56, 99] width 69 height 9
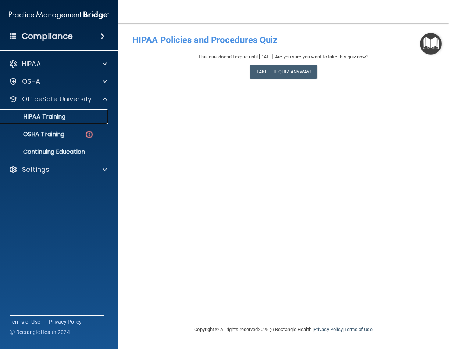
click at [68, 117] on div "HIPAA Training" at bounding box center [55, 116] width 100 height 7
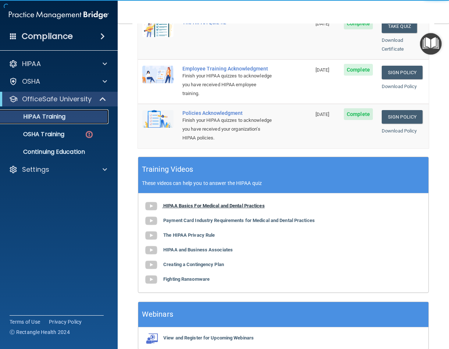
scroll to position [251, 0]
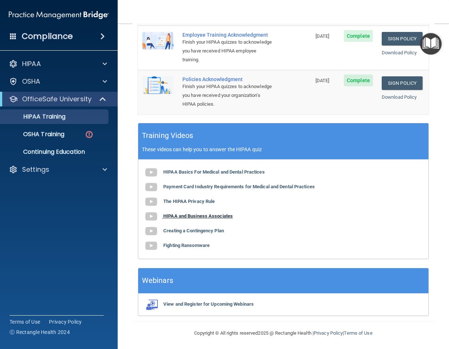
click at [186, 215] on b "HIPAA and Business Associates" at bounding box center [197, 216] width 69 height 6
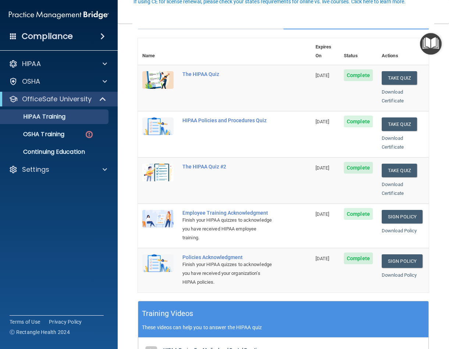
scroll to position [73, 0]
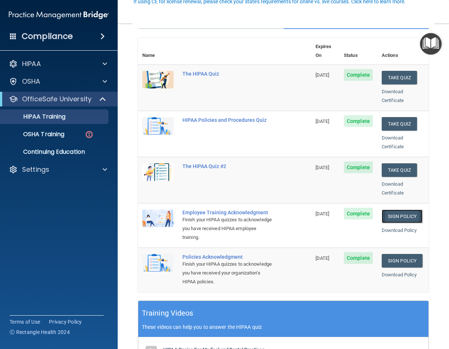
click at [394, 212] on link "Sign Policy" at bounding box center [401, 217] width 41 height 14
click at [392, 257] on link "Sign Policy" at bounding box center [401, 261] width 41 height 14
click at [44, 81] on div "OSHA" at bounding box center [48, 81] width 91 height 9
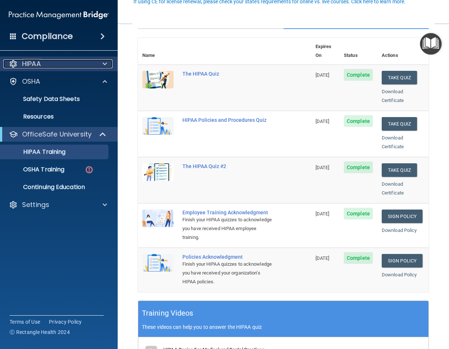
click at [47, 64] on div "HIPAA" at bounding box center [48, 64] width 91 height 9
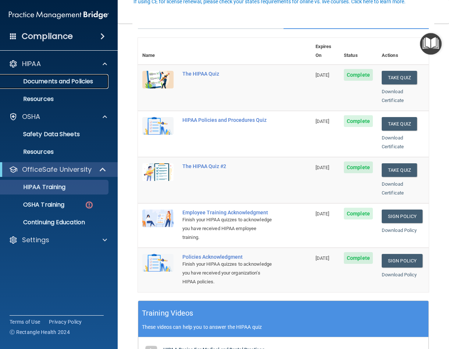
click at [42, 77] on link "Documents and Policies" at bounding box center [51, 81] width 116 height 15
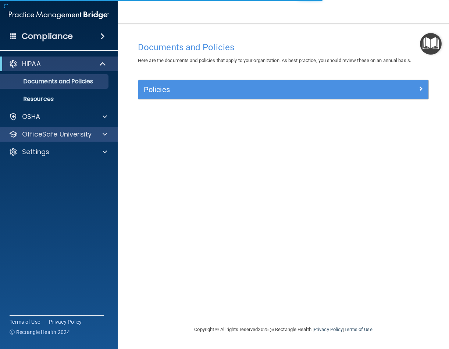
click at [34, 129] on div "OfficeSafe University" at bounding box center [59, 134] width 118 height 15
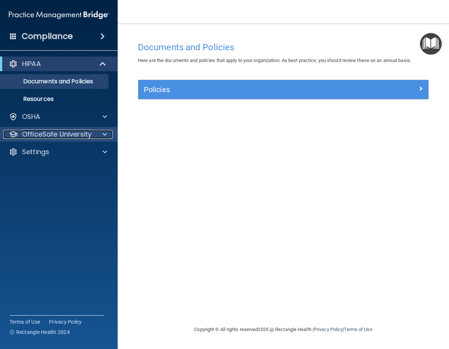
click at [102, 132] on div at bounding box center [103, 134] width 18 height 9
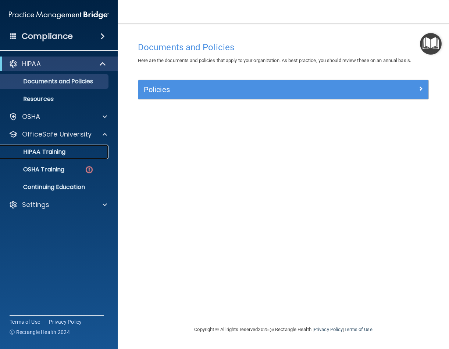
click at [59, 156] on p "HIPAA Training" at bounding box center [35, 151] width 61 height 7
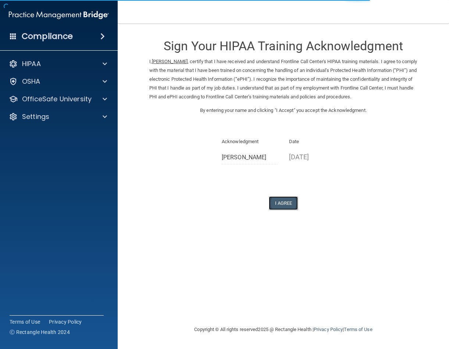
click at [282, 202] on button "I Agree" at bounding box center [283, 204] width 29 height 14
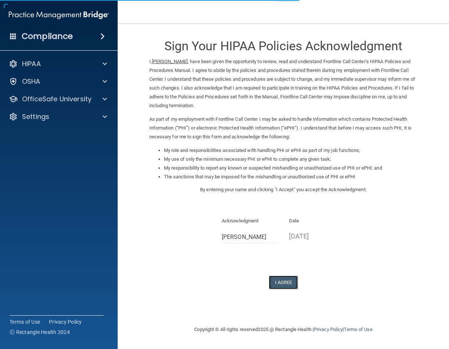
click at [279, 284] on button "I Agree" at bounding box center [283, 283] width 29 height 14
